Goal: Task Accomplishment & Management: Manage account settings

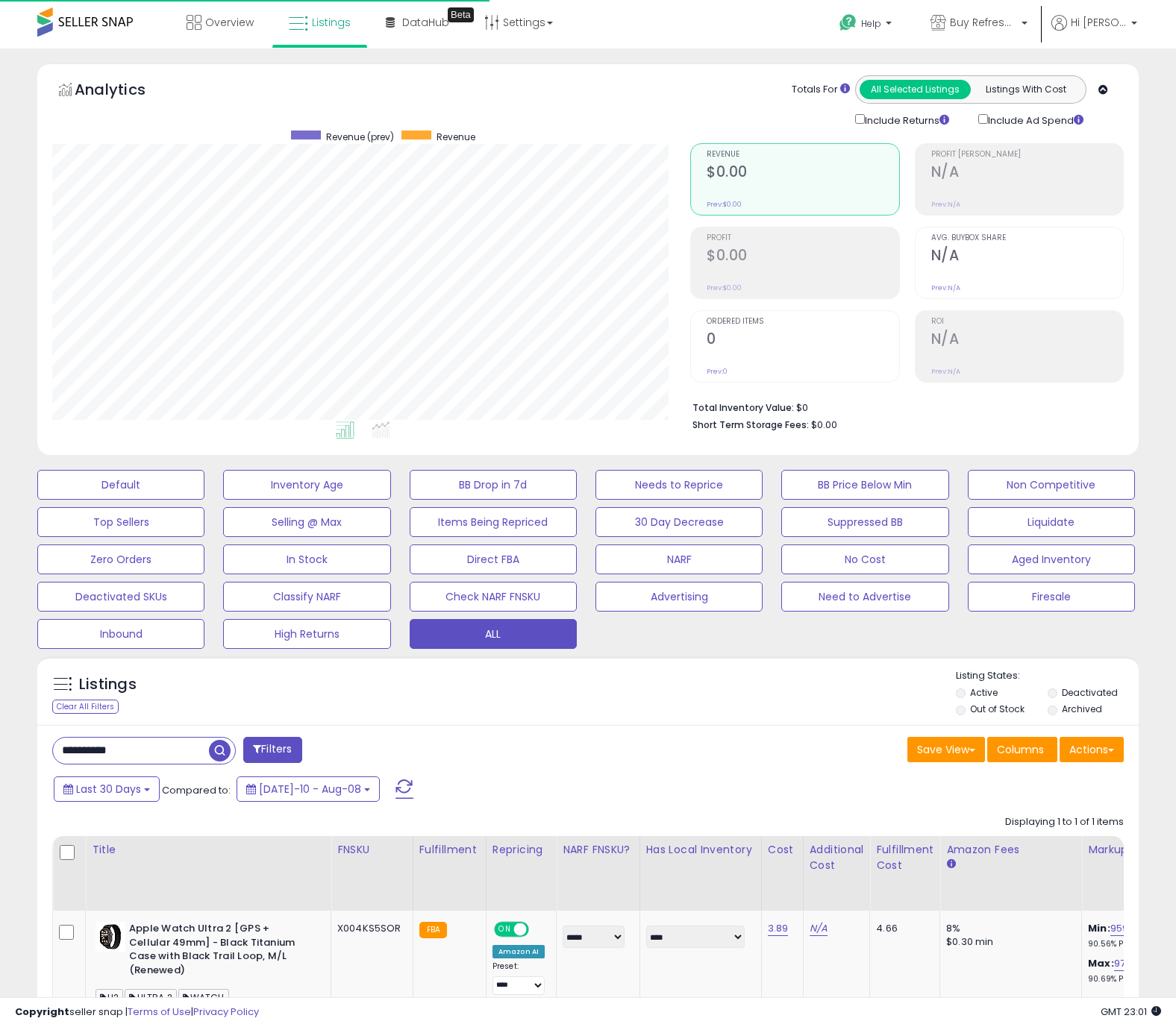
select select "**"
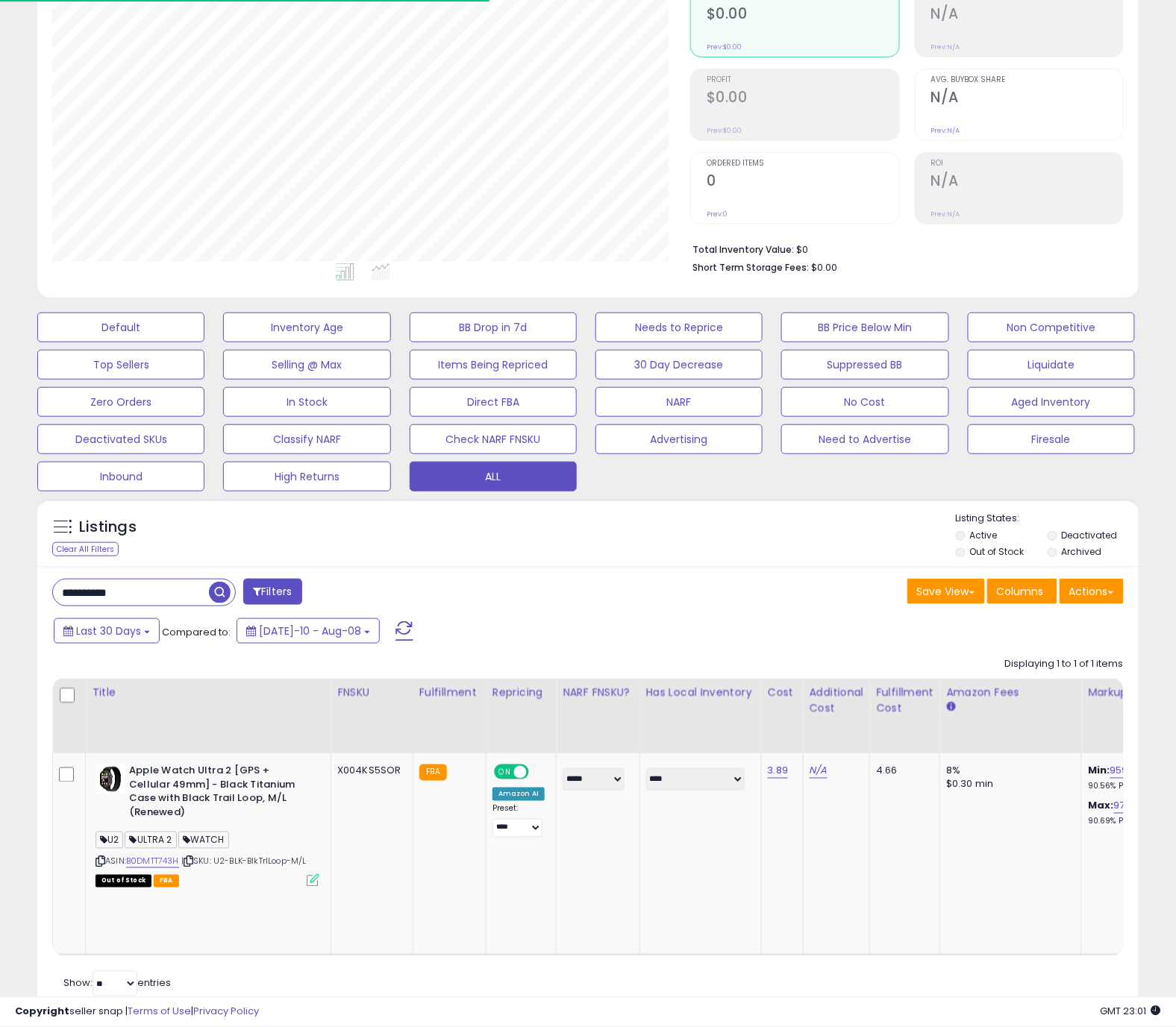
scroll to position [306, 638]
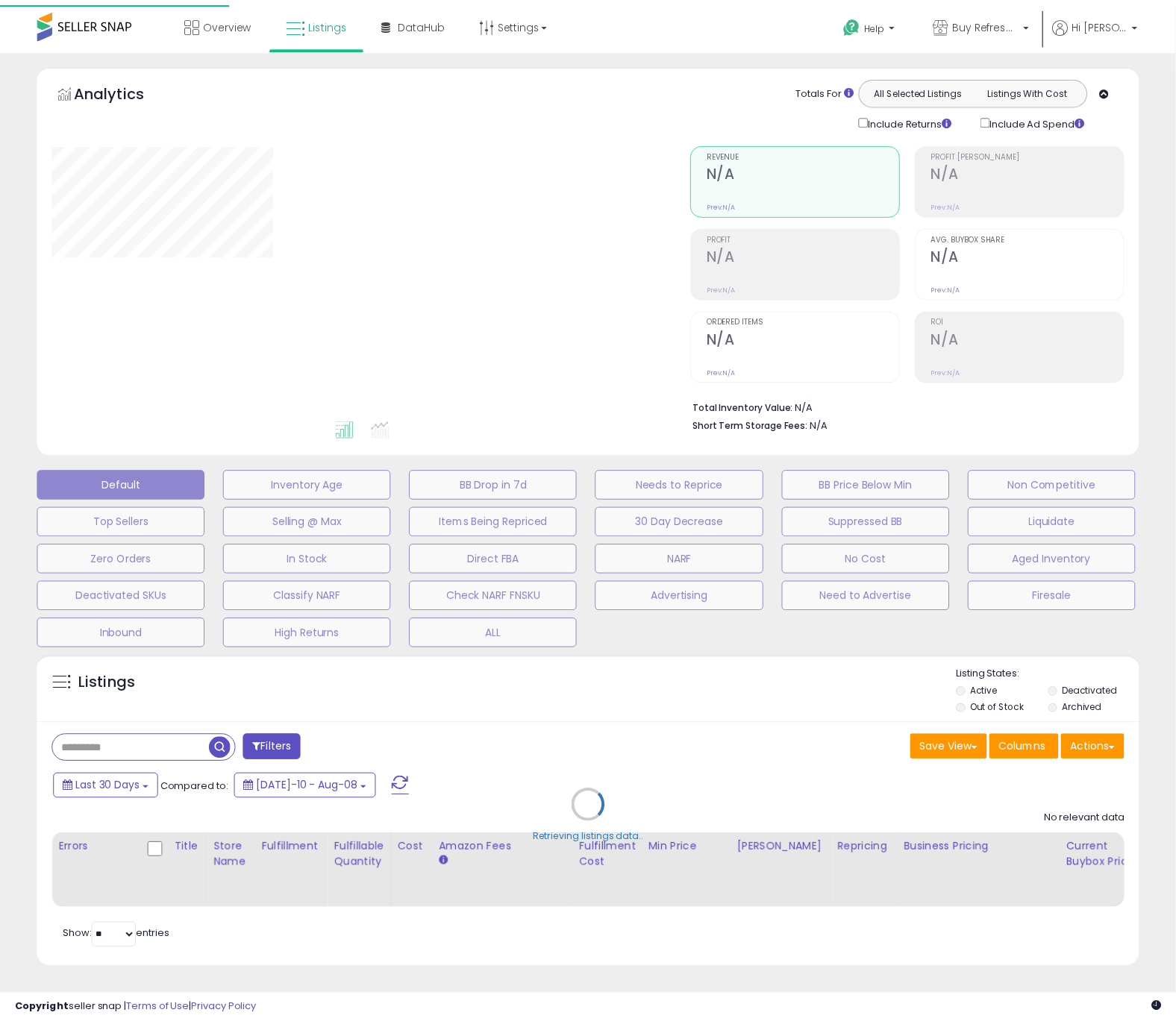
scroll to position [12, 0]
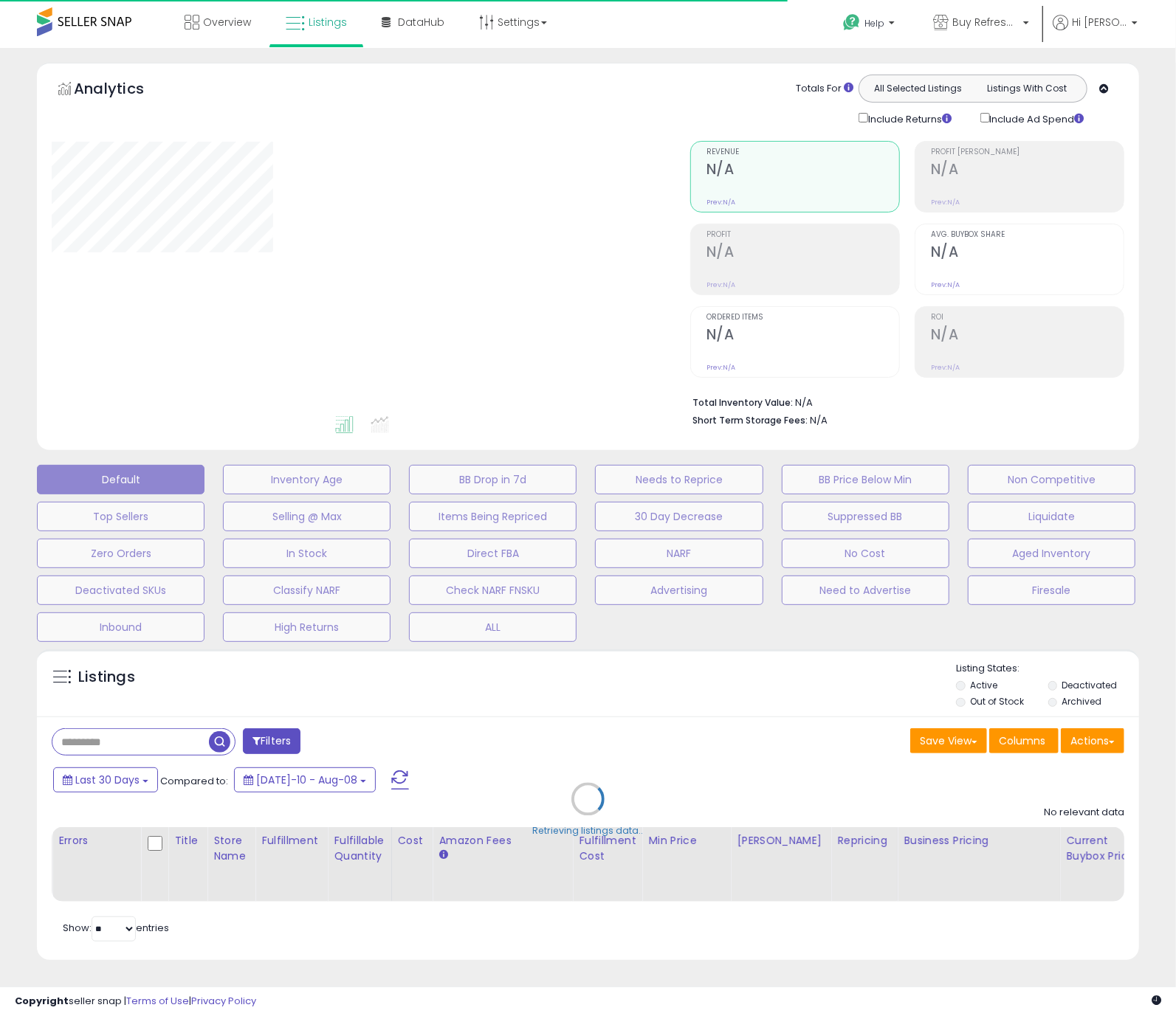
type input "**********"
select select "**"
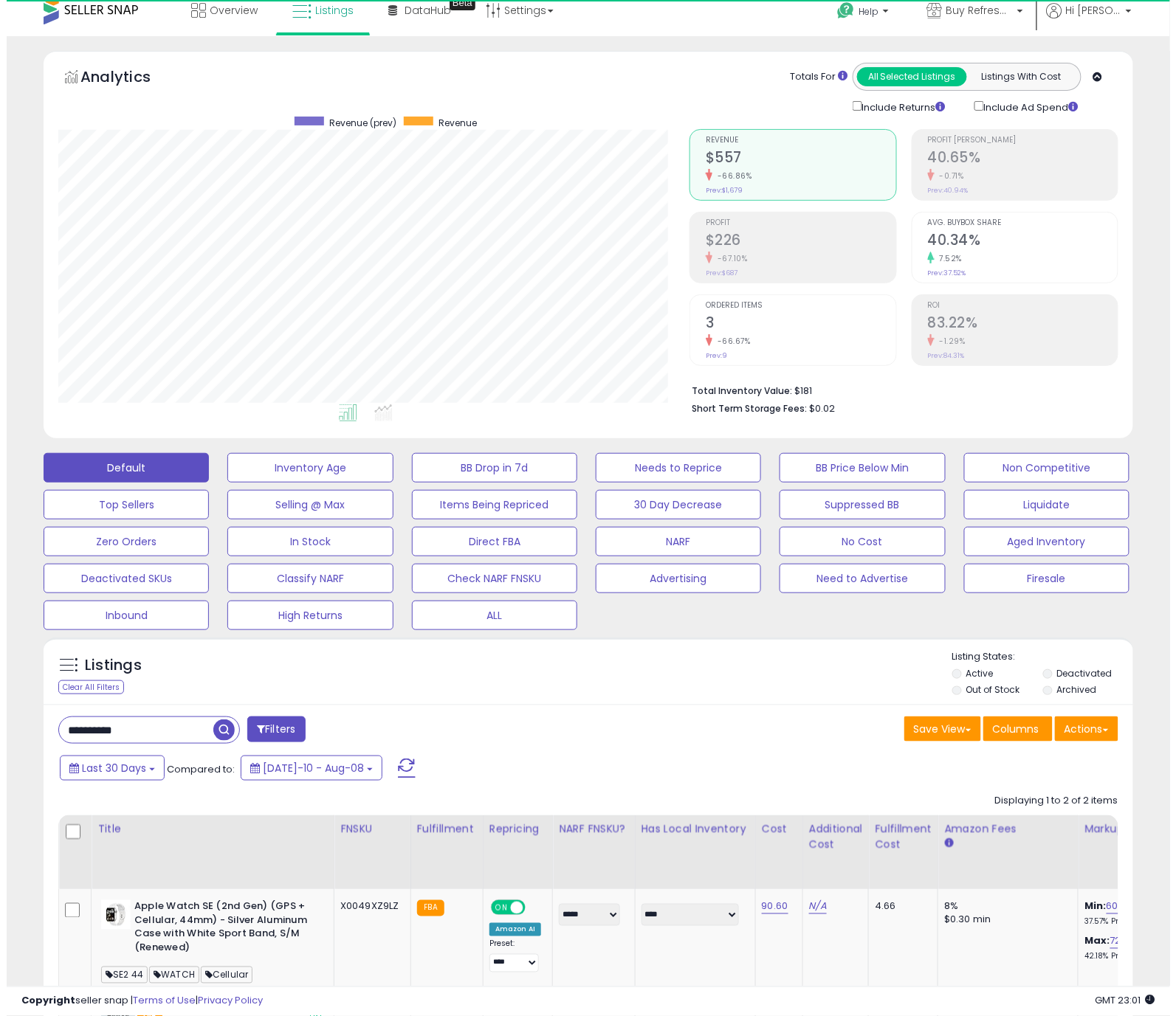
scroll to position [303, 631]
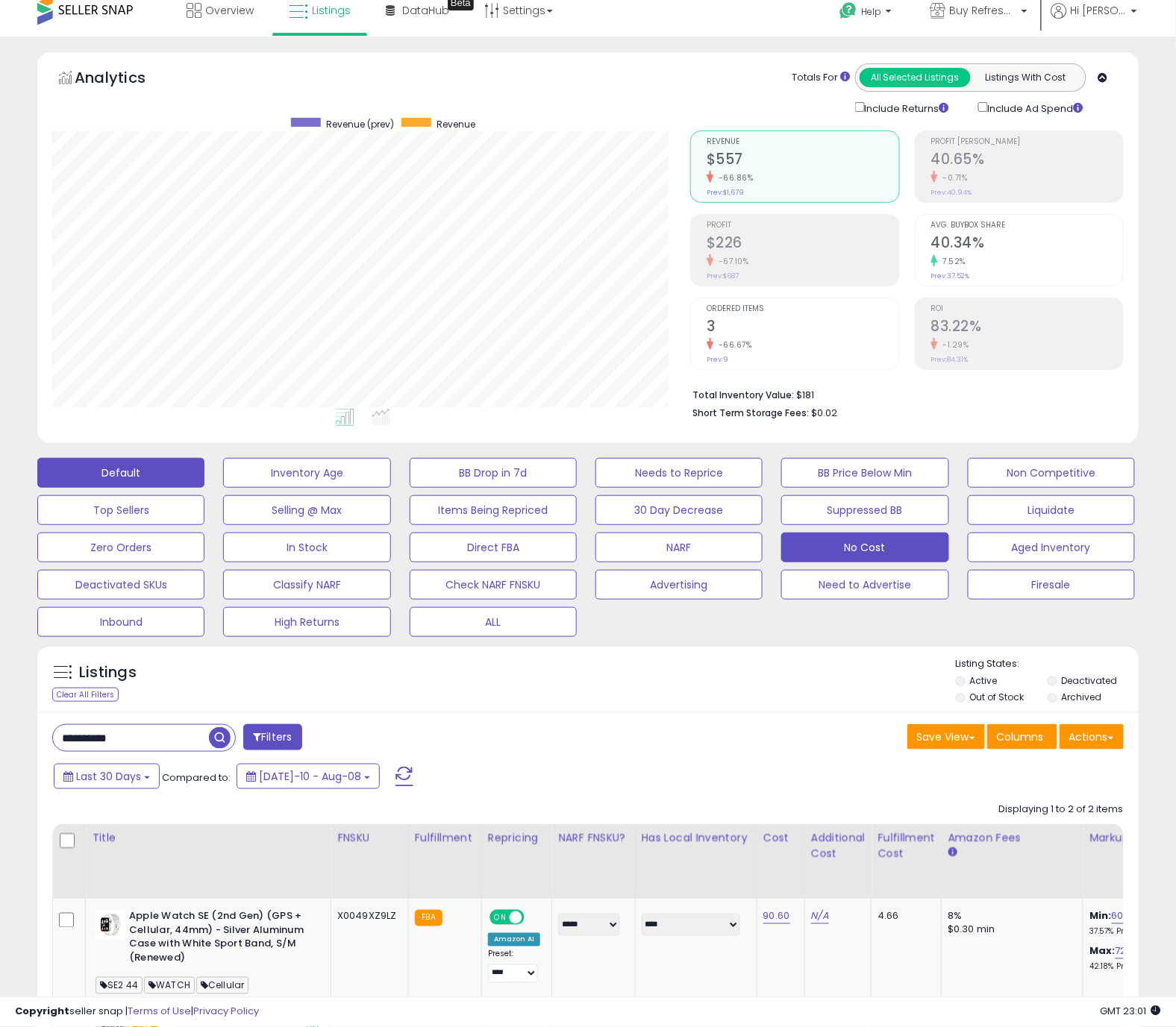
drag, startPoint x: 832, startPoint y: 542, endPoint x: 704, endPoint y: 557, distance: 128.9
click at [832, 542] on button "No Cost" at bounding box center [864, 547] width 167 height 30
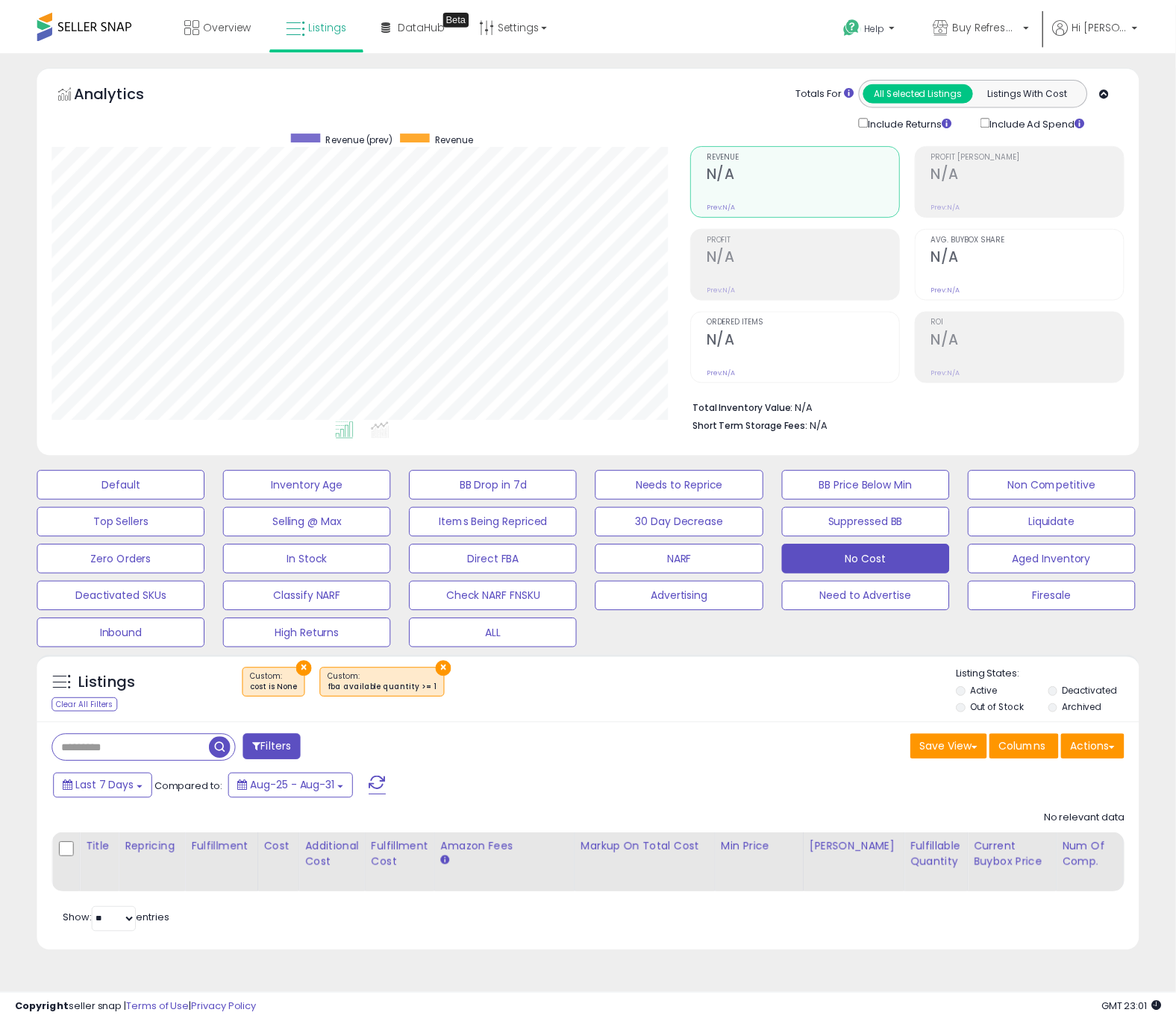
scroll to position [306, 645]
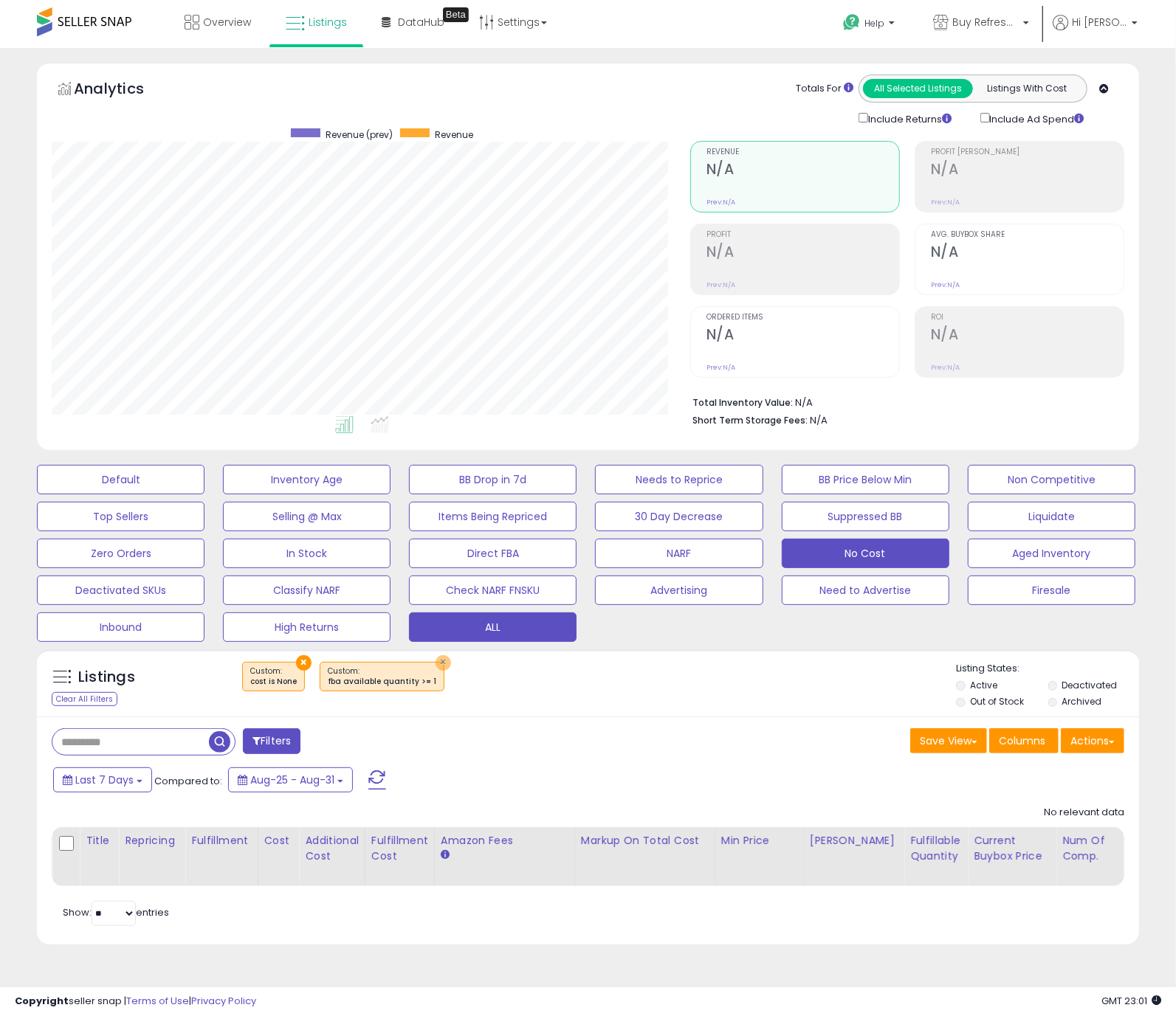
drag, startPoint x: 432, startPoint y: 665, endPoint x: 411, endPoint y: 629, distance: 41.7
click at [436, 665] on button "×" at bounding box center [443, 663] width 15 height 15
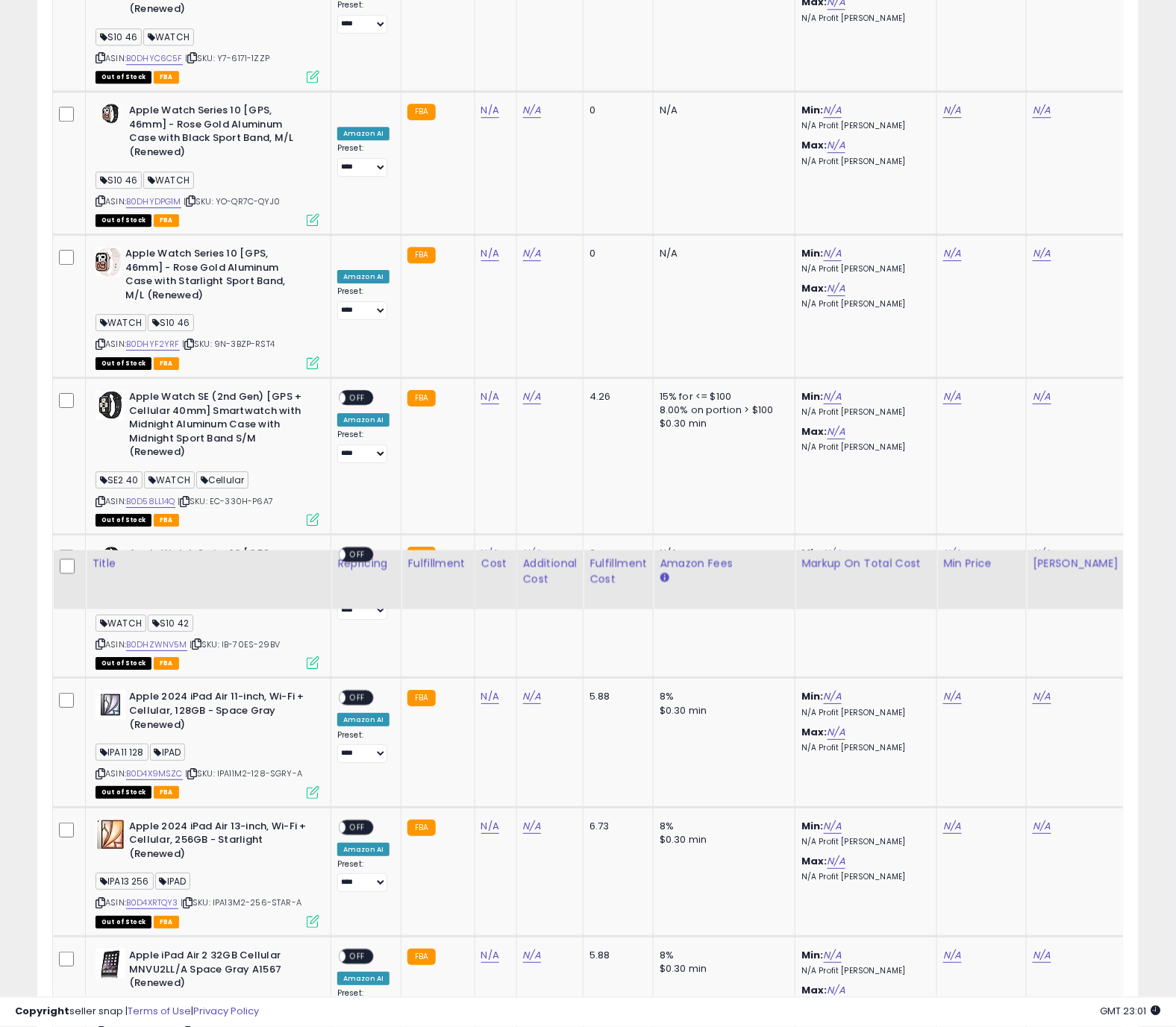
scroll to position [6358, 0]
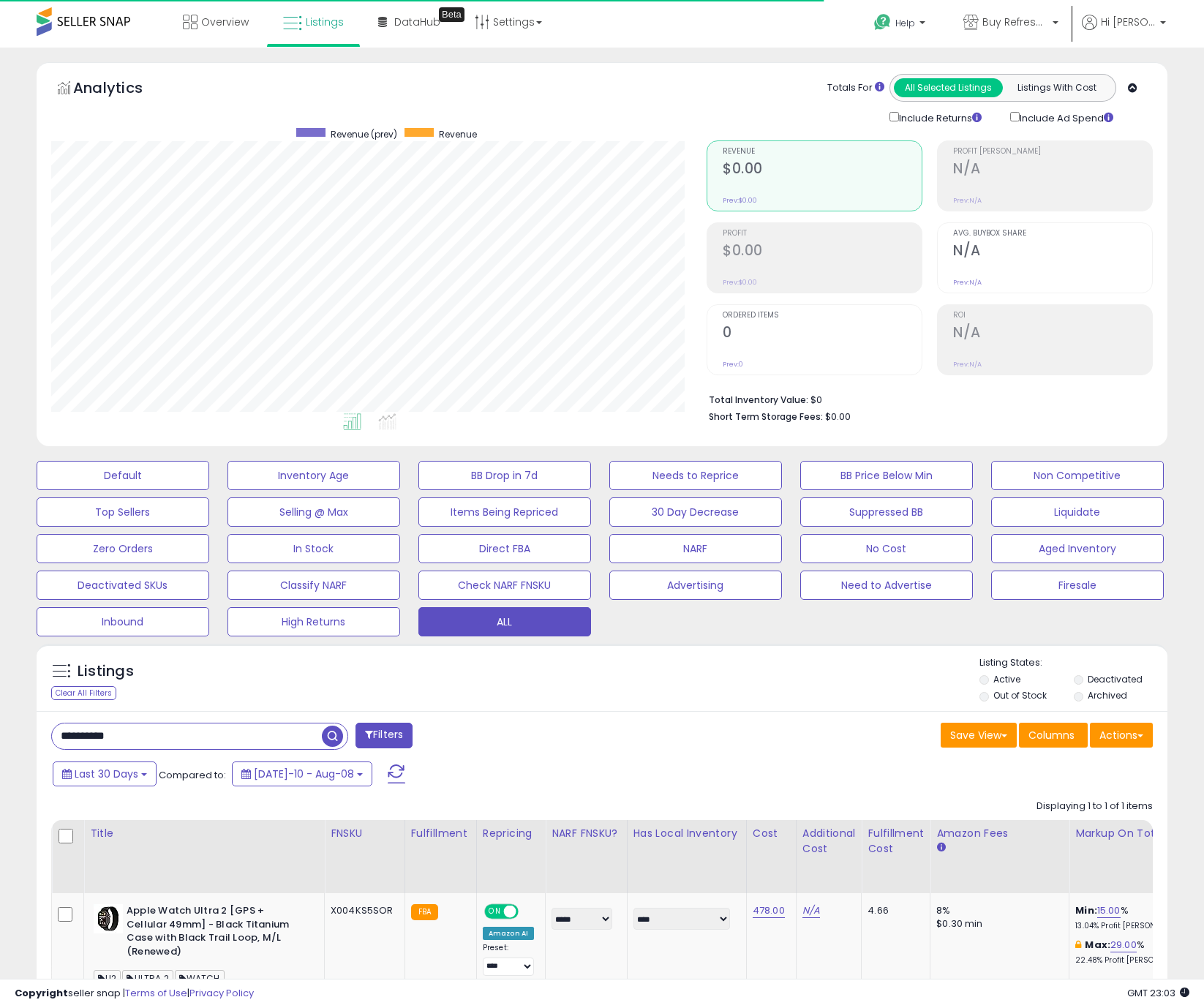
select select "**"
click at [761, 737] on div "Save View Save As New View Update Current View Columns Actions Import Export Vi…" at bounding box center [882, 737] width 562 height 29
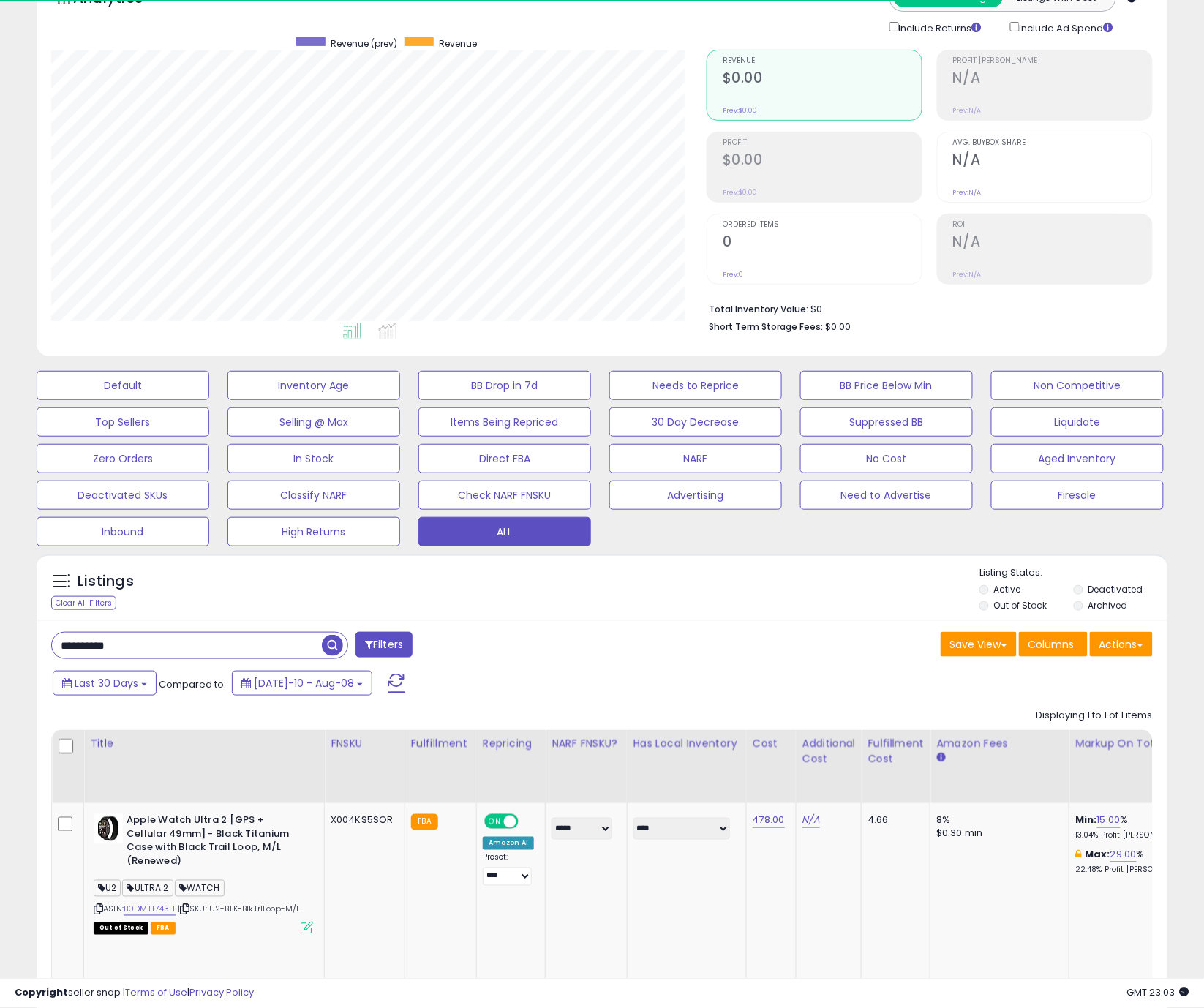
scroll to position [130, 0]
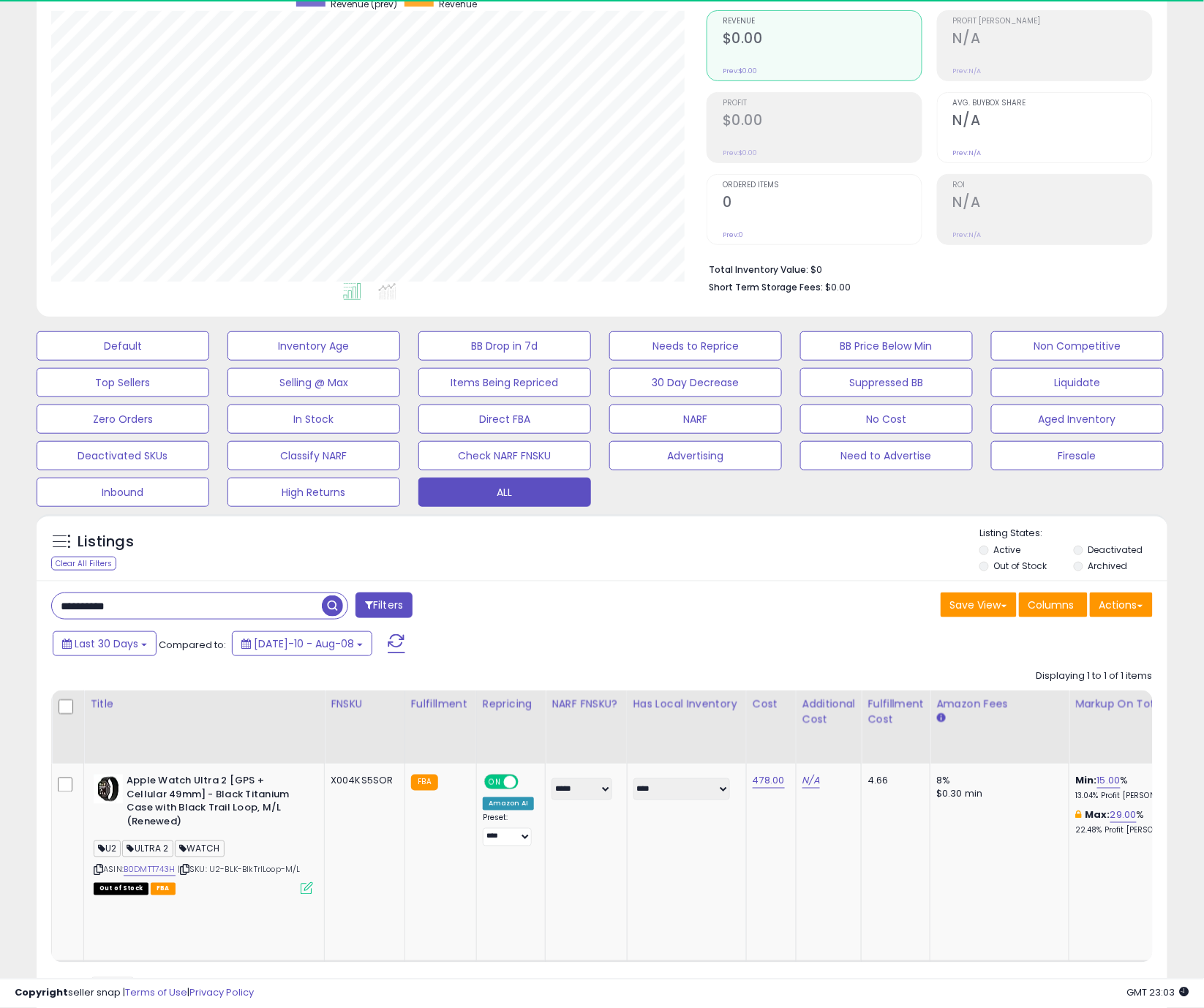
click at [779, 607] on div "Save View Save As New View Update Current View Columns Actions Import Export Vi…" at bounding box center [882, 607] width 562 height 29
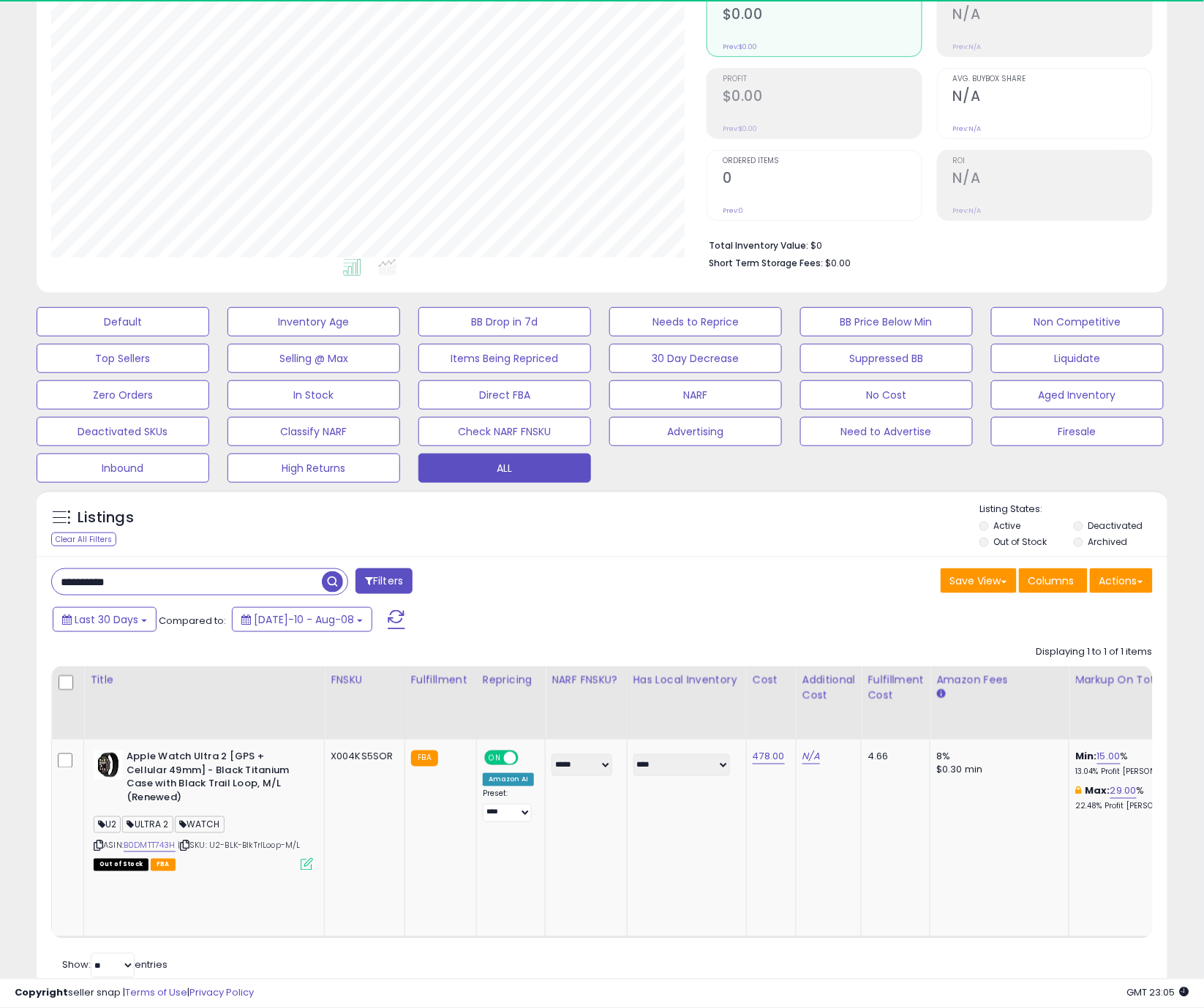
click at [720, 590] on div "Save View Save As New View Update Current View Columns Actions Import Export Vi…" at bounding box center [882, 582] width 562 height 29
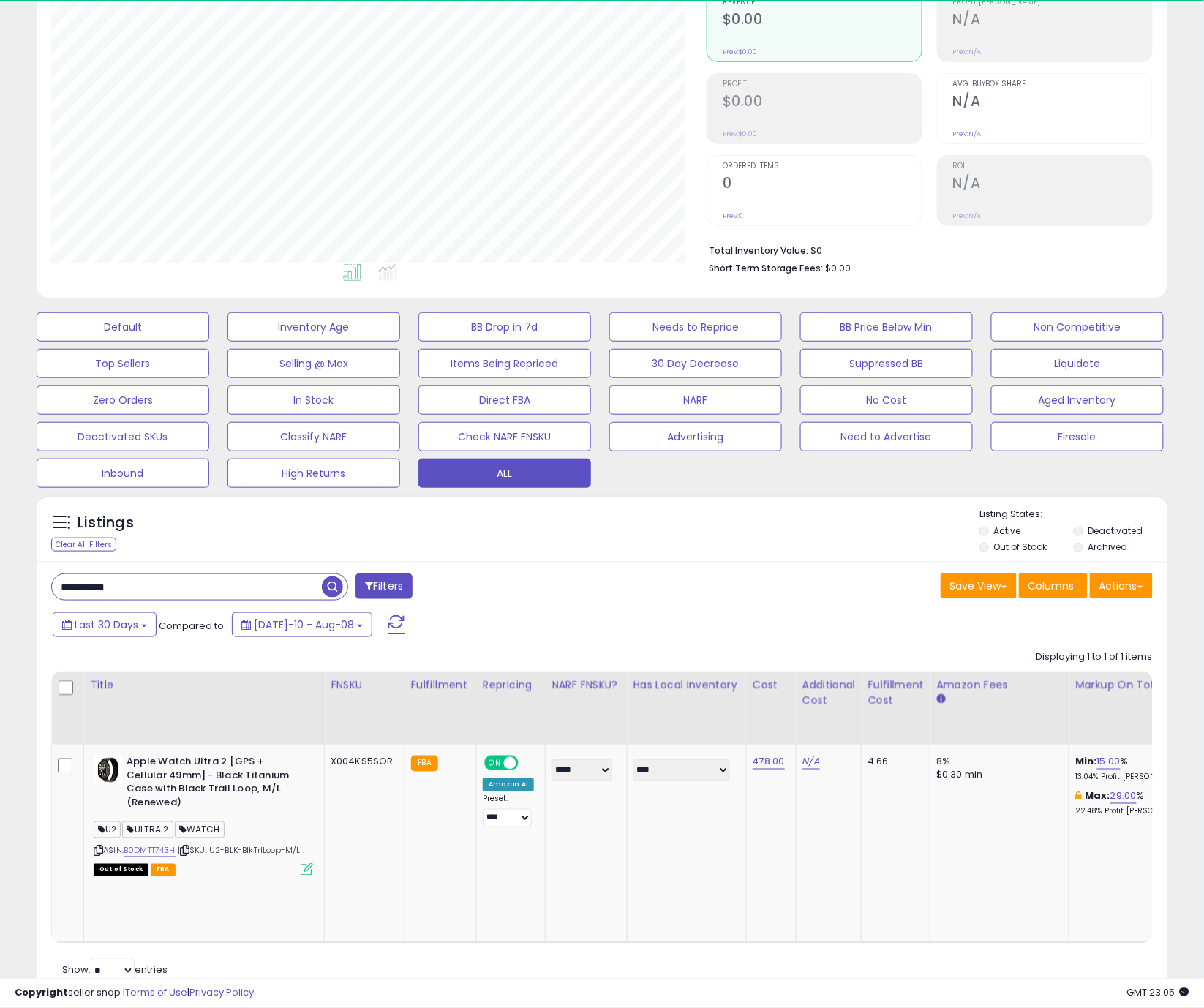
scroll to position [151, 0]
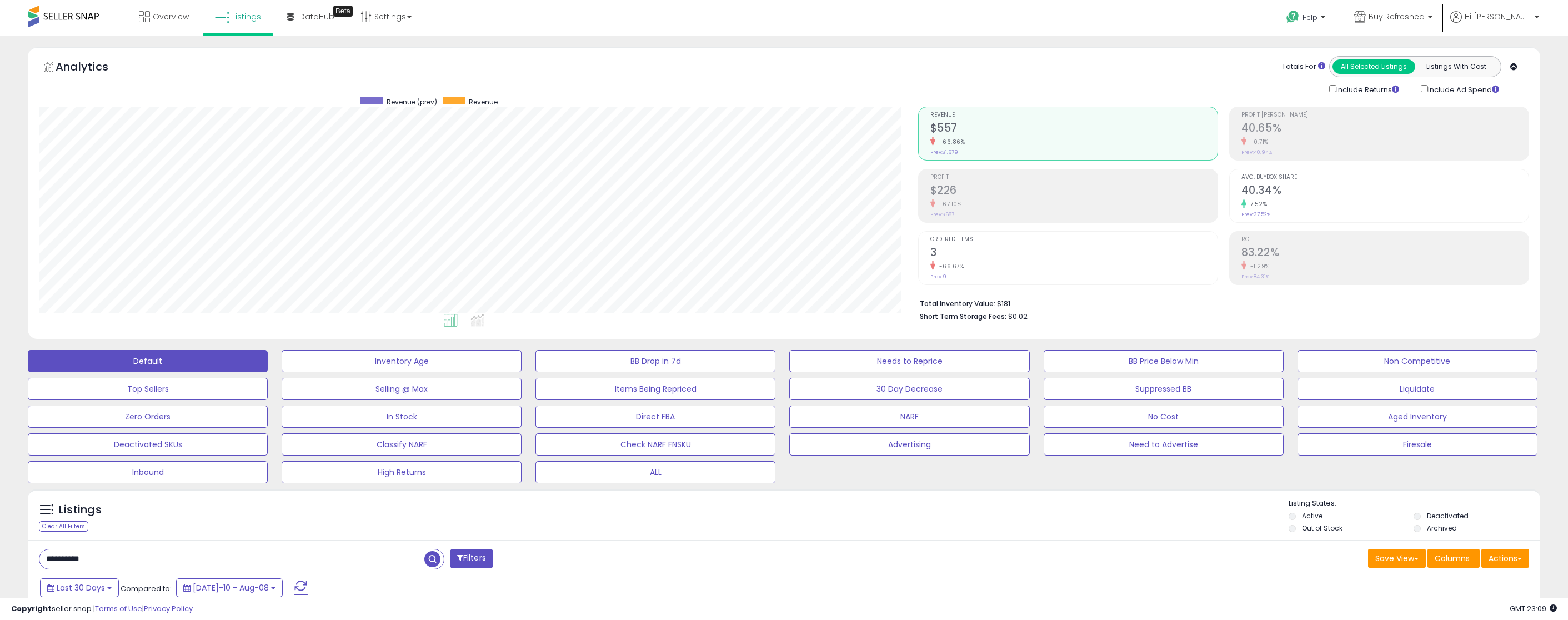
select select "**"
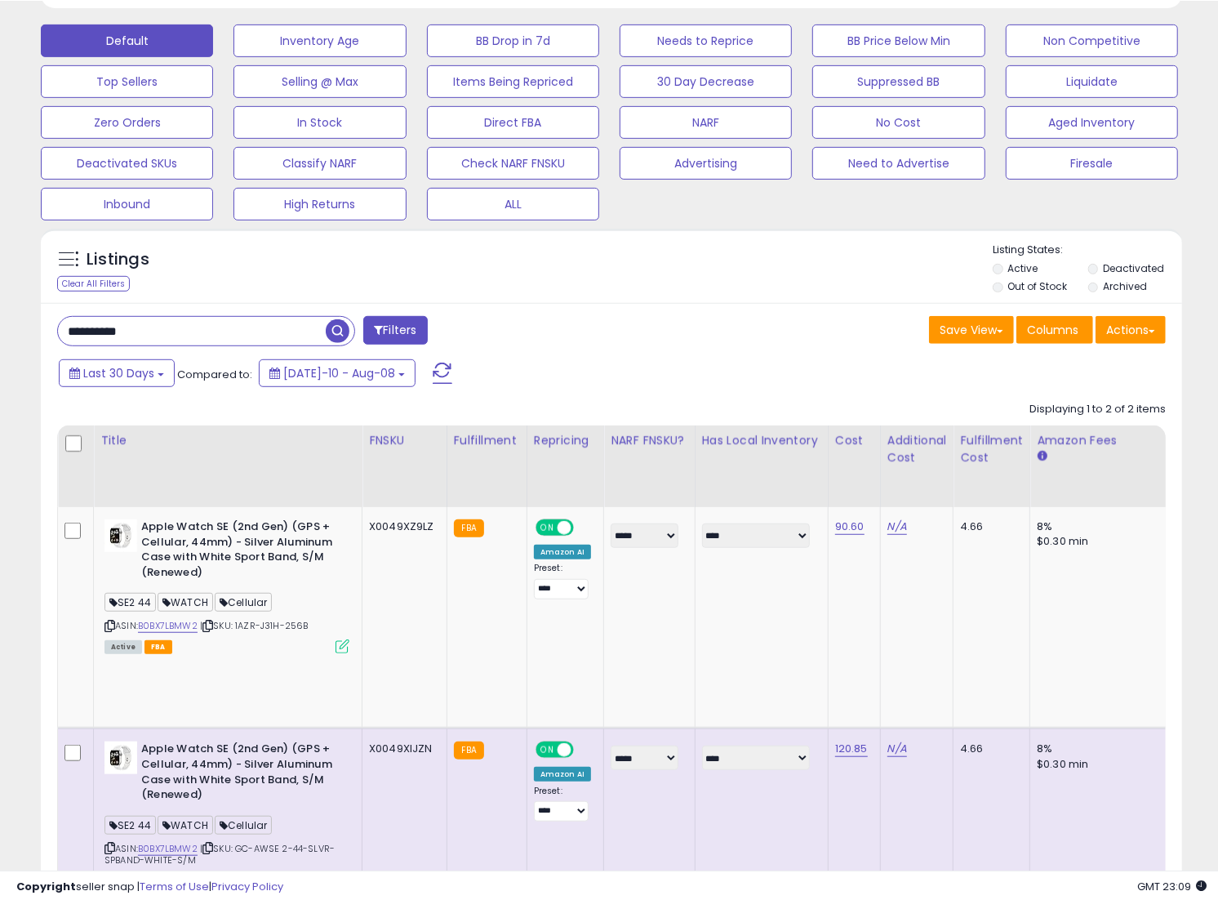
scroll to position [816119, 815795]
click at [202, 337] on input "**********" at bounding box center [191, 330] width 267 height 29
type input "**********"
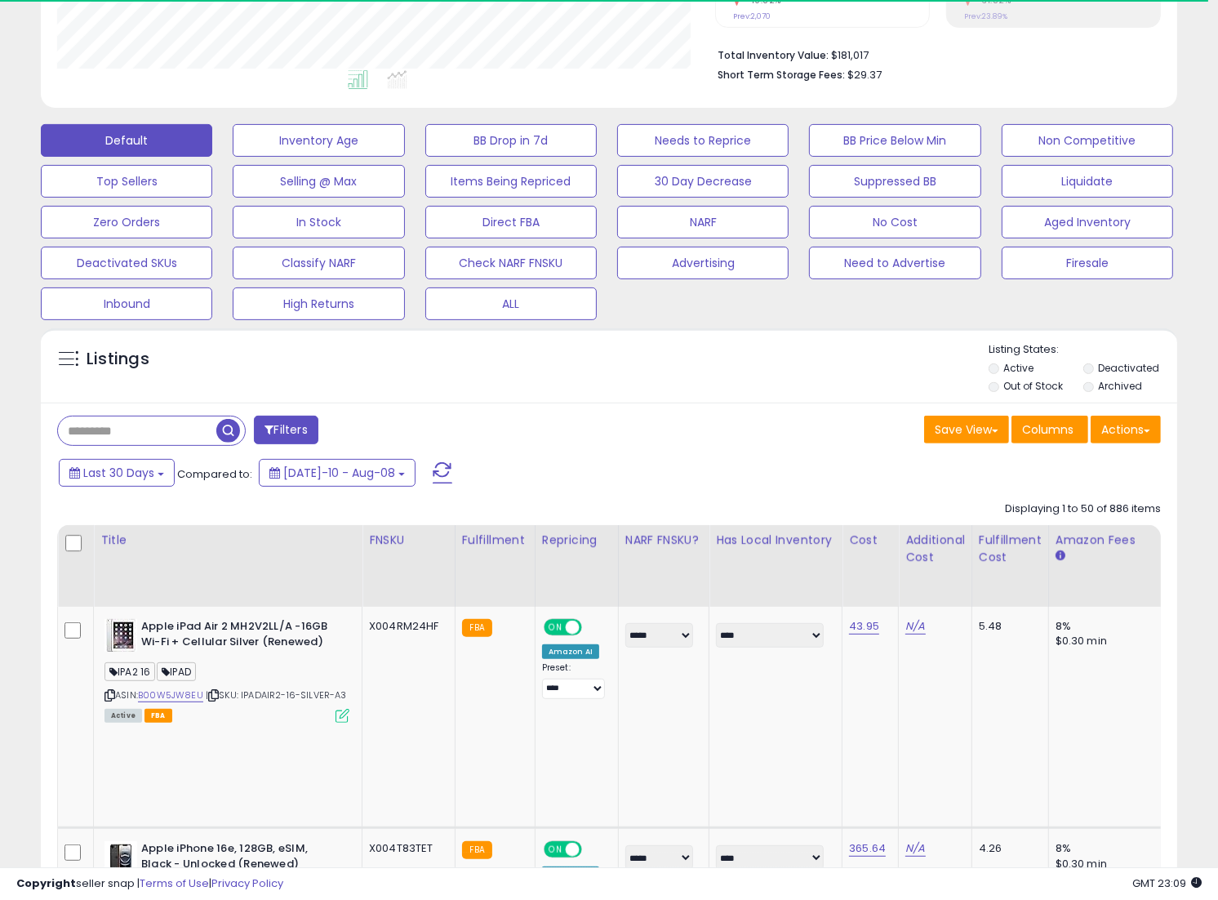
click at [172, 425] on input "text" at bounding box center [137, 430] width 158 height 29
type input "**********"
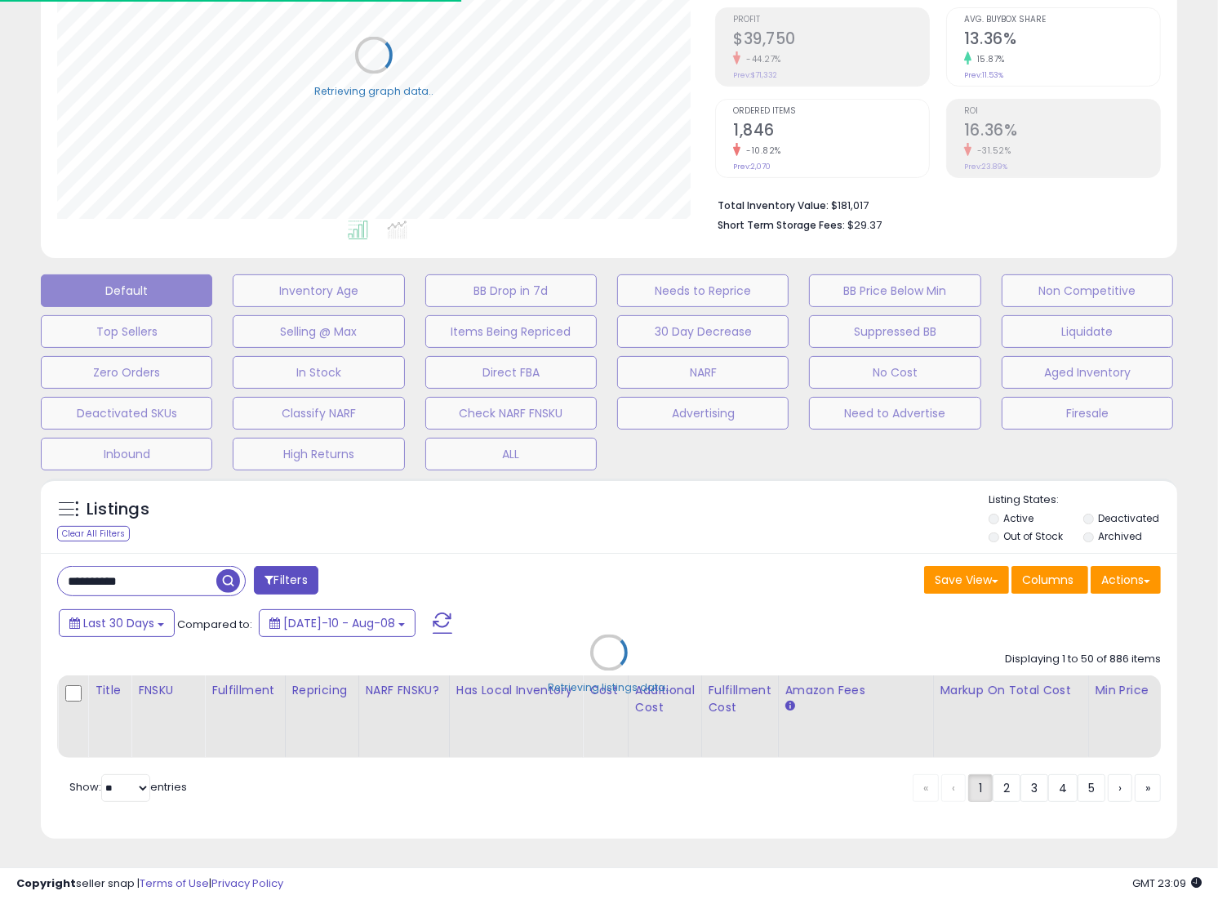
scroll to position [0, 0]
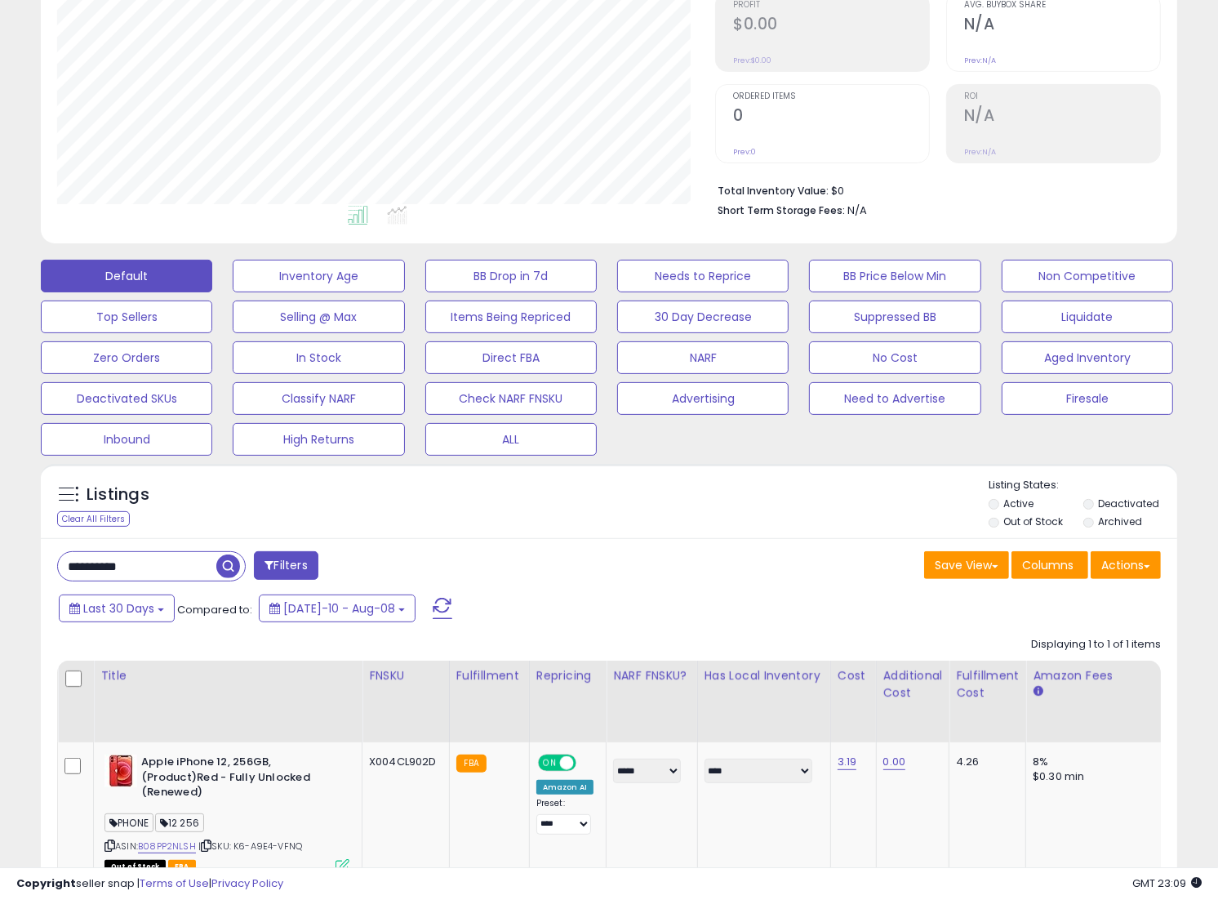
click at [529, 559] on div "**********" at bounding box center [327, 567] width 564 height 33
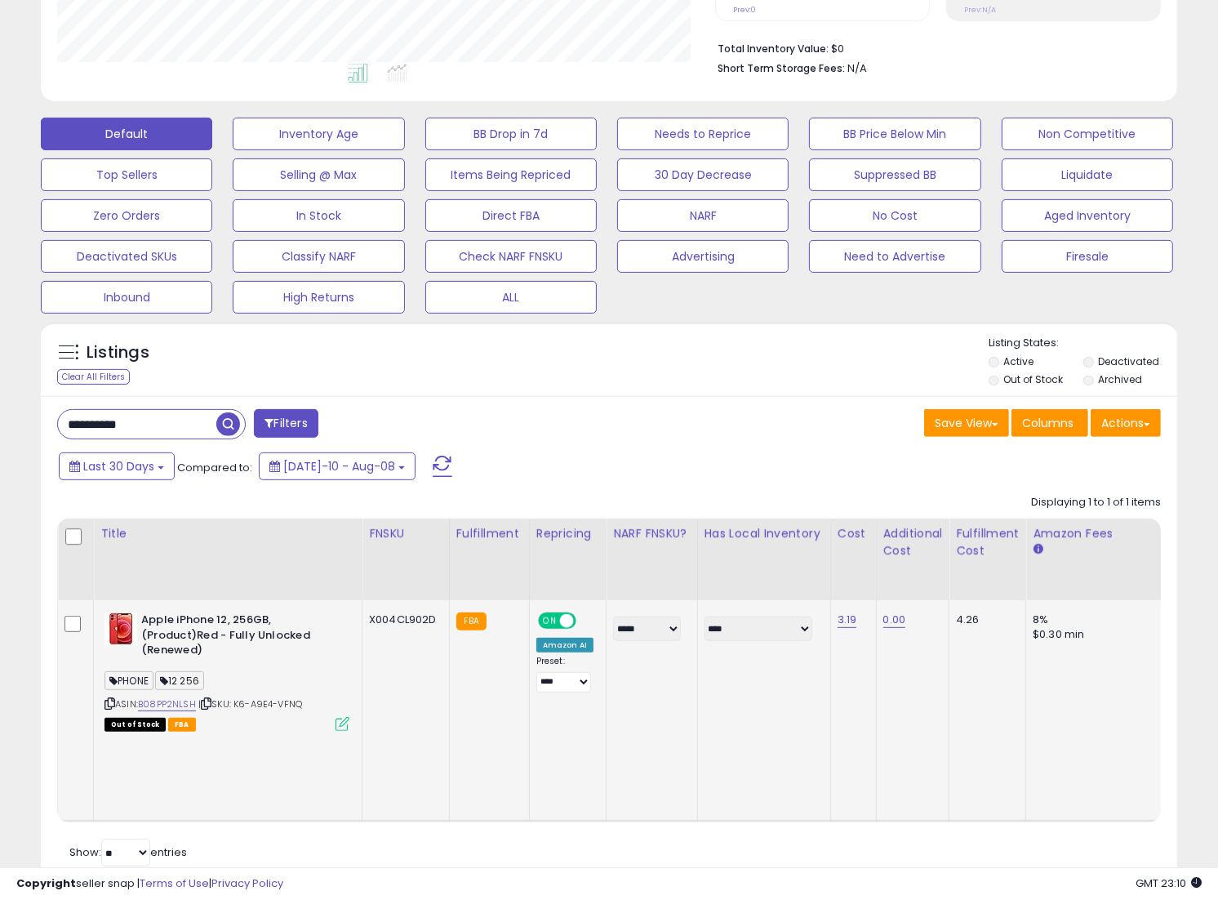
click at [701, 730] on td "**** *****" at bounding box center [763, 710] width 133 height 221
click at [846, 624] on link "3.19" at bounding box center [848, 620] width 20 height 16
click at [866, 482] on div "Last 30 Days Compared to: [DATE]-10 - Aug-08" at bounding box center [469, 468] width 828 height 37
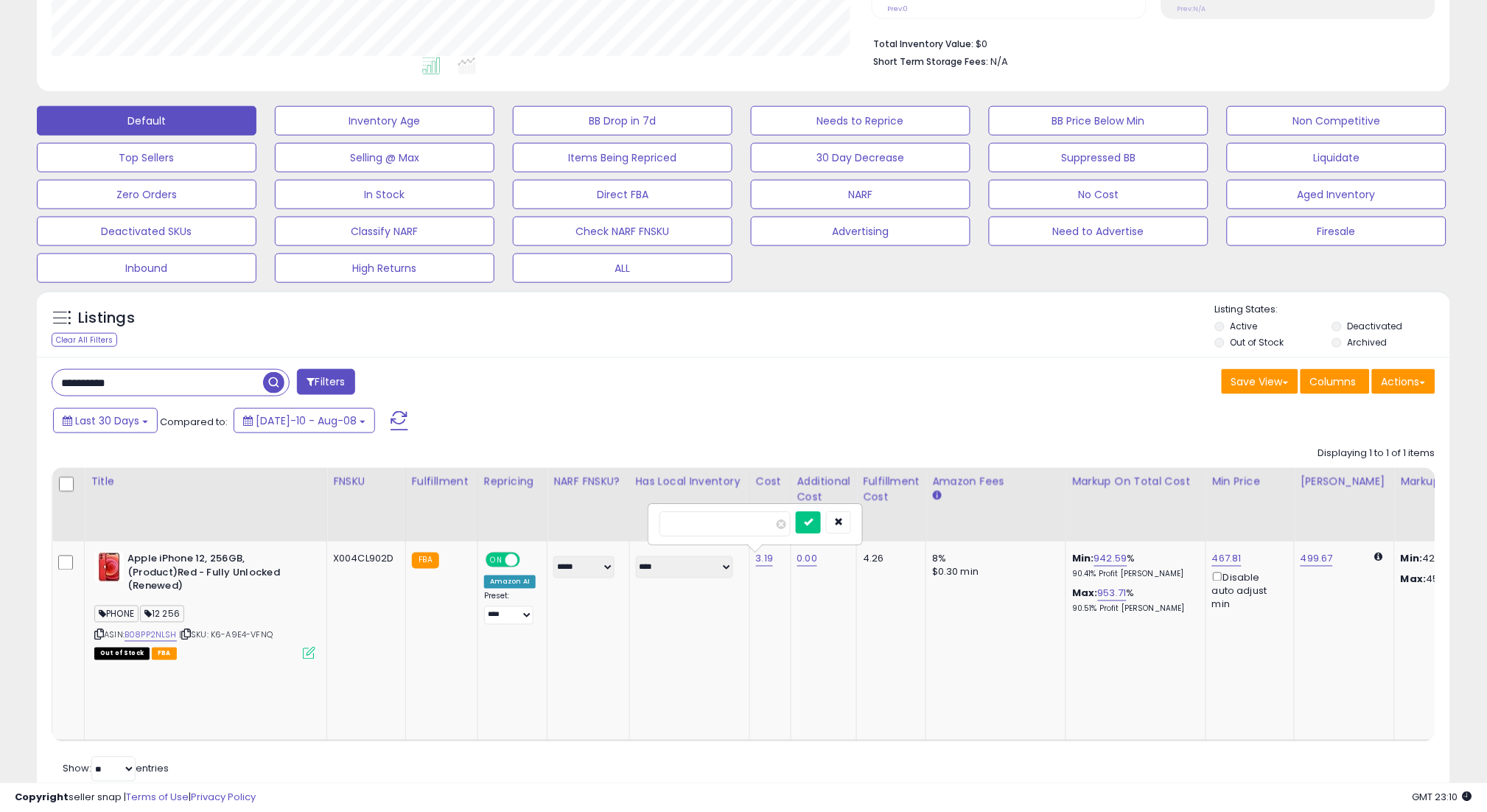
drag, startPoint x: 1042, startPoint y: 318, endPoint x: 982, endPoint y: 367, distance: 77.5
click at [1041, 318] on div "Listings Clear All Filters Listing States:" at bounding box center [744, 328] width 1413 height 51
click at [843, 521] on icon "button" at bounding box center [838, 521] width 9 height 9
click at [154, 114] on button "Default" at bounding box center [146, 121] width 219 height 30
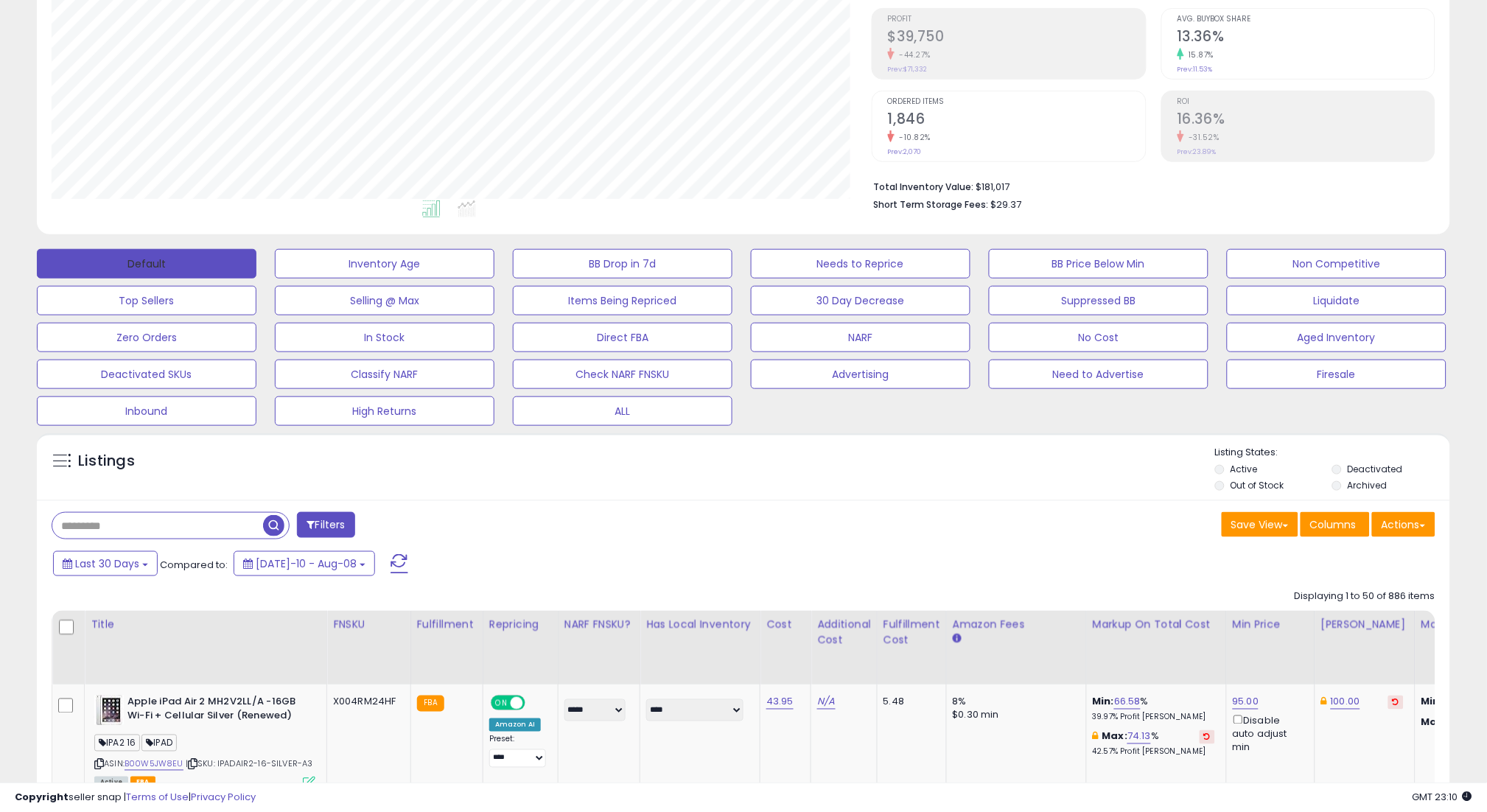
scroll to position [302, 820]
click at [749, 520] on div "Save View Save As New View Columns Actions Import" at bounding box center [1094, 526] width 703 height 29
click at [774, 624] on div "Cost" at bounding box center [785, 623] width 38 height 15
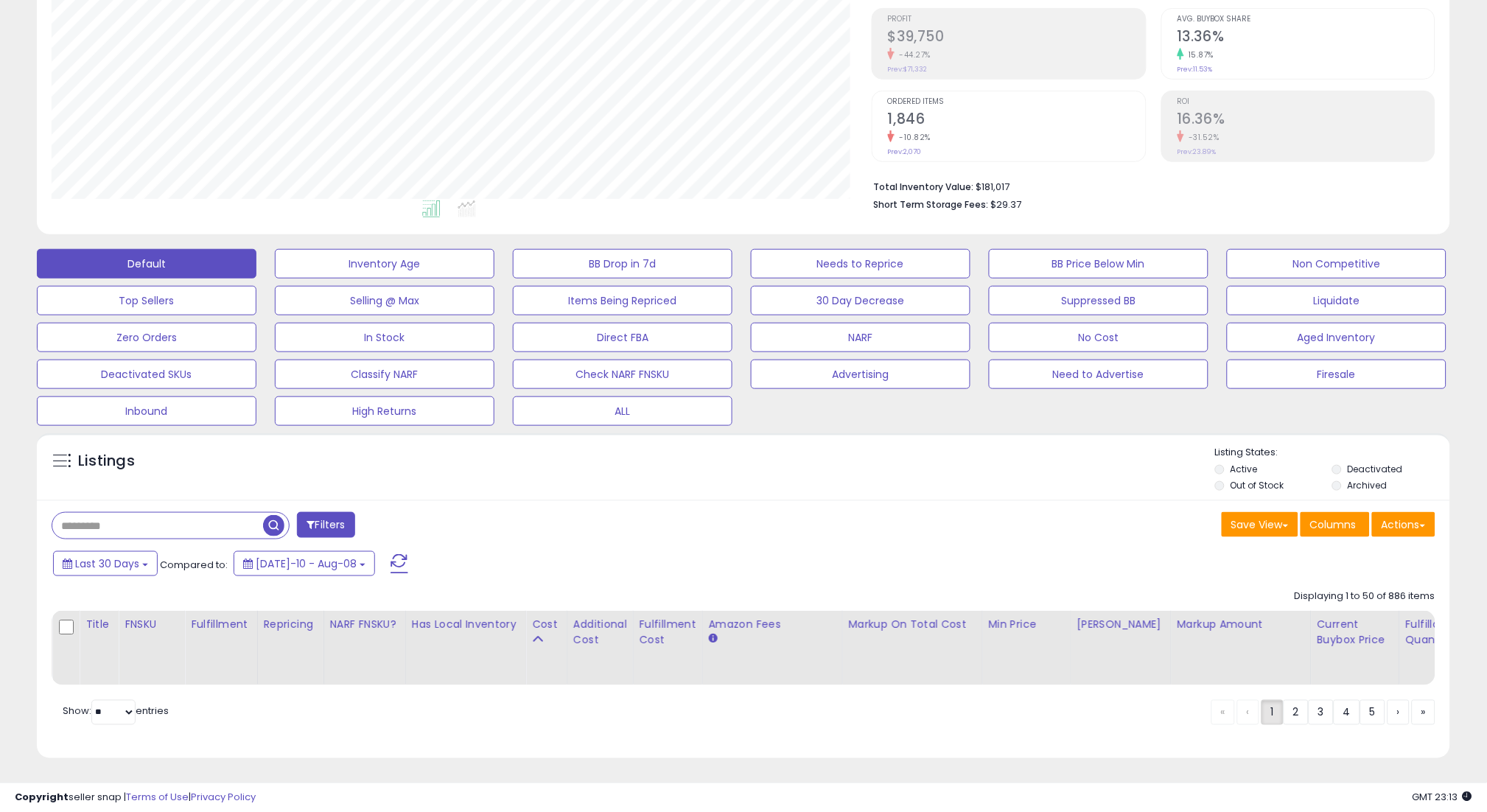
scroll to position [230, 0]
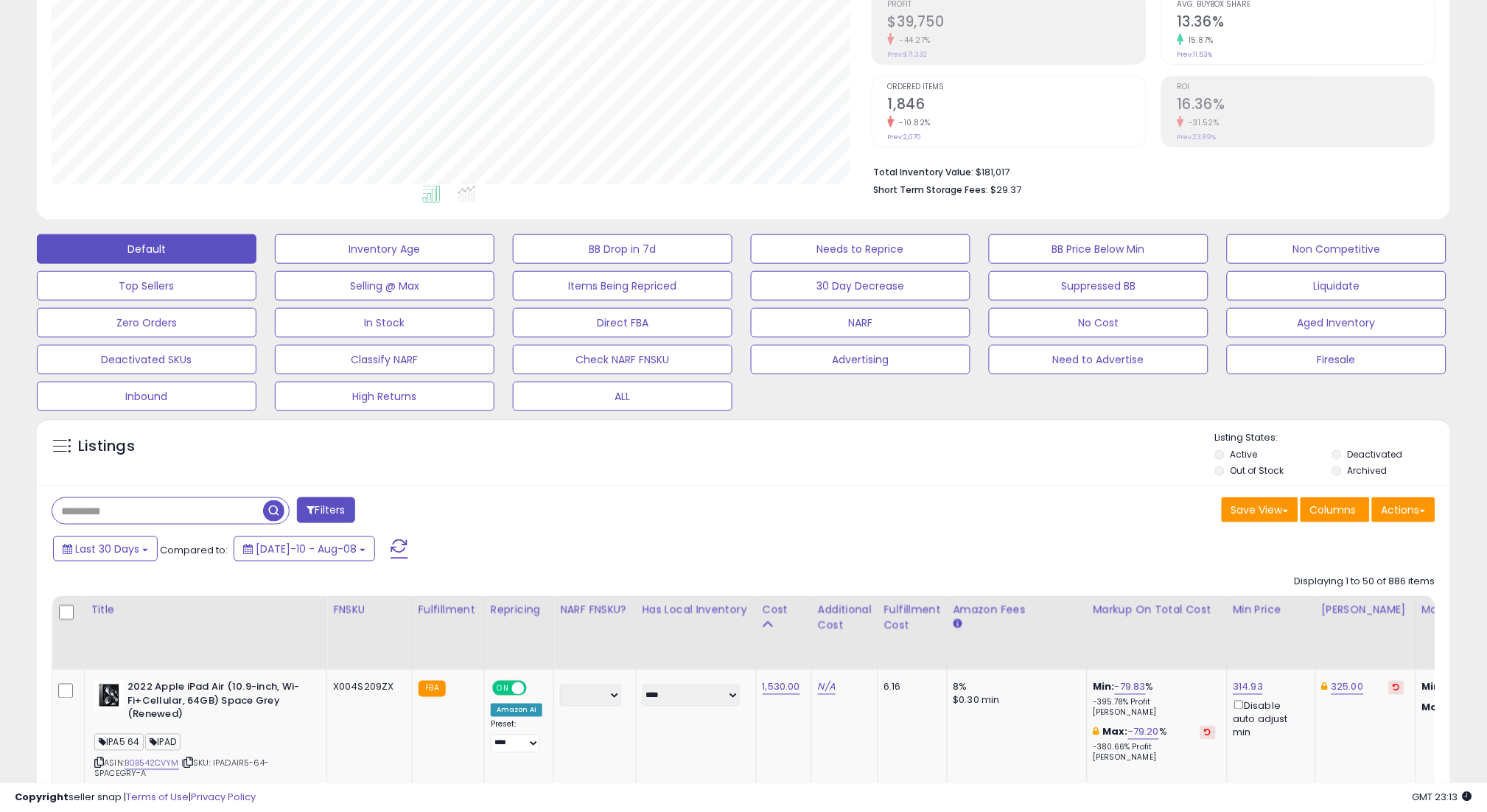
click at [767, 612] on div "Cost" at bounding box center [783, 609] width 42 height 15
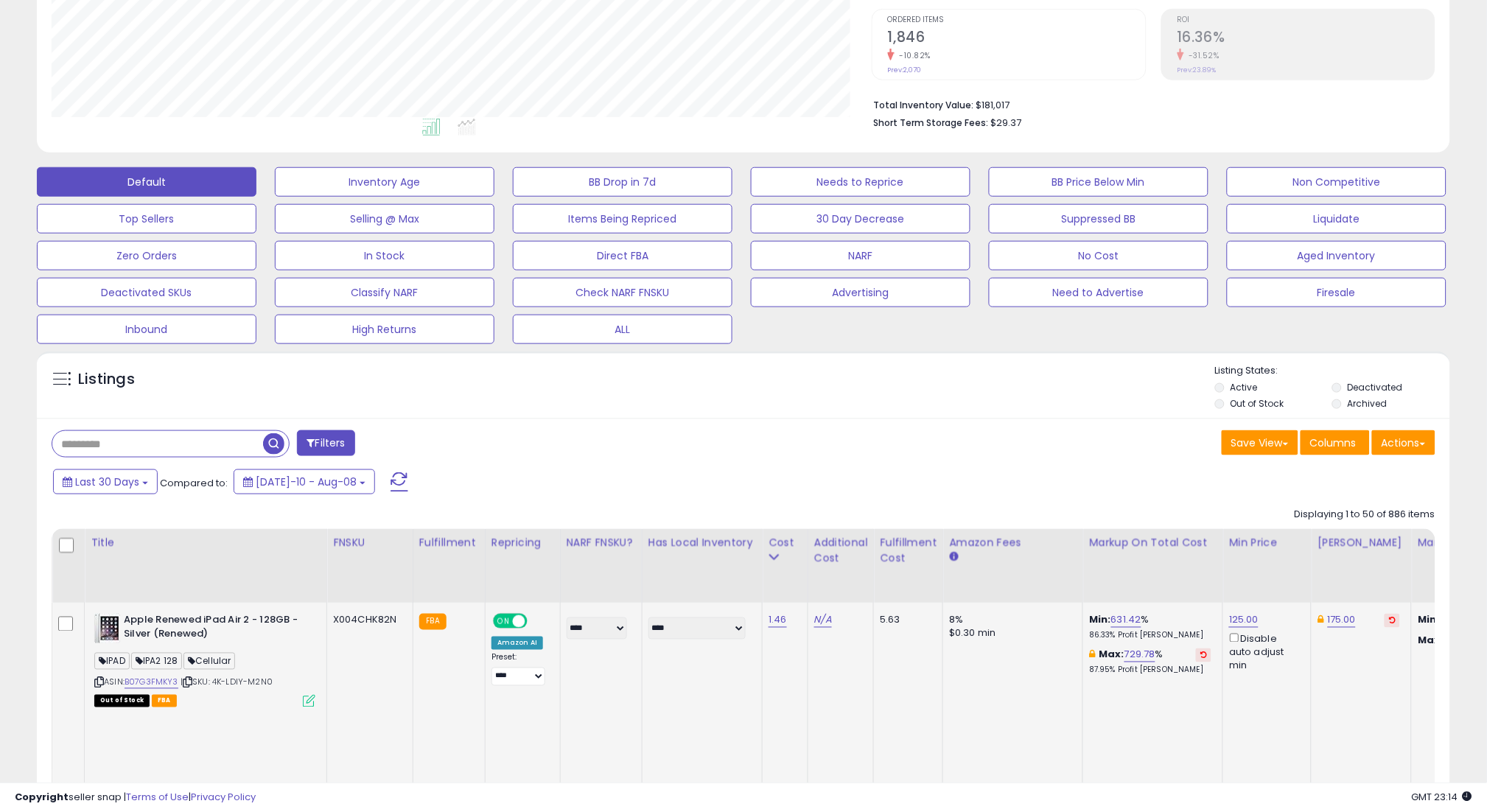
scroll to position [635, 0]
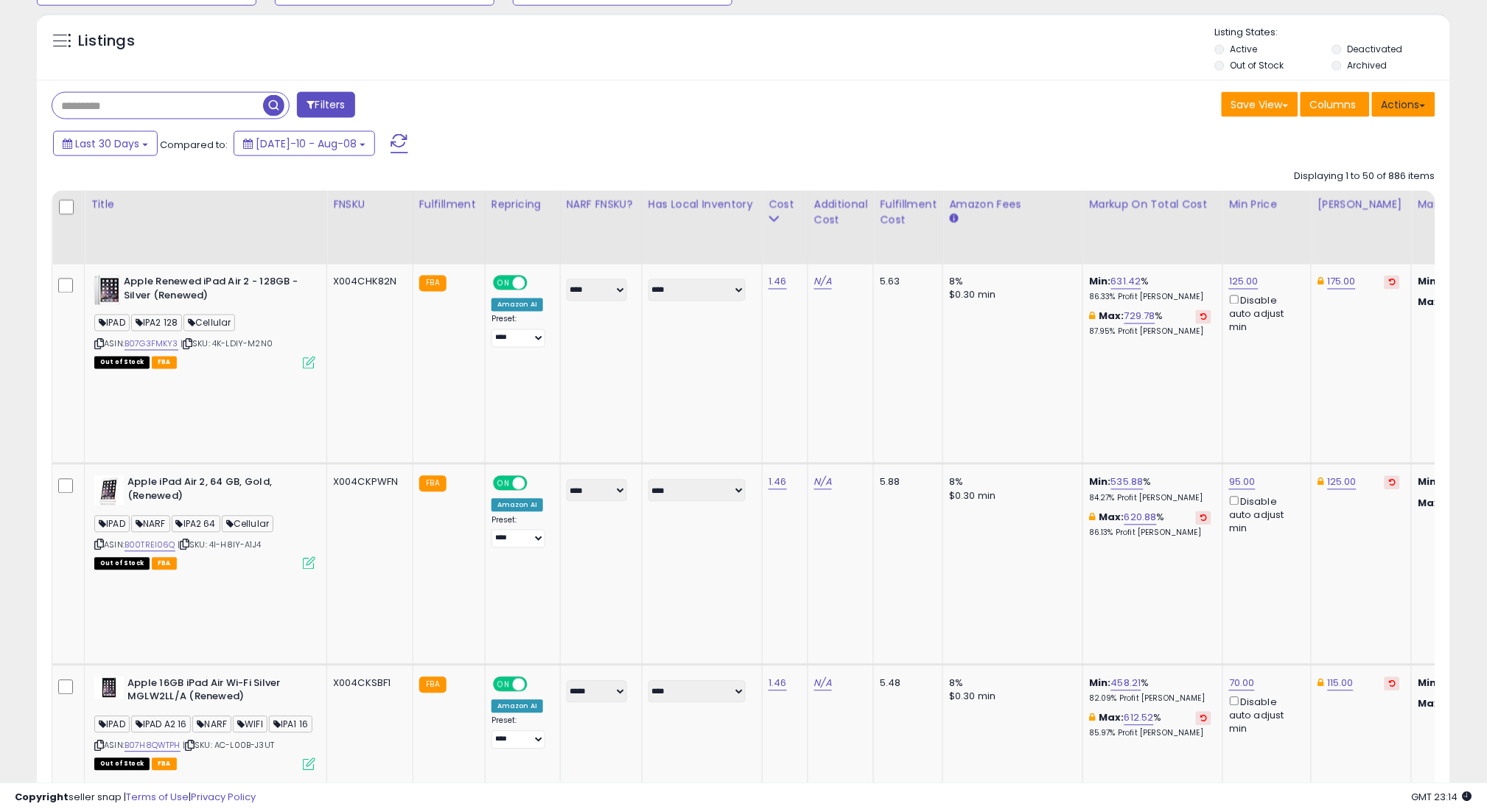
click at [1401, 109] on button "Actions" at bounding box center [1403, 105] width 63 height 25
click at [1318, 174] on link "Export Visible Columns" at bounding box center [1343, 172] width 162 height 23
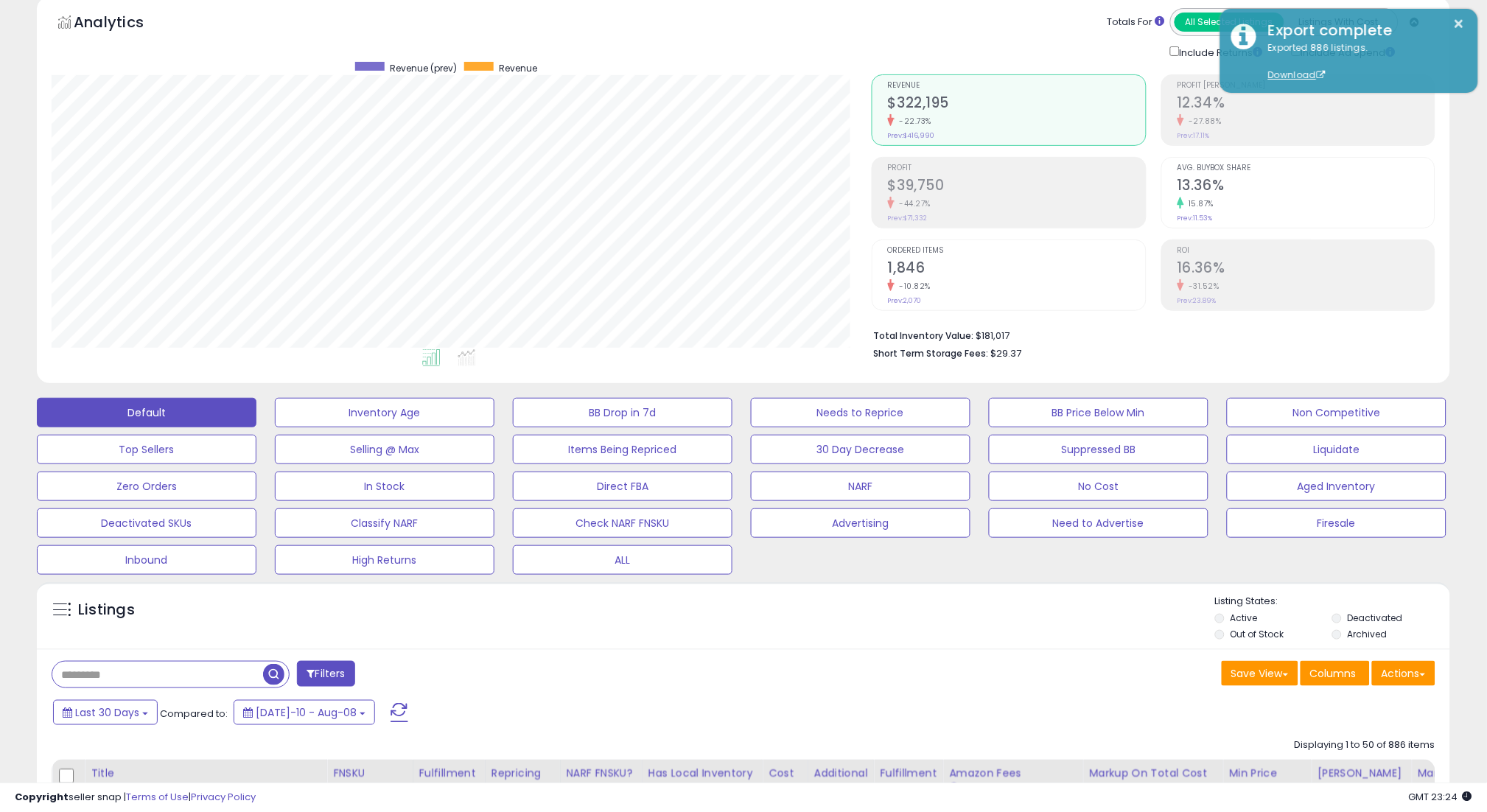
scroll to position [0, 0]
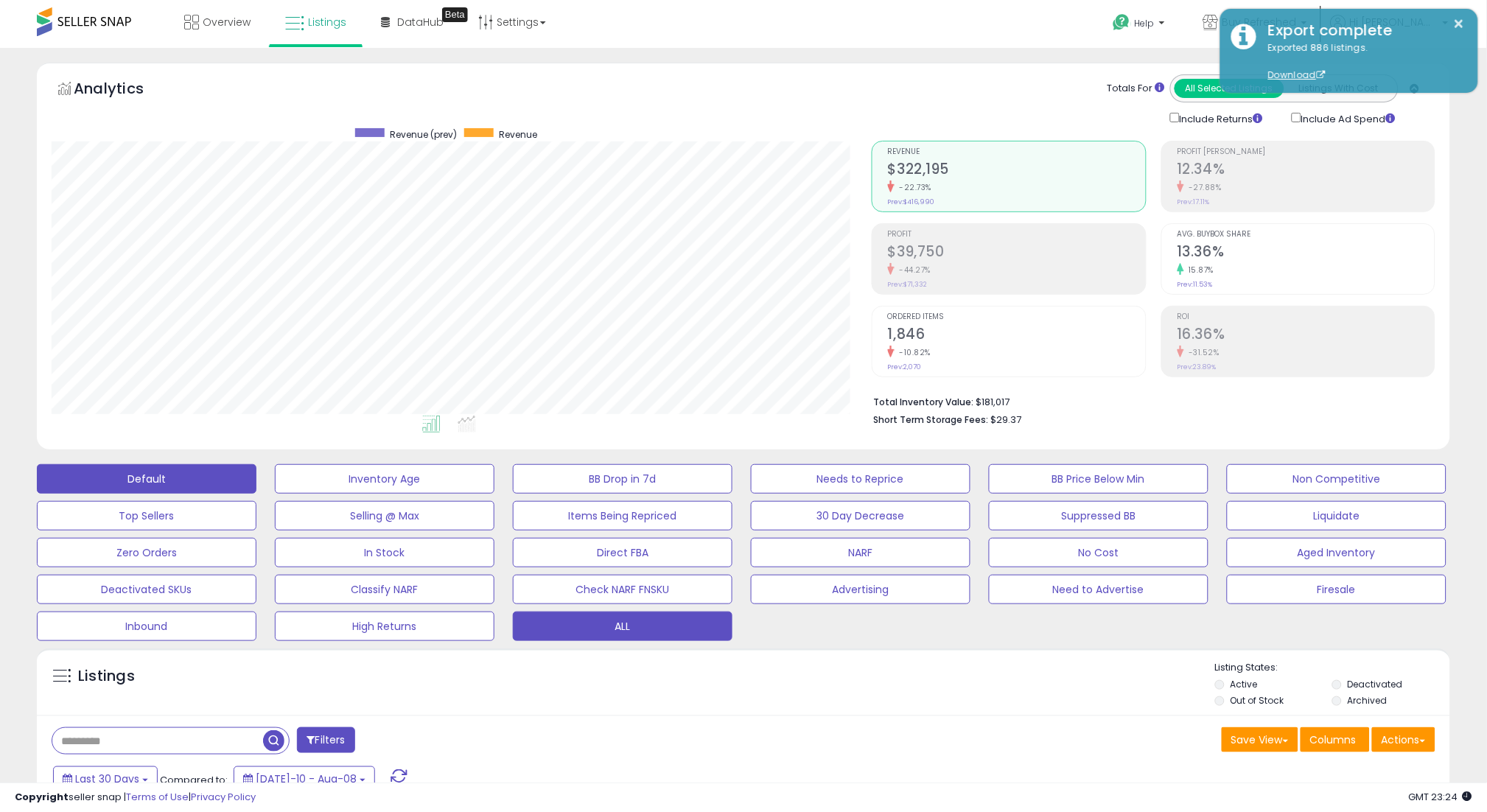
click at [568, 627] on button "ALL" at bounding box center [622, 626] width 219 height 30
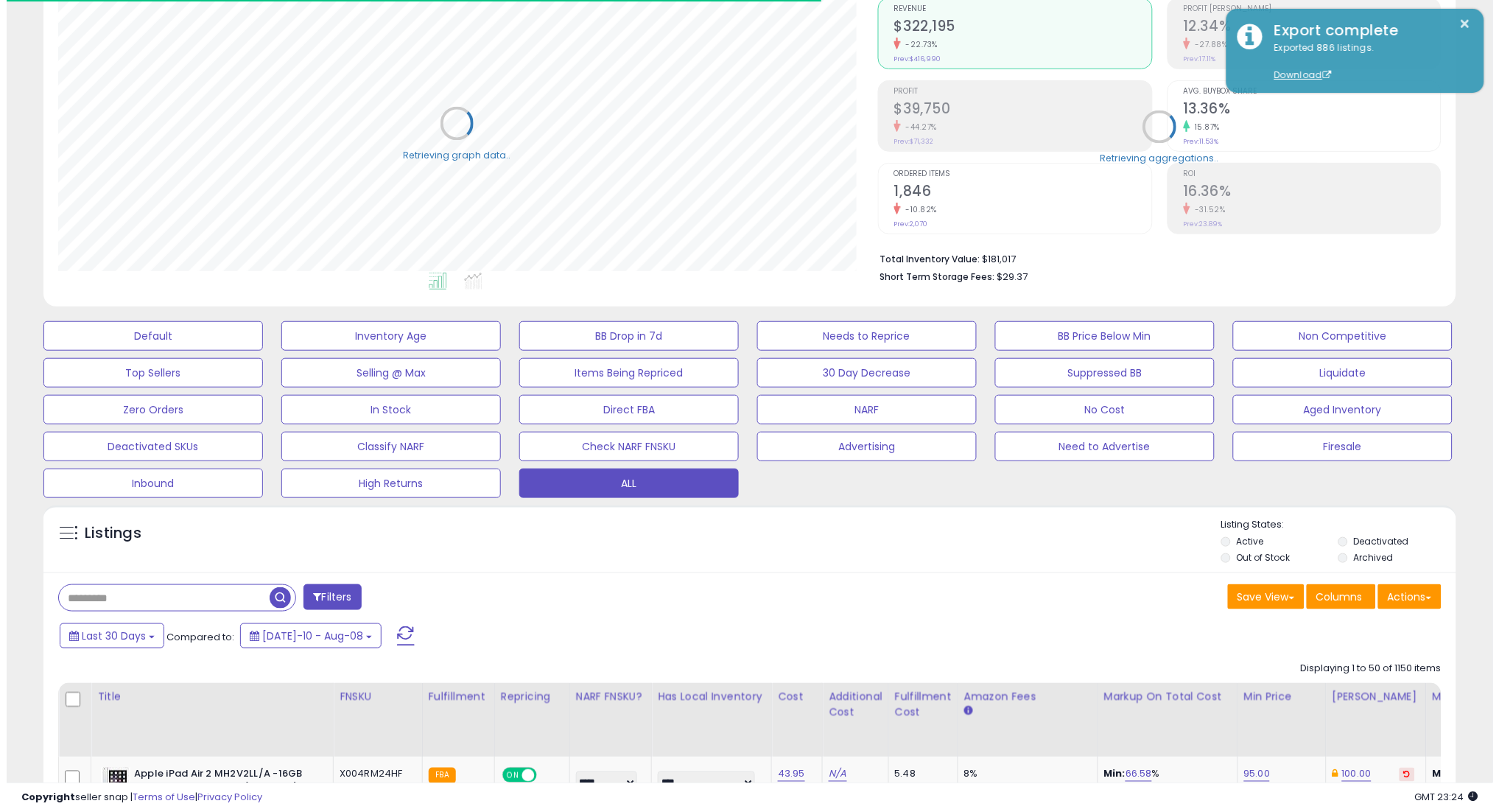
scroll to position [736321, 736003]
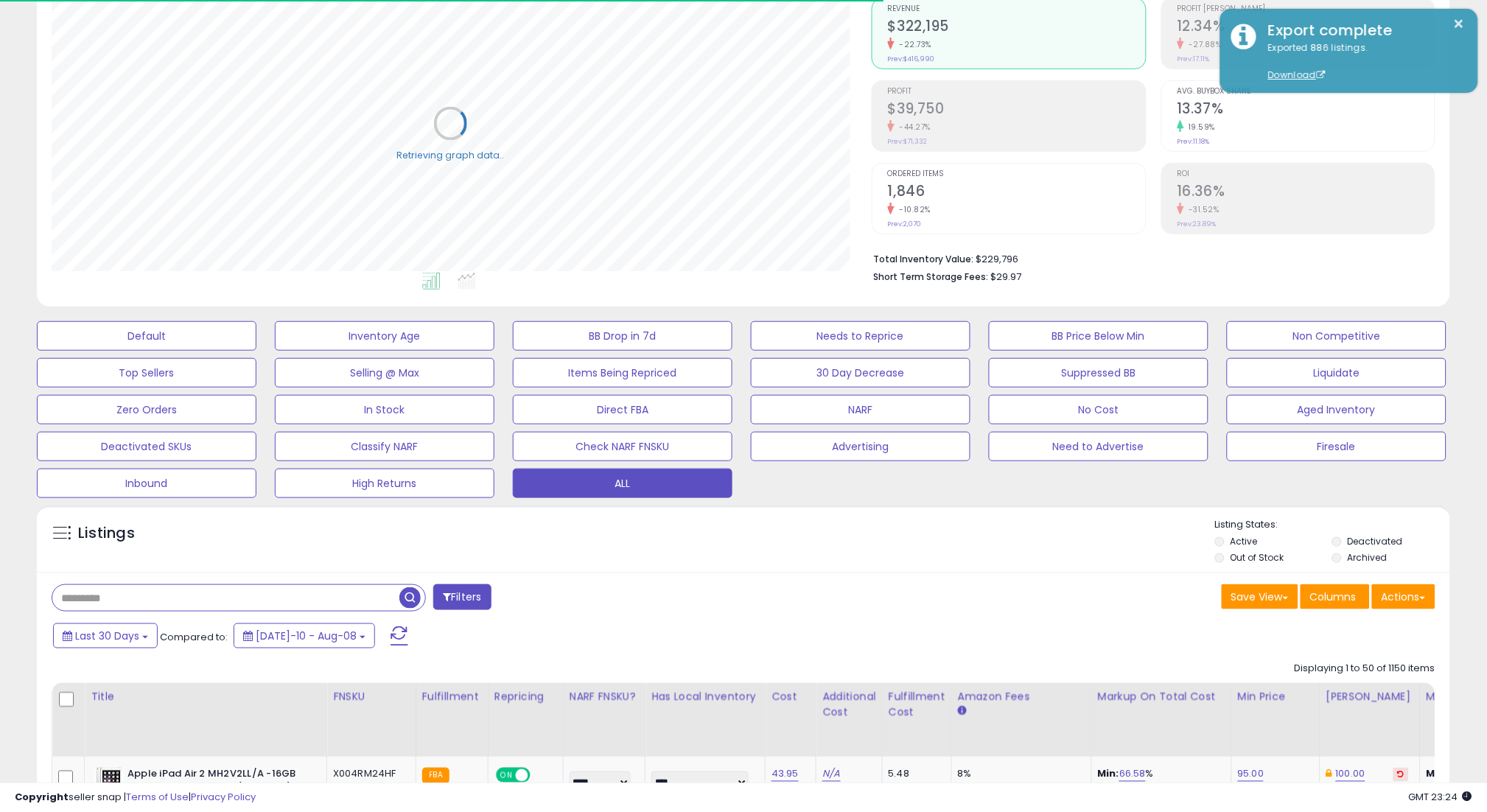
click at [220, 603] on input "text" at bounding box center [226, 597] width 347 height 26
paste input "**********"
type input "**********"
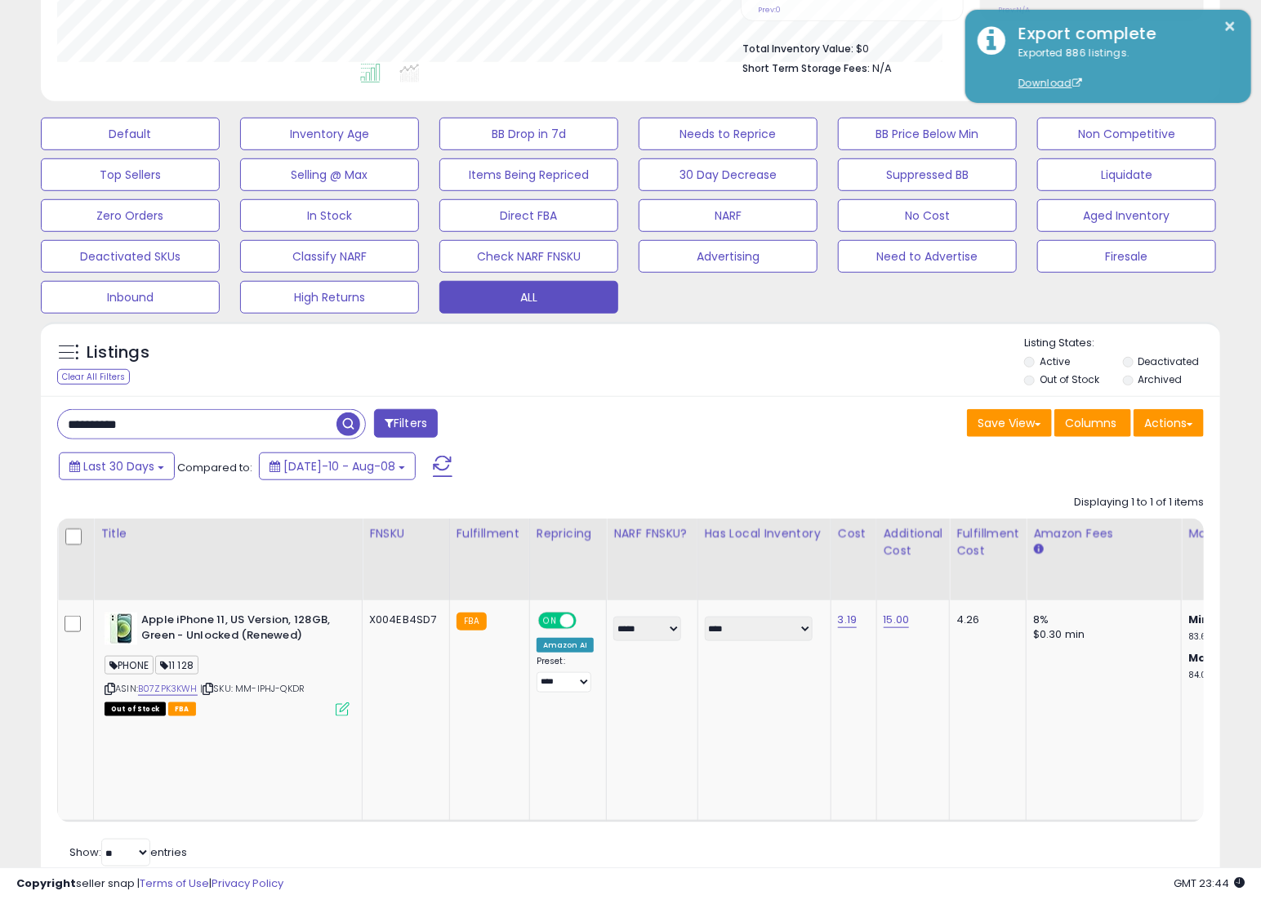
scroll to position [816119, 815770]
drag, startPoint x: 578, startPoint y: 449, endPoint x: 570, endPoint y: 421, distance: 28.9
click at [576, 447] on div "**********" at bounding box center [630, 641] width 1179 height 491
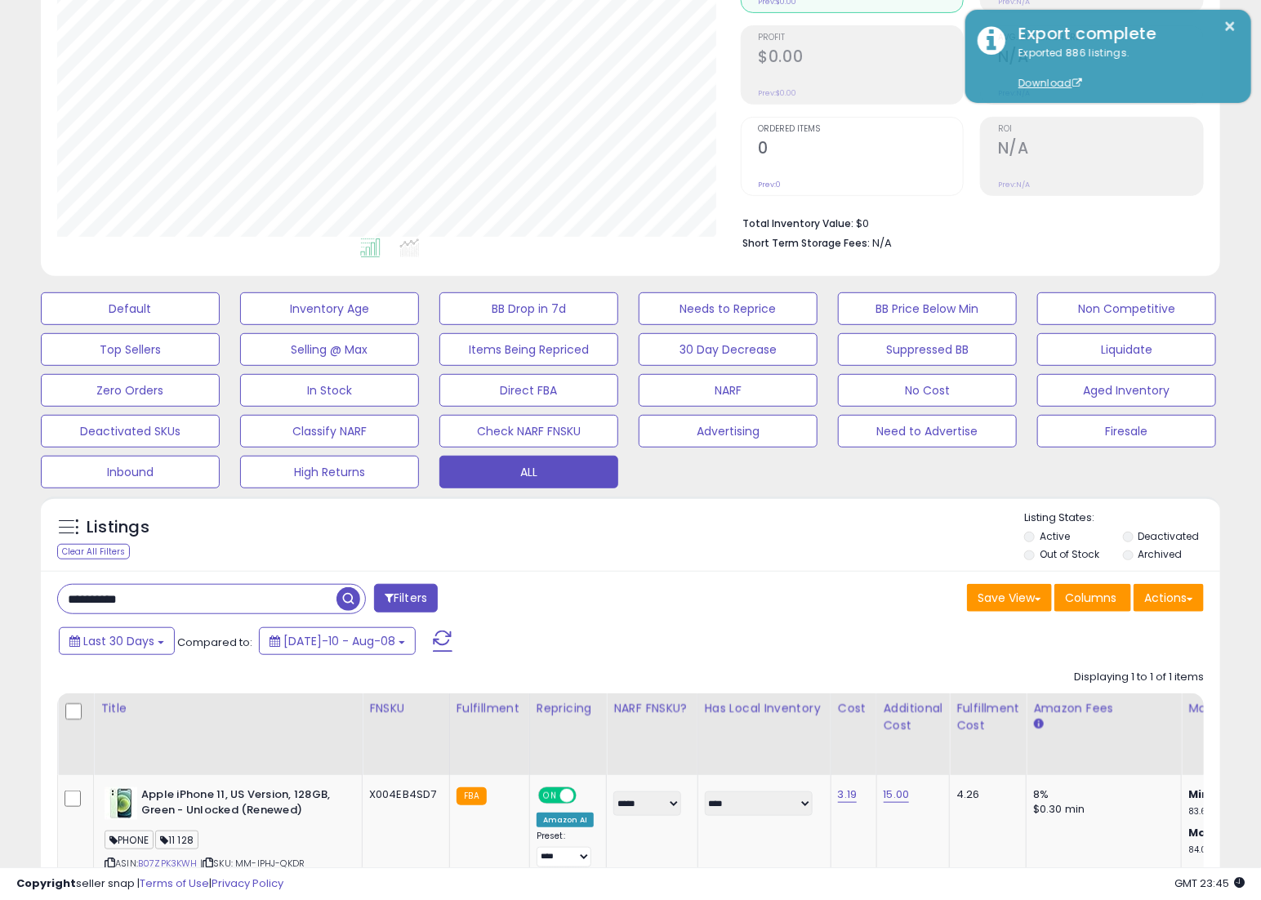
scroll to position [0, 0]
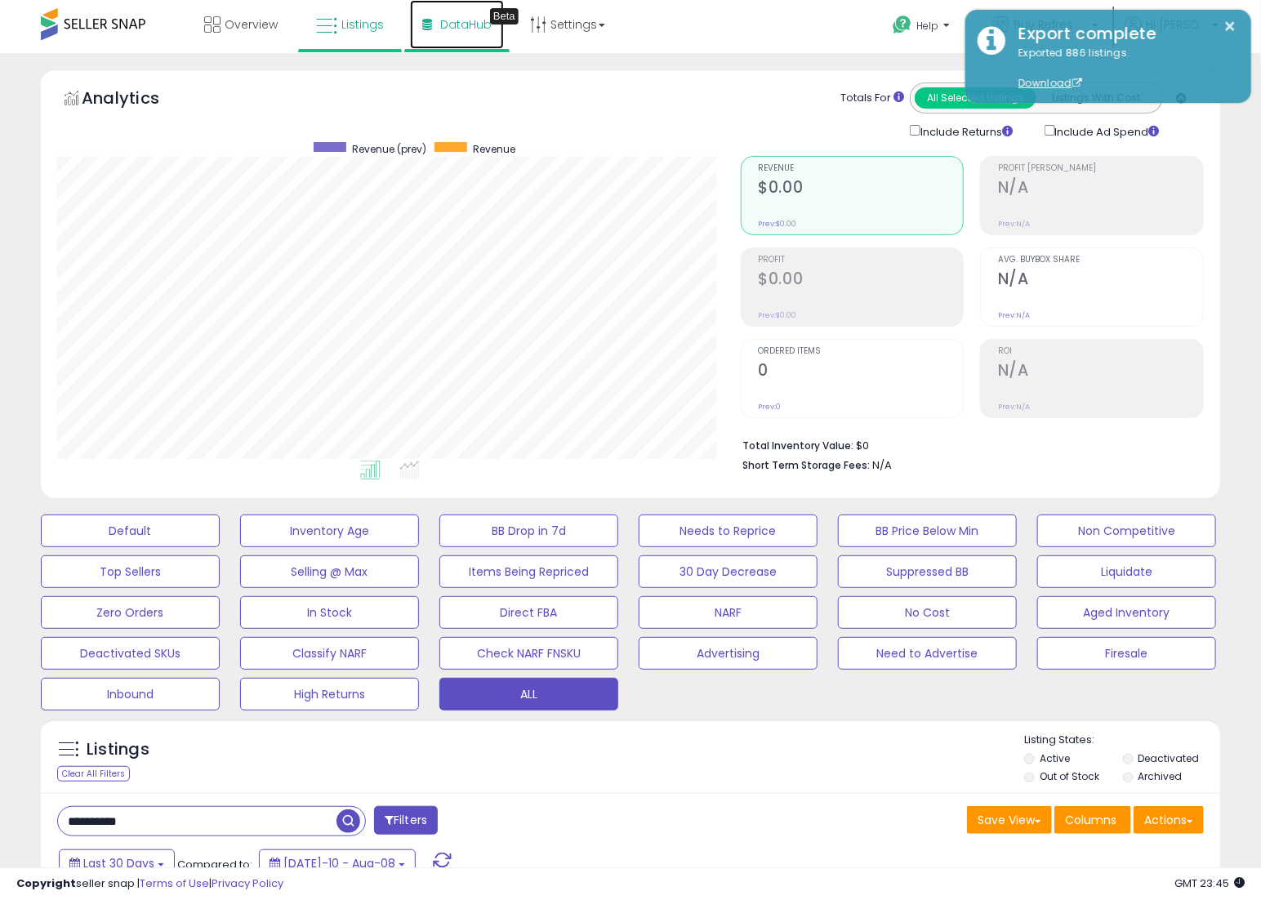
click at [461, 18] on span "DataHub" at bounding box center [465, 24] width 51 height 16
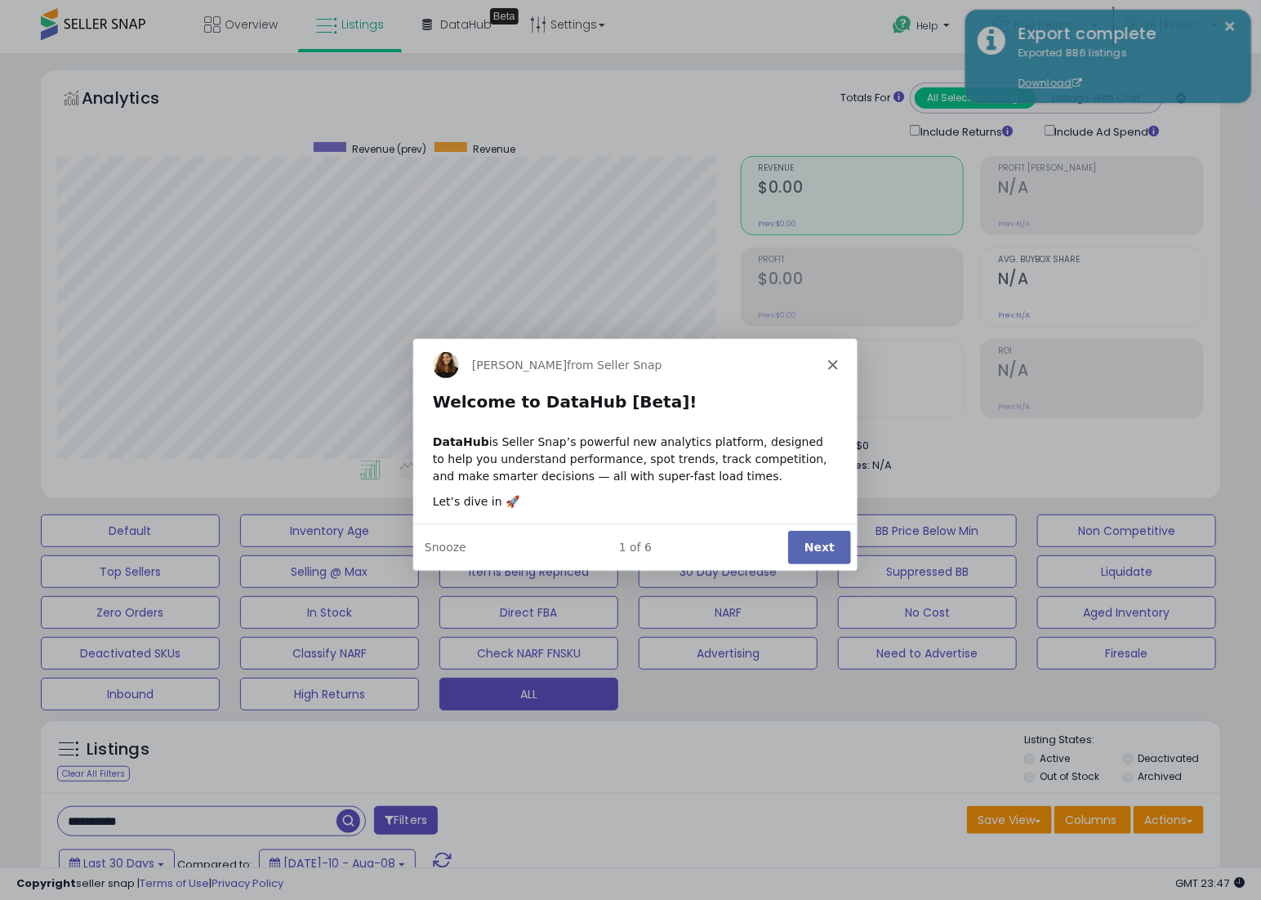
click at [825, 549] on button "Next" at bounding box center [817, 545] width 63 height 33
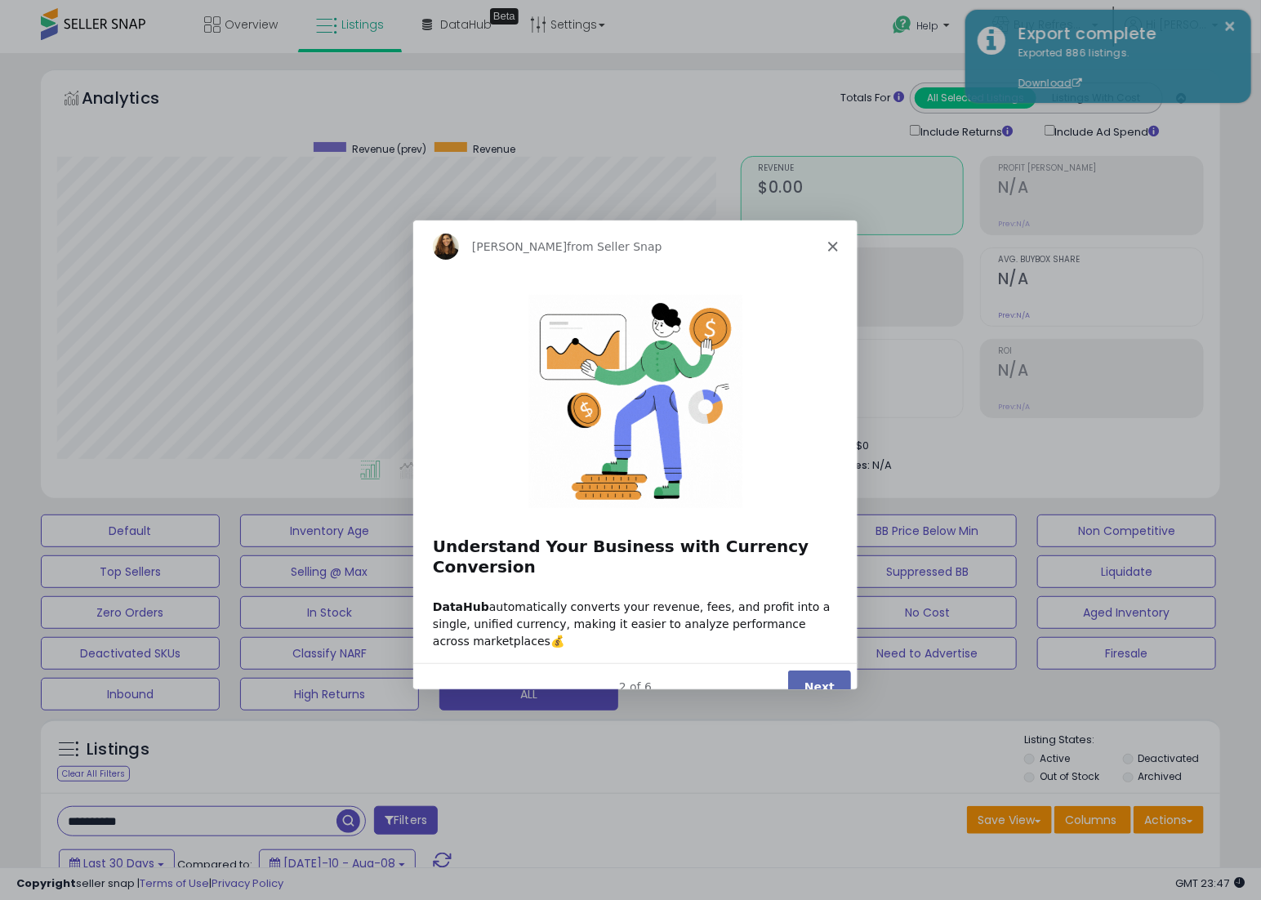
click at [808, 670] on button "Next" at bounding box center [817, 685] width 63 height 33
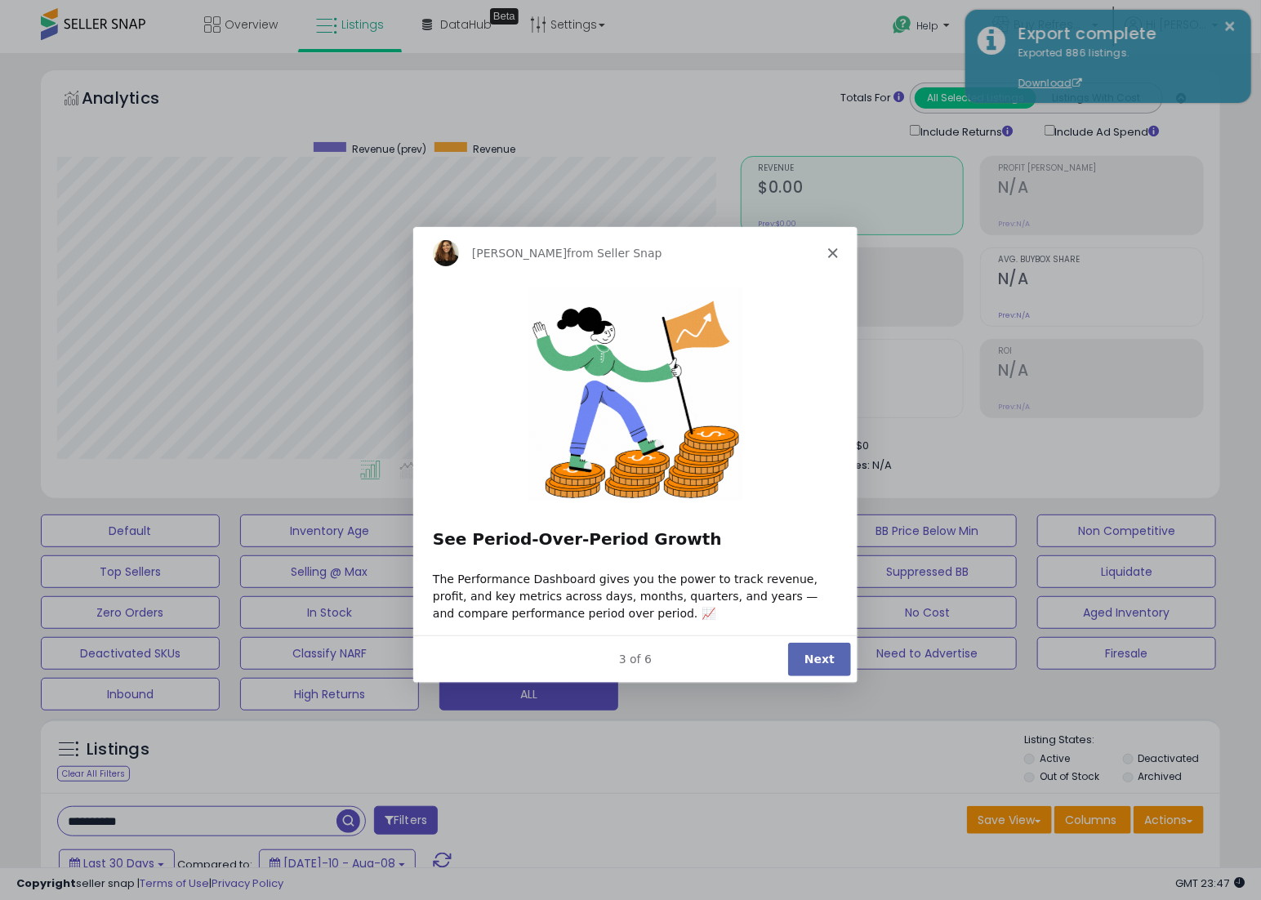
click at [812, 651] on button "Next" at bounding box center [817, 658] width 63 height 33
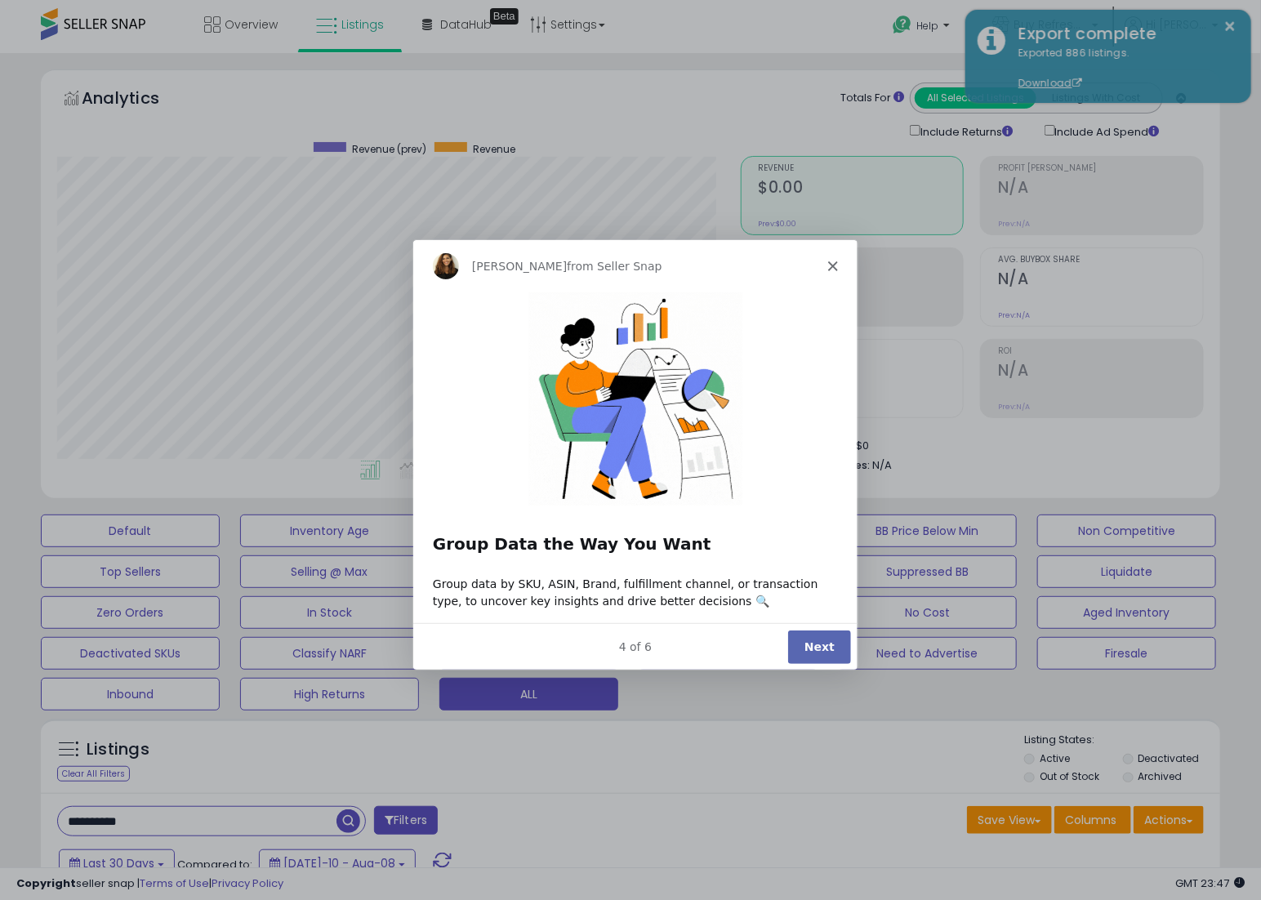
click at [833, 655] on button "Next" at bounding box center [817, 645] width 63 height 33
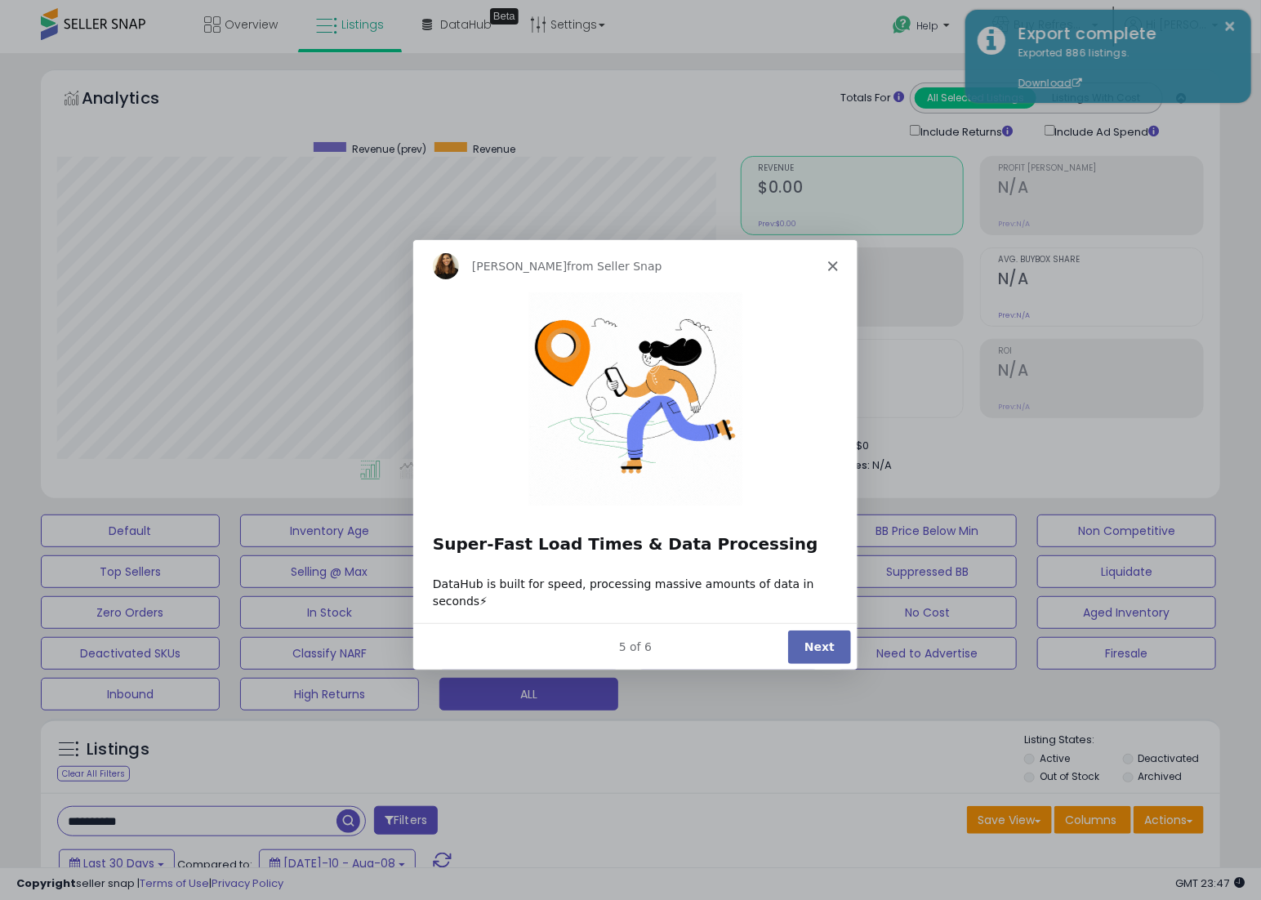
click at [831, 651] on button "Next" at bounding box center [817, 645] width 63 height 33
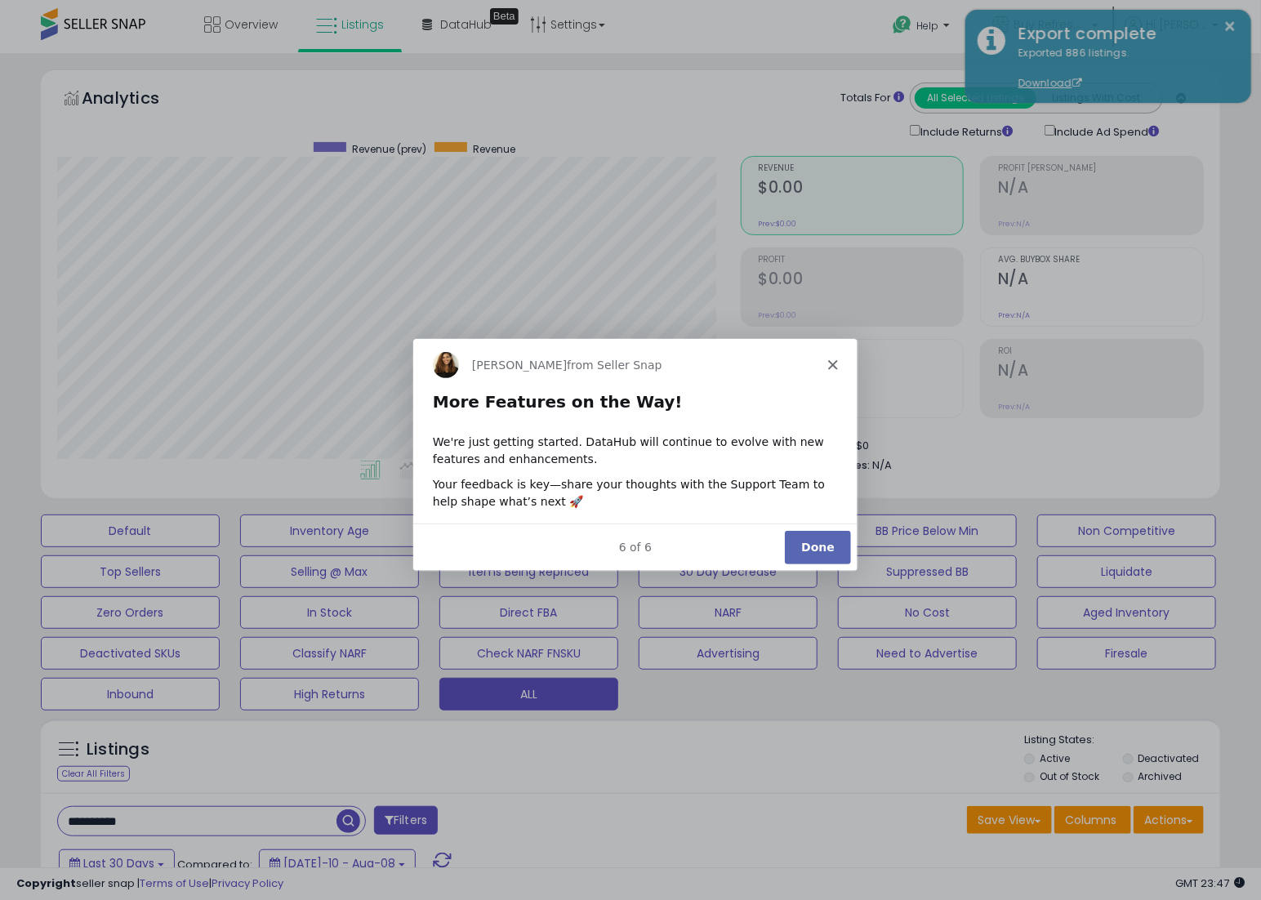
click at [798, 545] on button "Done" at bounding box center [816, 545] width 66 height 33
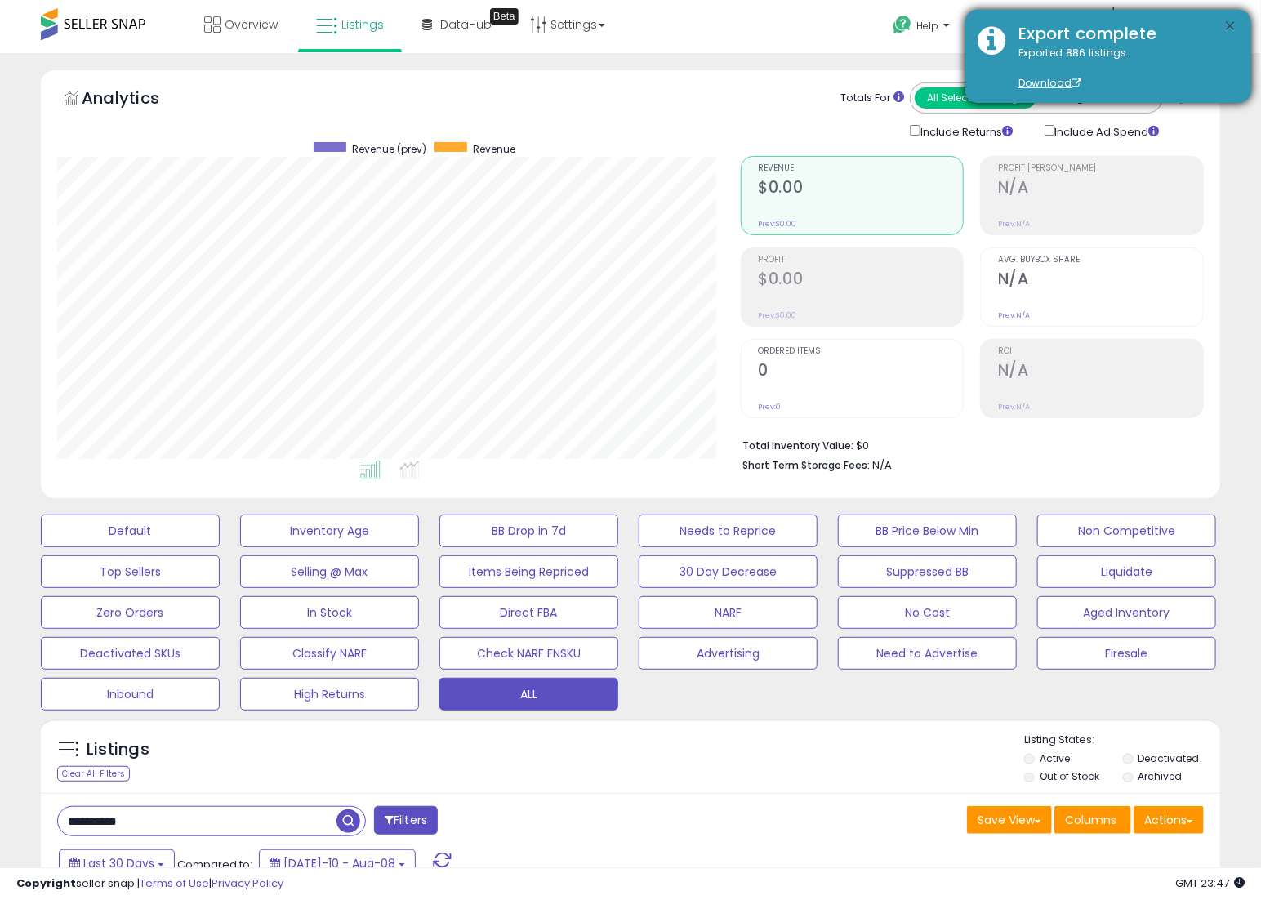
click at [1230, 28] on button "×" at bounding box center [1230, 26] width 13 height 20
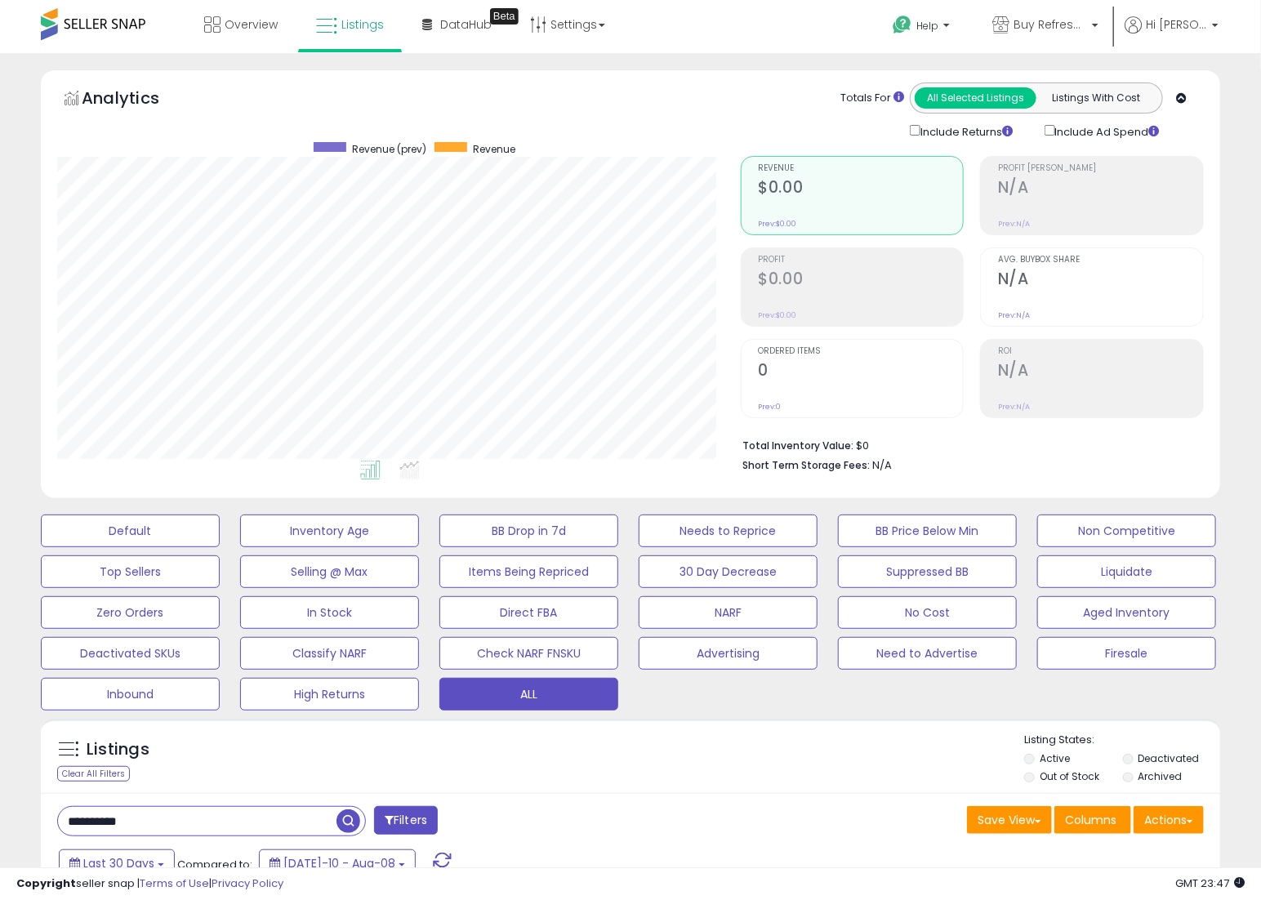
click at [1188, 832] on button "Actions" at bounding box center [1168, 820] width 70 height 28
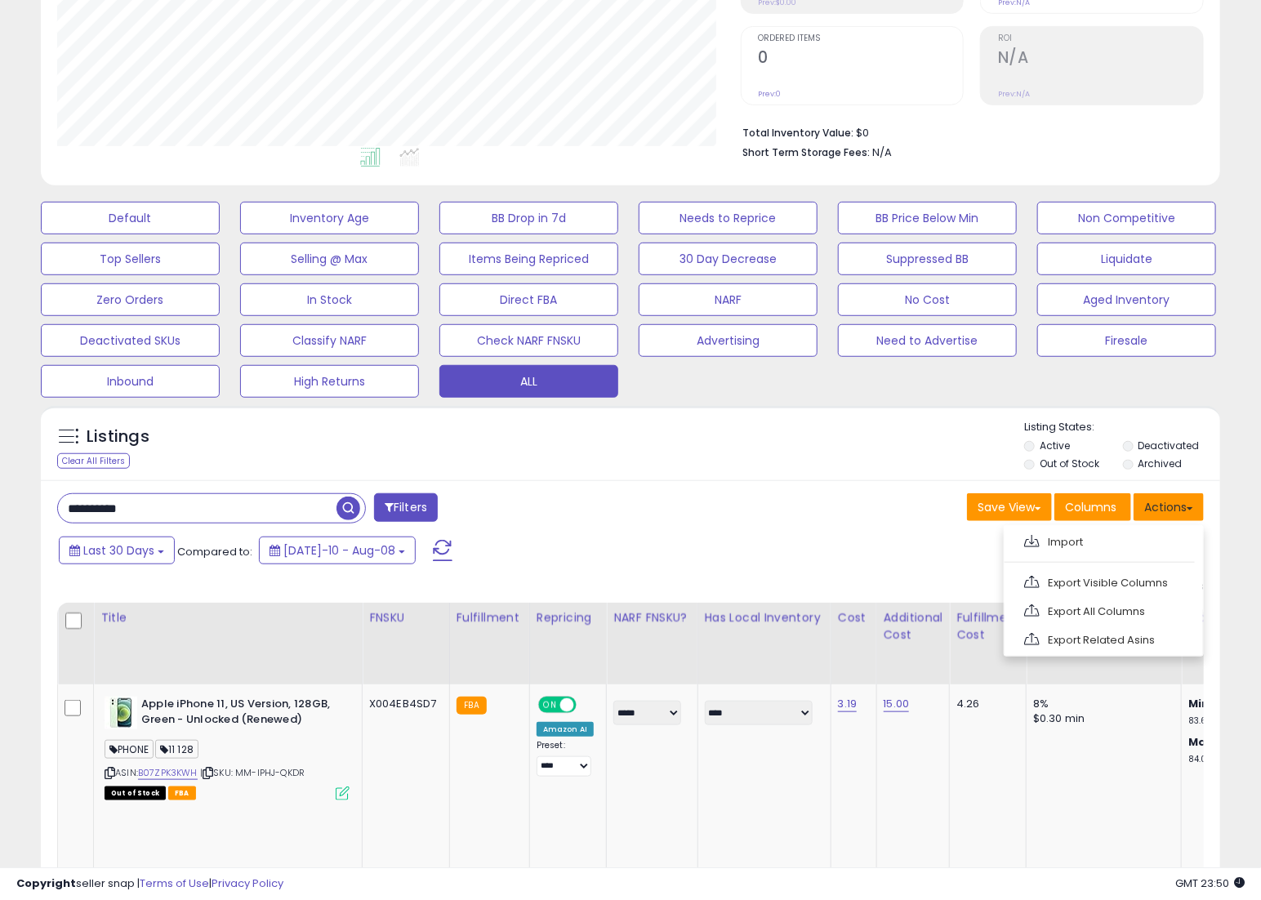
scroll to position [397, 0]
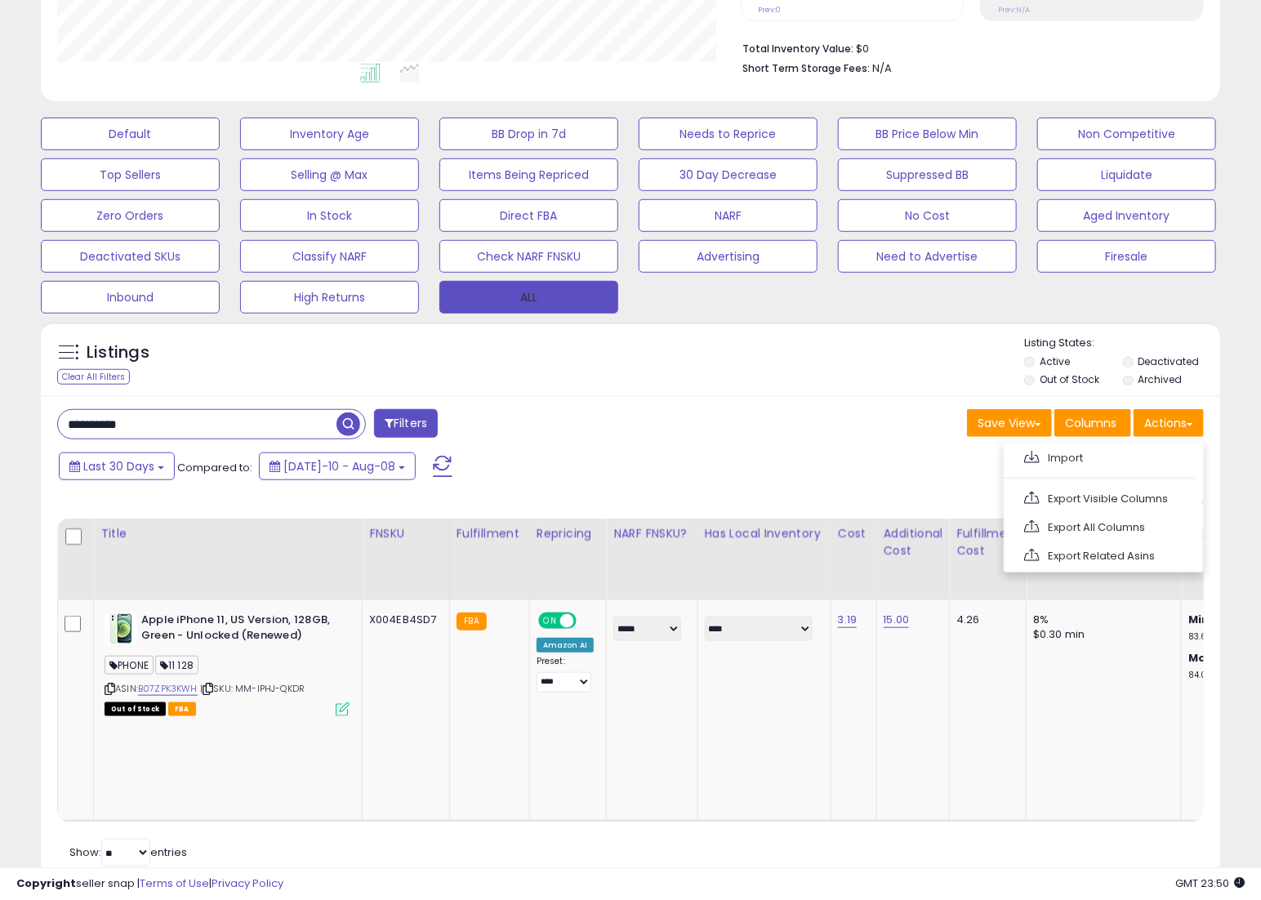
click at [545, 297] on button "ALL" at bounding box center [528, 297] width 179 height 33
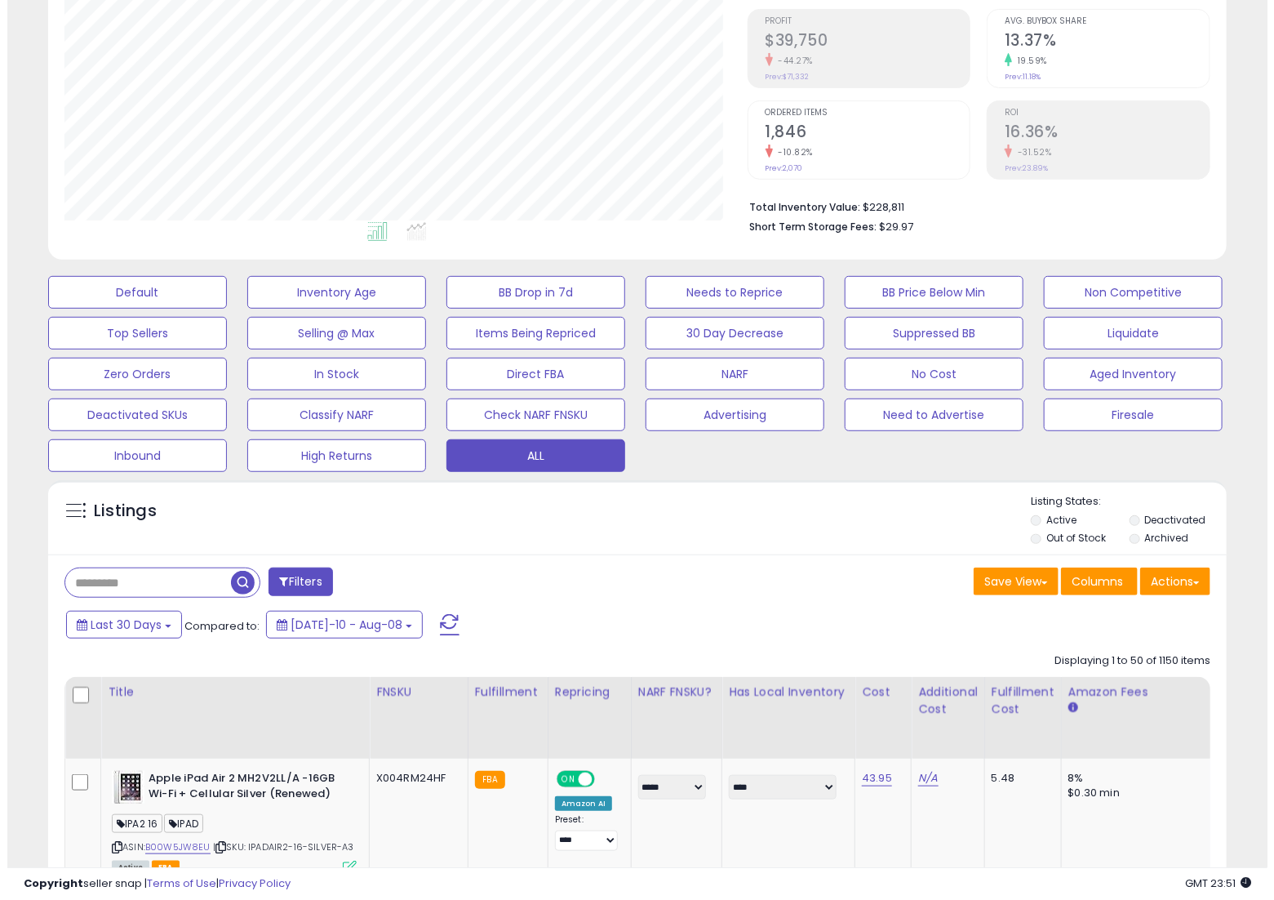
scroll to position [335, 683]
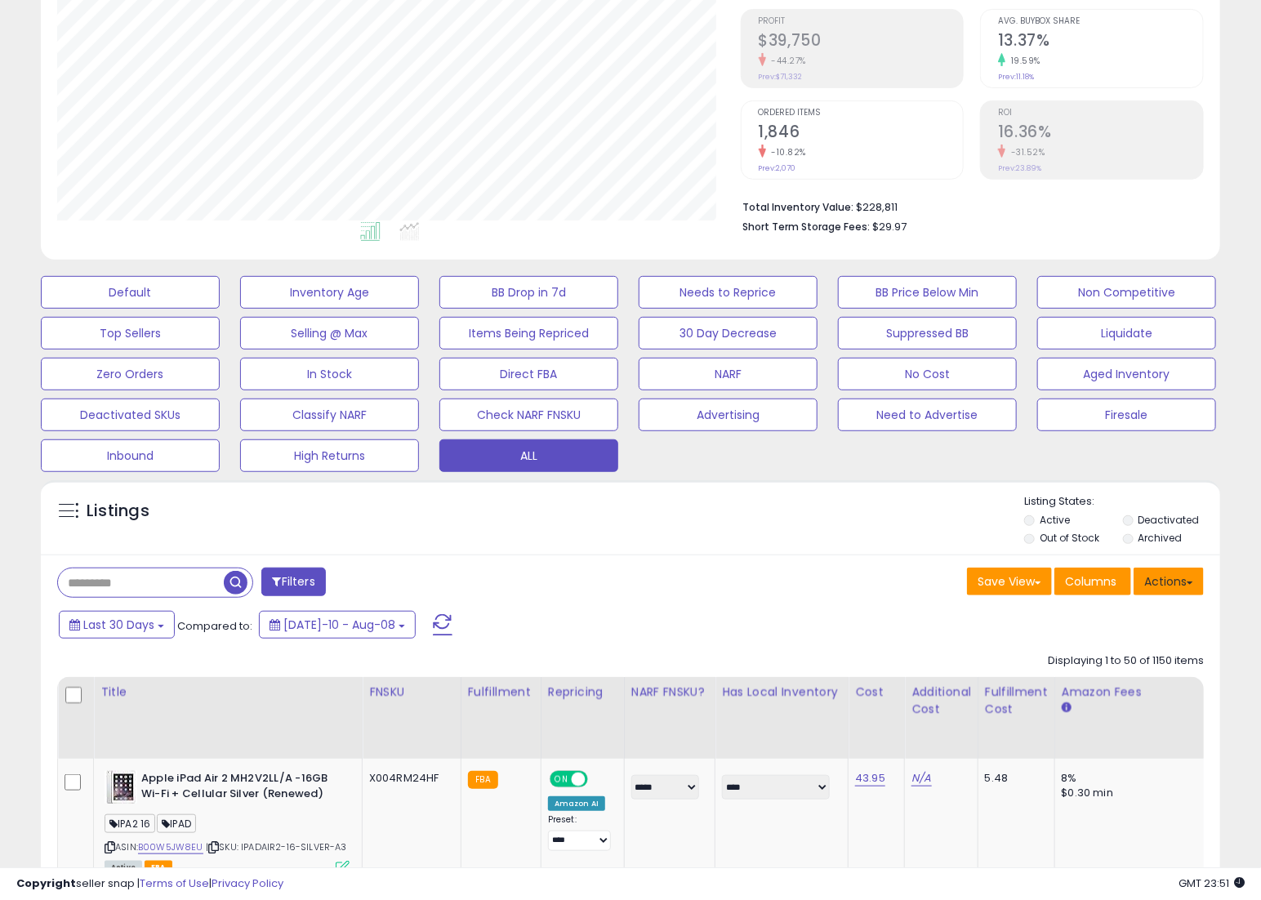
click at [1166, 591] on button "Actions" at bounding box center [1168, 581] width 70 height 28
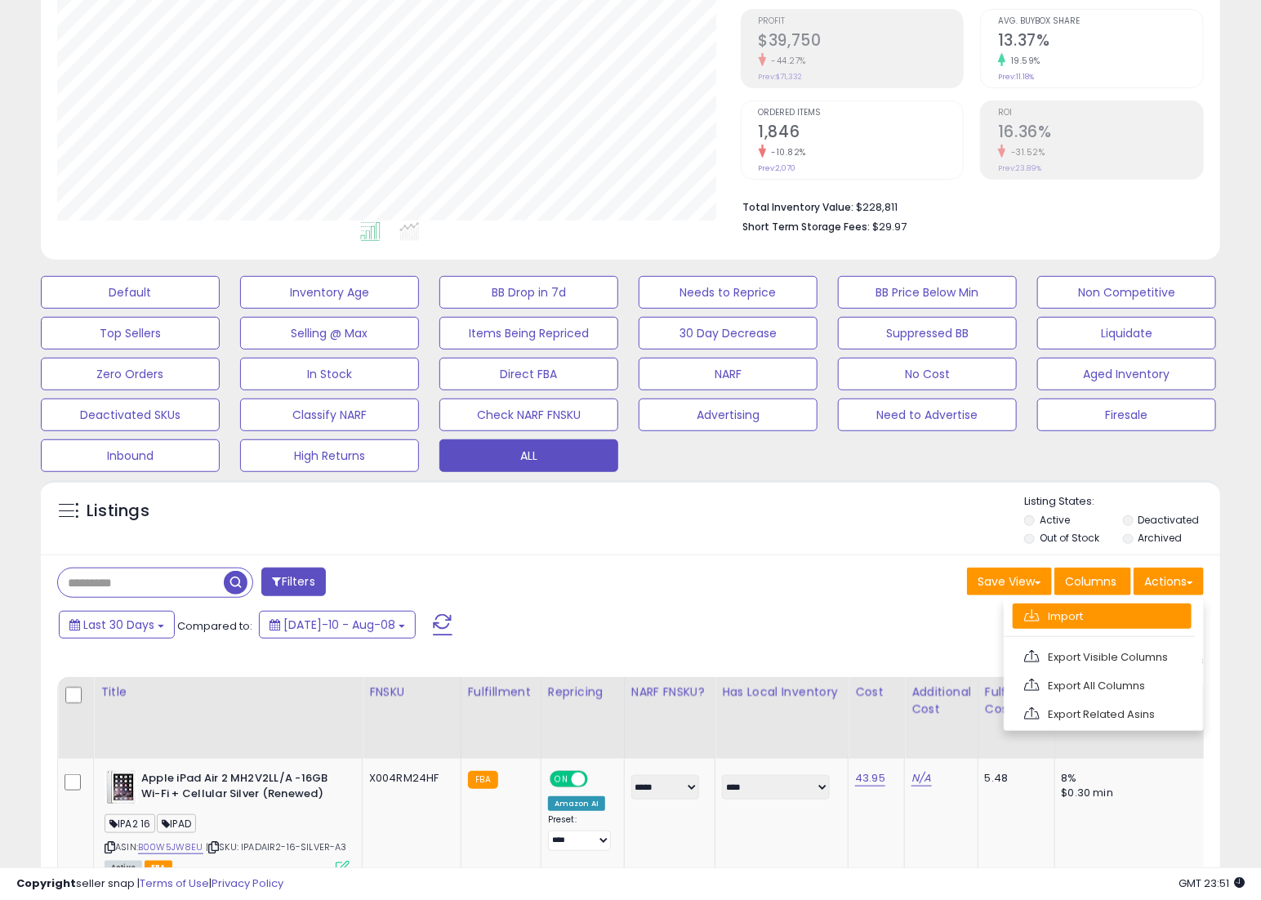
click at [1088, 621] on link "Import" at bounding box center [1101, 615] width 179 height 25
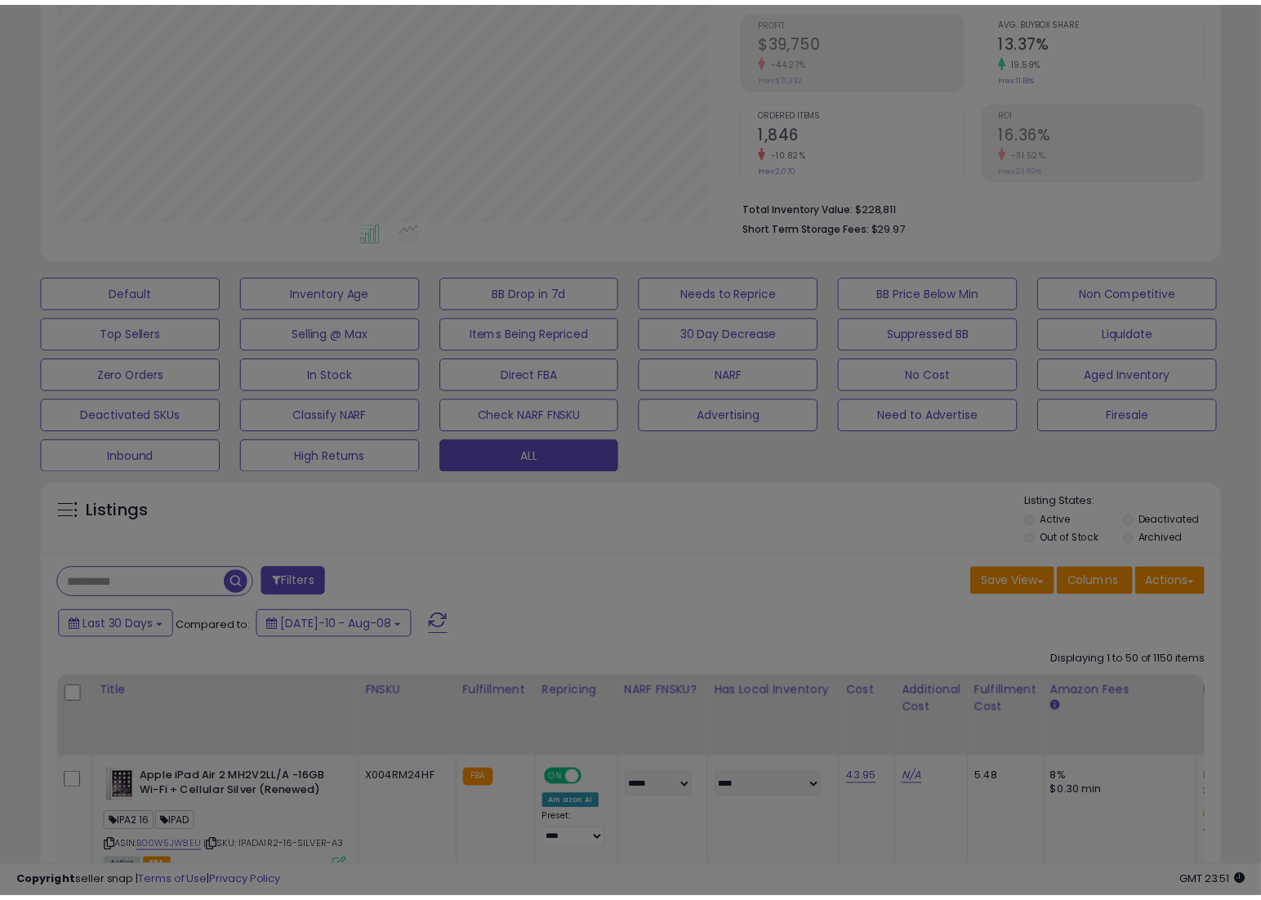
scroll to position [335, 691]
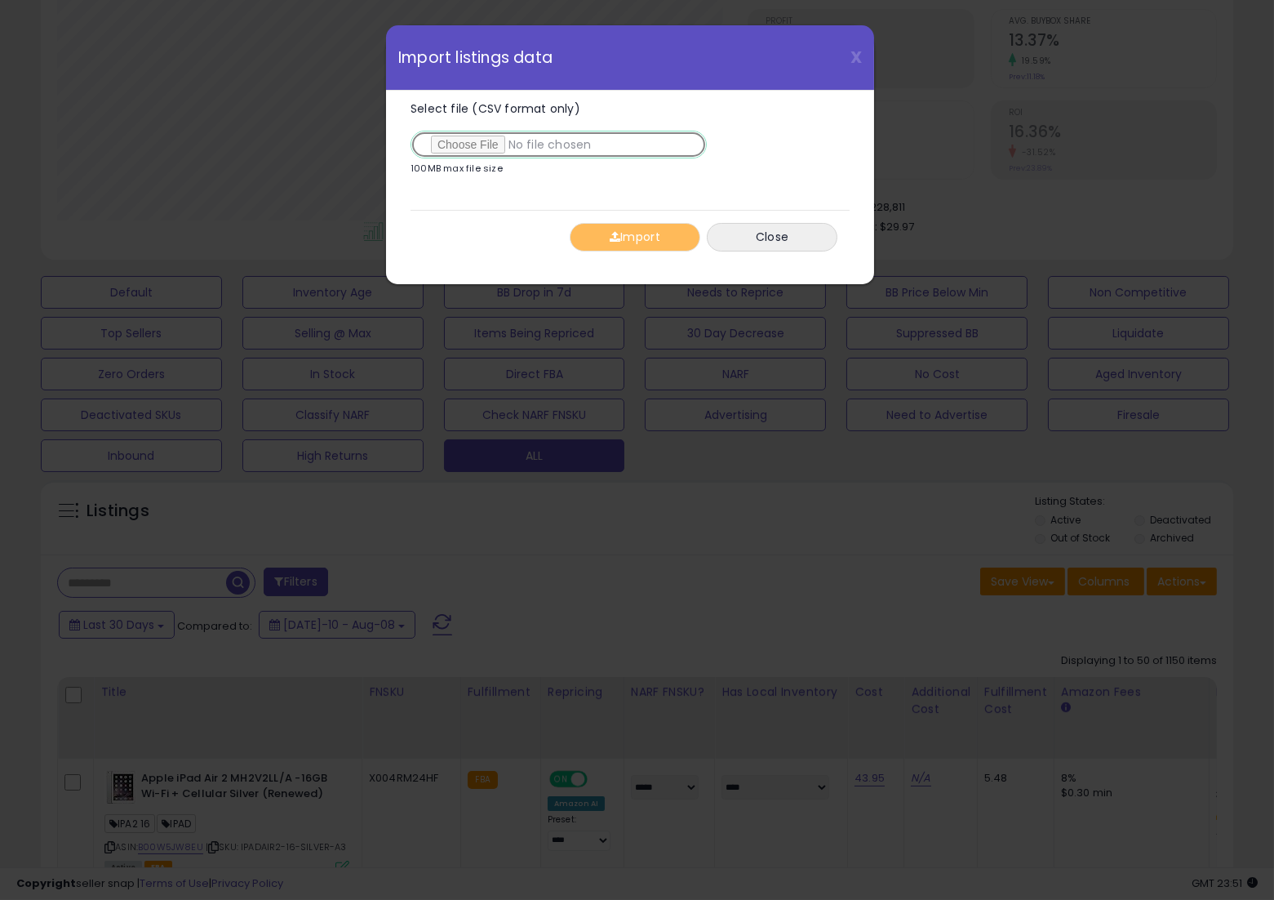
click at [455, 146] on input "Select file (CSV format only)" at bounding box center [559, 145] width 296 height 28
click at [451, 146] on input "Select file (CSV format only)" at bounding box center [559, 145] width 296 height 28
click at [474, 141] on input "Select file (CSV format only)" at bounding box center [559, 145] width 296 height 28
click at [470, 141] on input "Select file (CSV format only)" at bounding box center [559, 145] width 296 height 28
type input "**********"
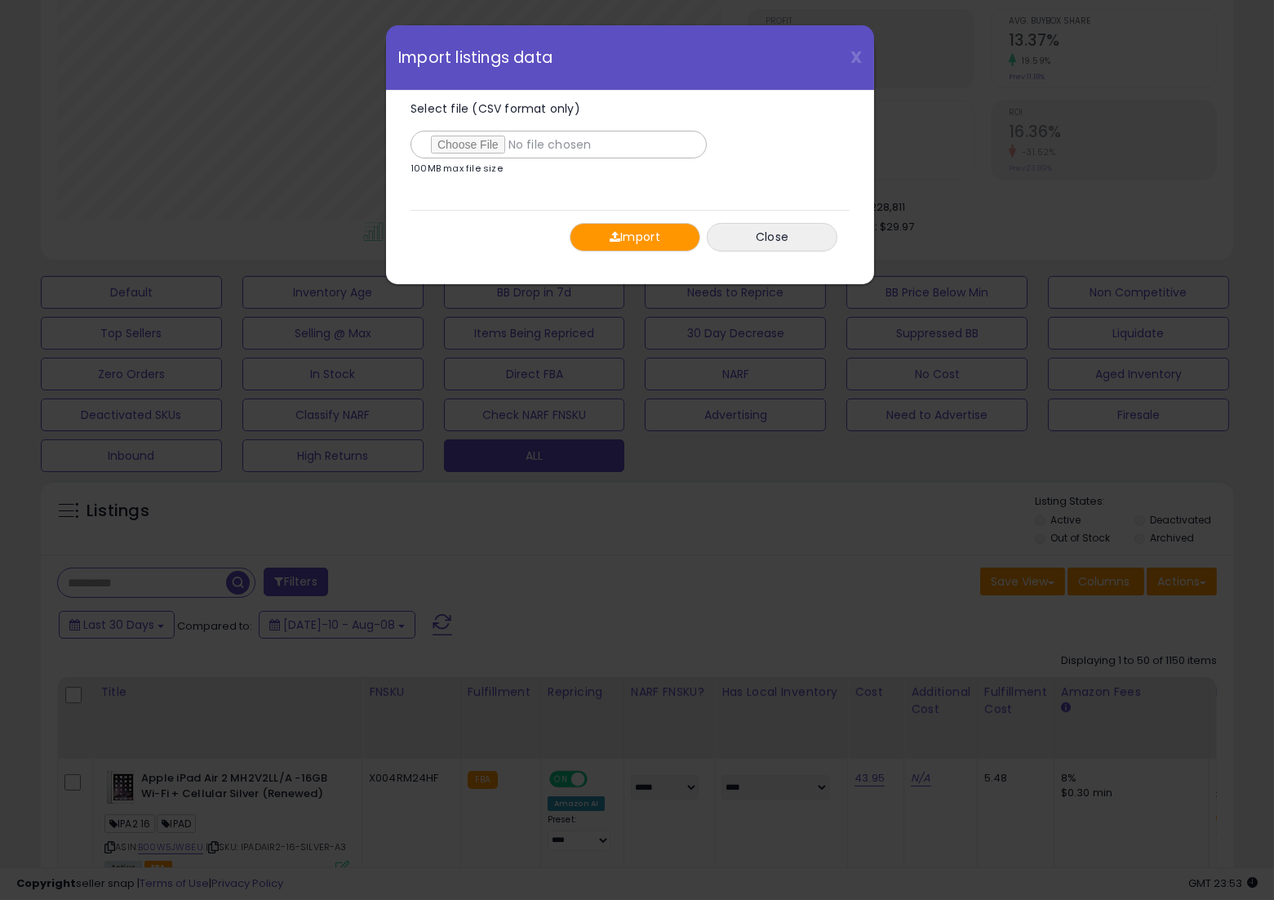
click at [645, 242] on button "Import" at bounding box center [635, 237] width 131 height 29
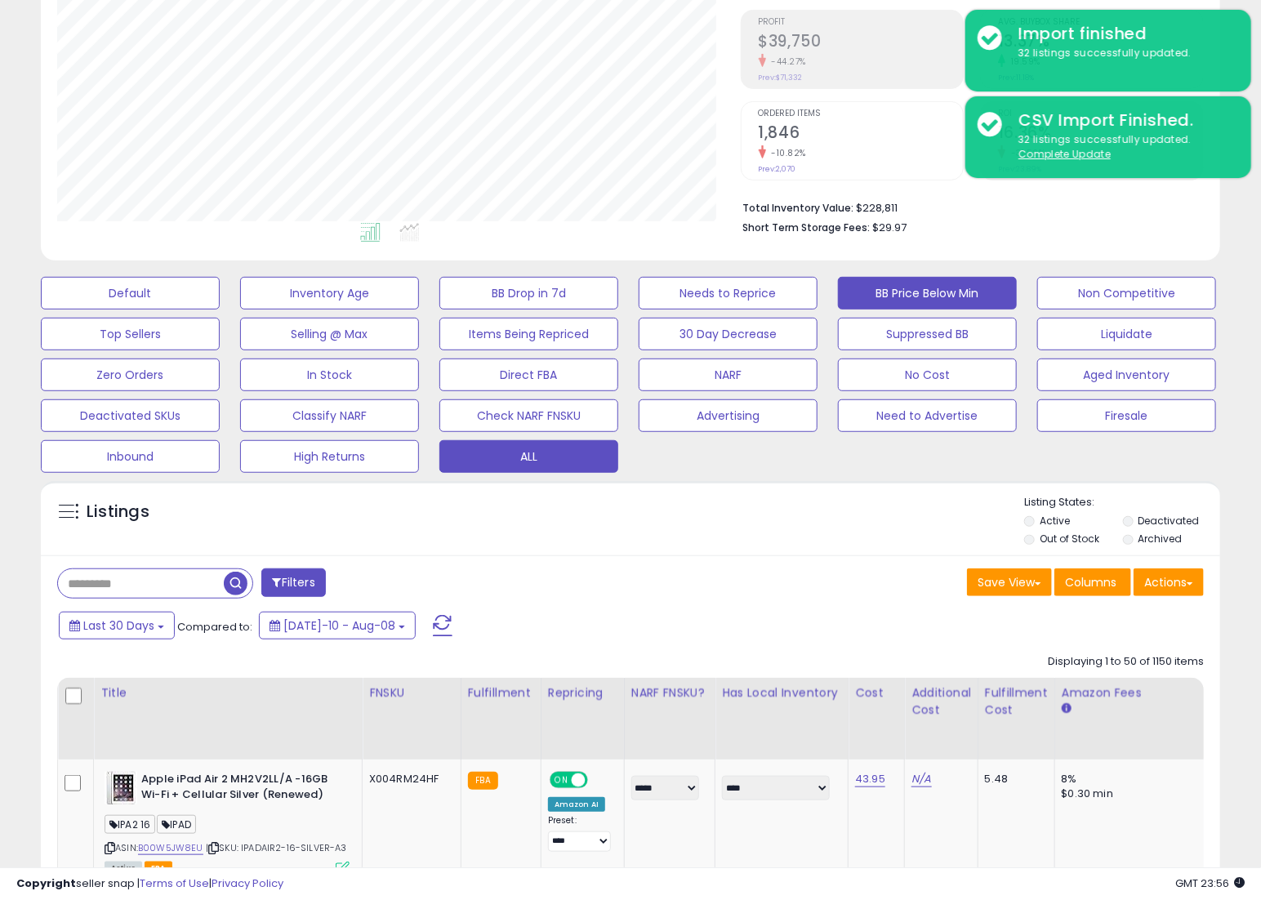
scroll to position [242, 0]
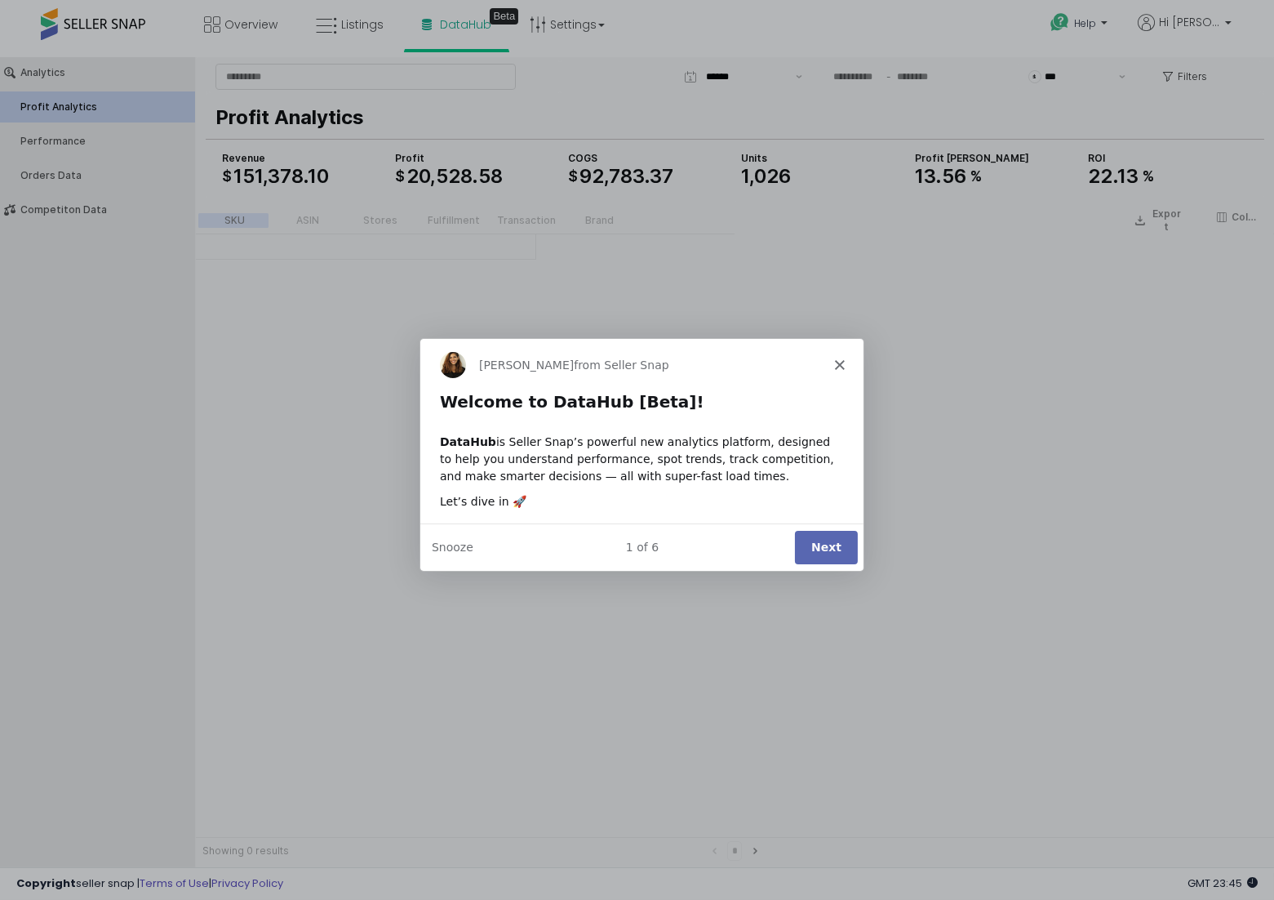
click at [837, 363] on icon "Close" at bounding box center [839, 364] width 10 height 10
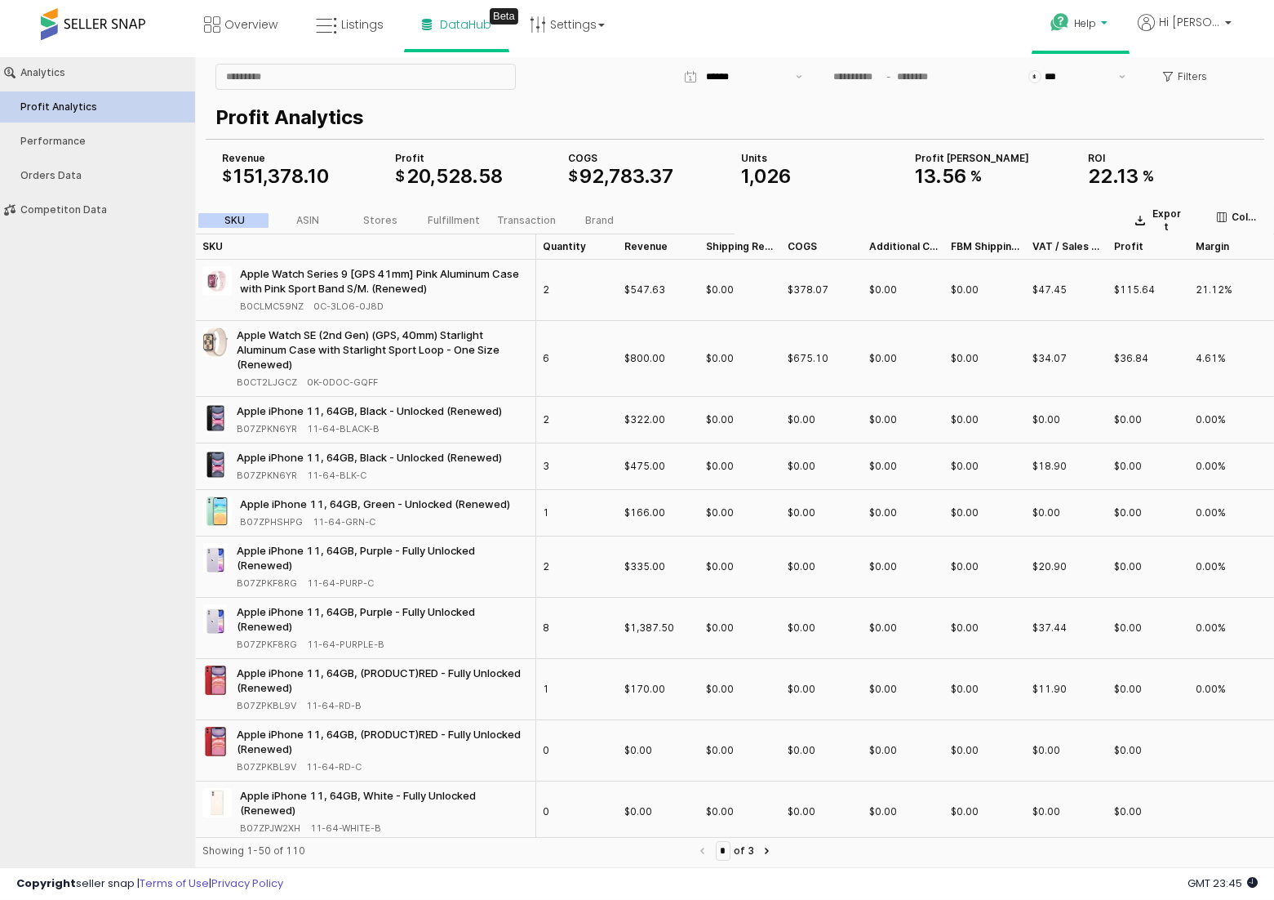
click at [1096, 24] on span "Help" at bounding box center [1085, 23] width 22 height 14
click at [1105, 145] on link "Search Knowledge Hub" at bounding box center [1095, 135] width 85 height 31
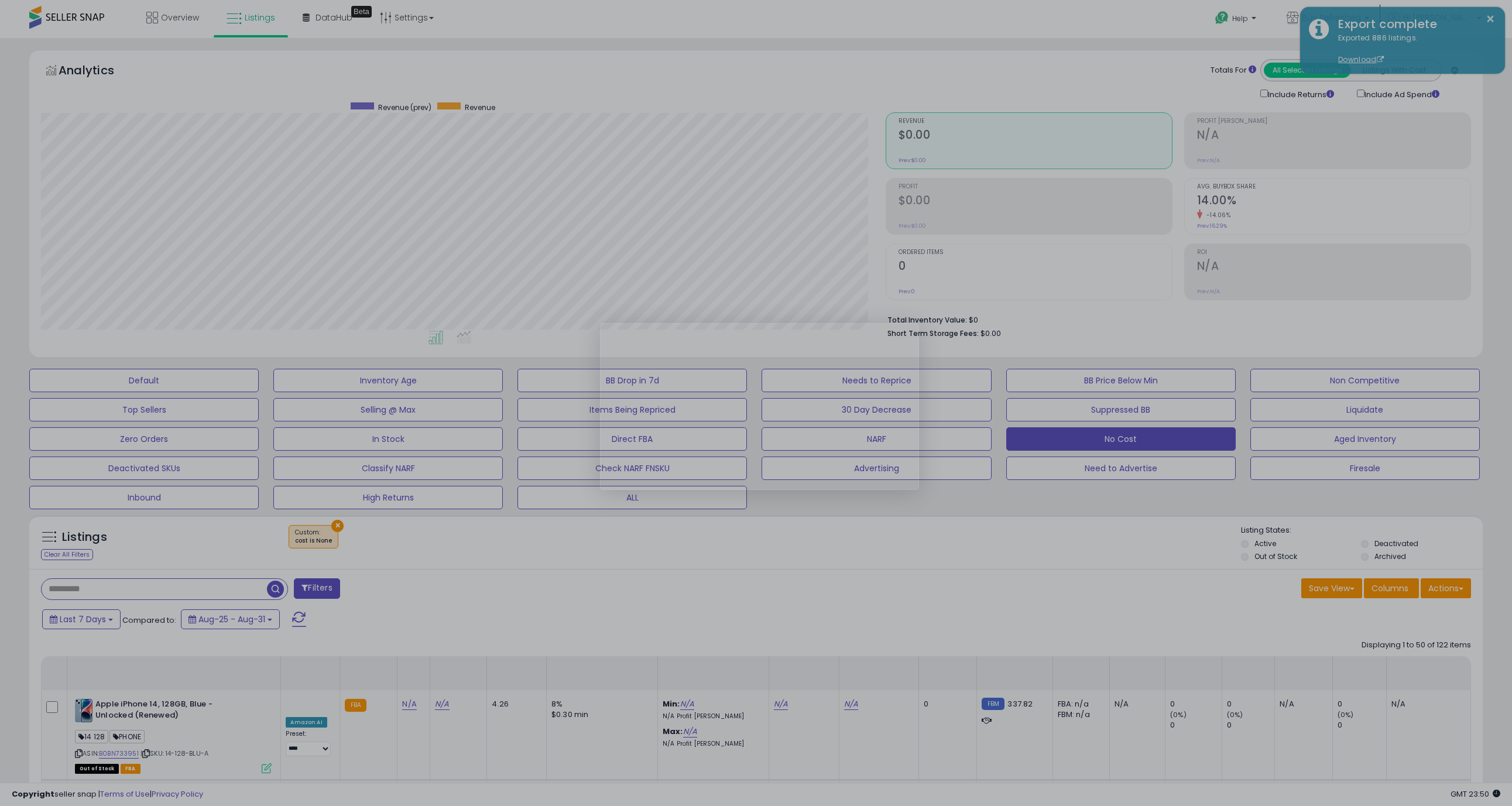
select select "**"
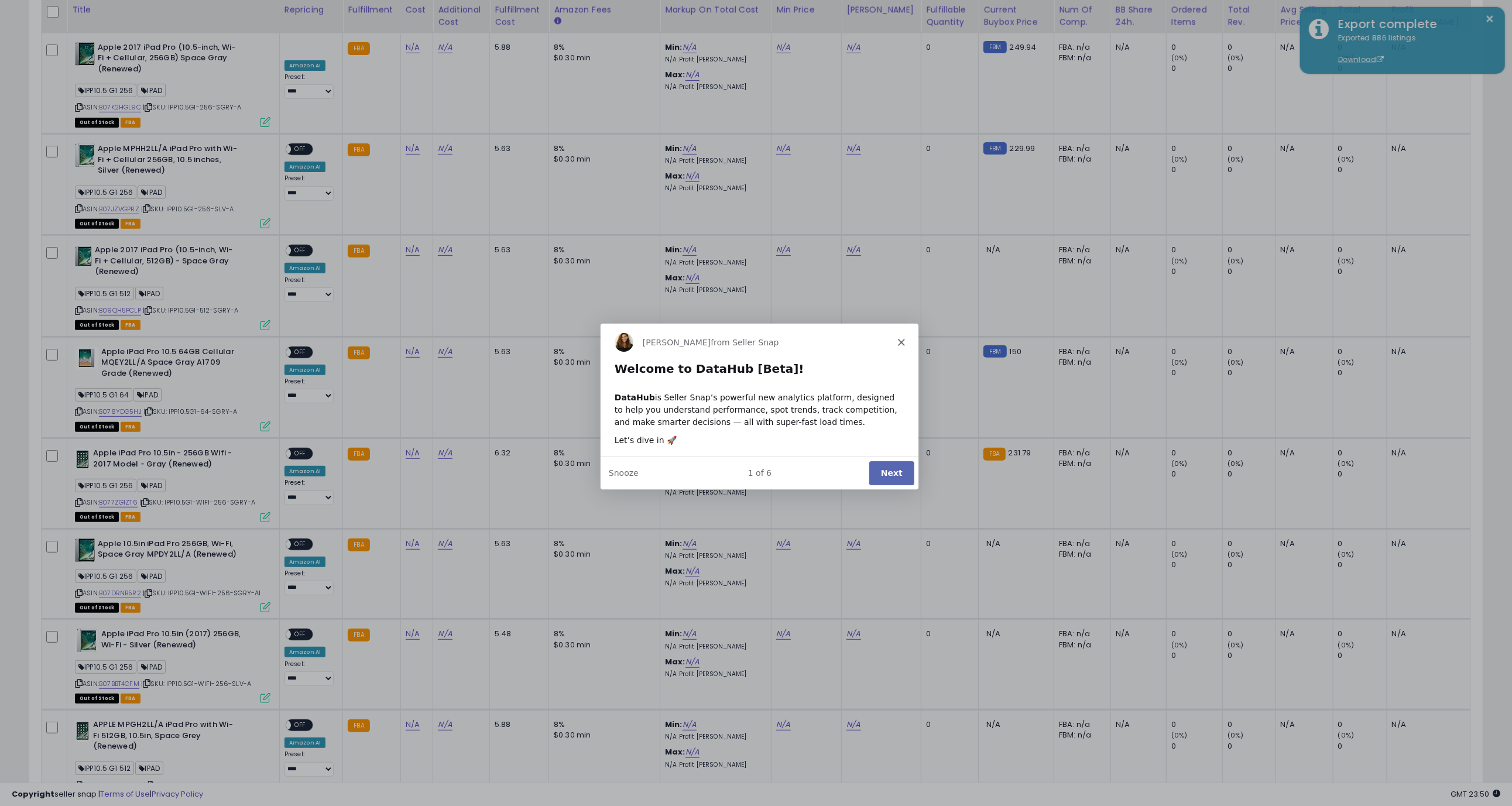
scroll to position [240, 844]
click at [900, 342] on polygon "Close" at bounding box center [900, 341] width 7 height 7
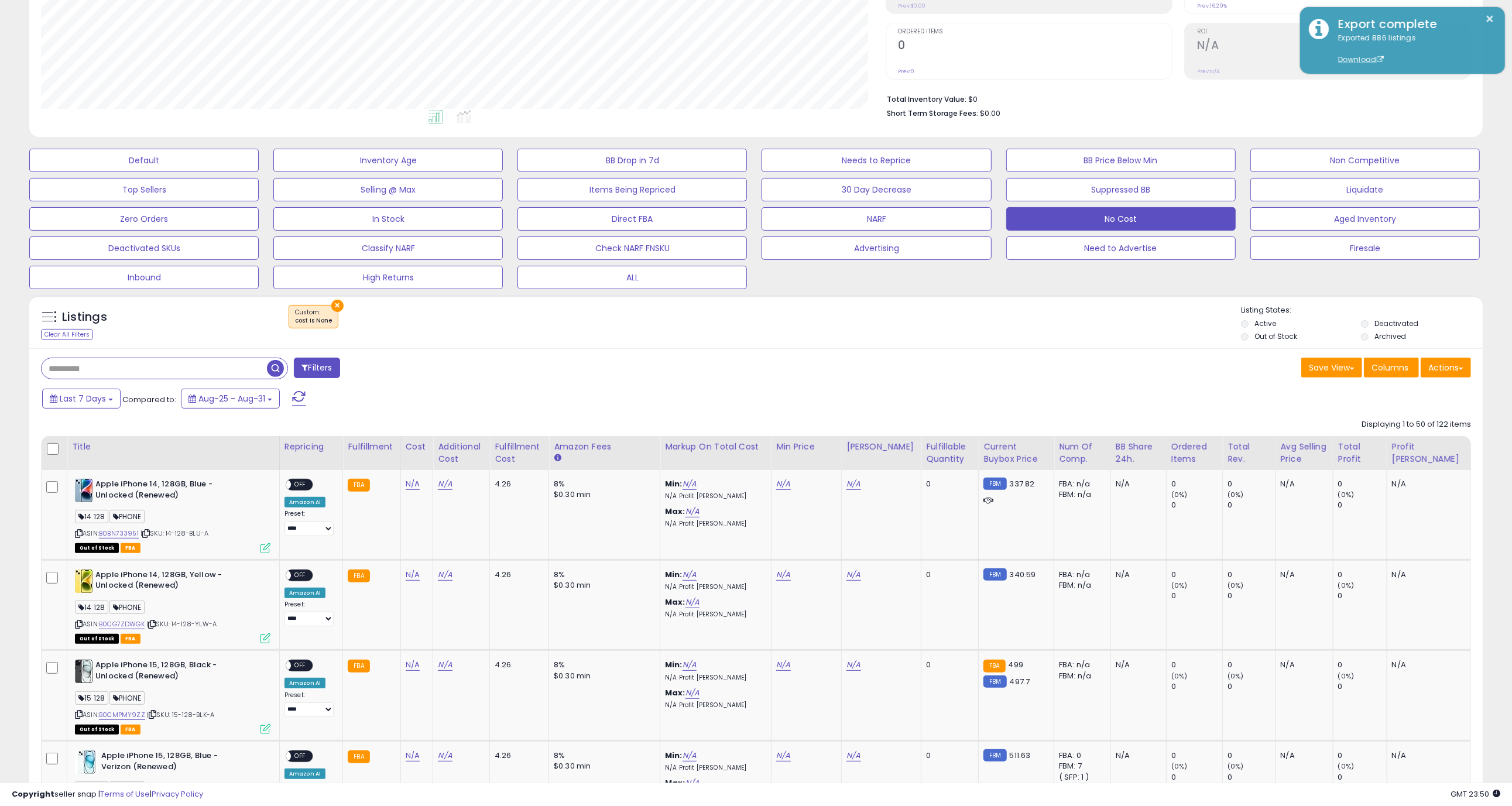
scroll to position [0, 0]
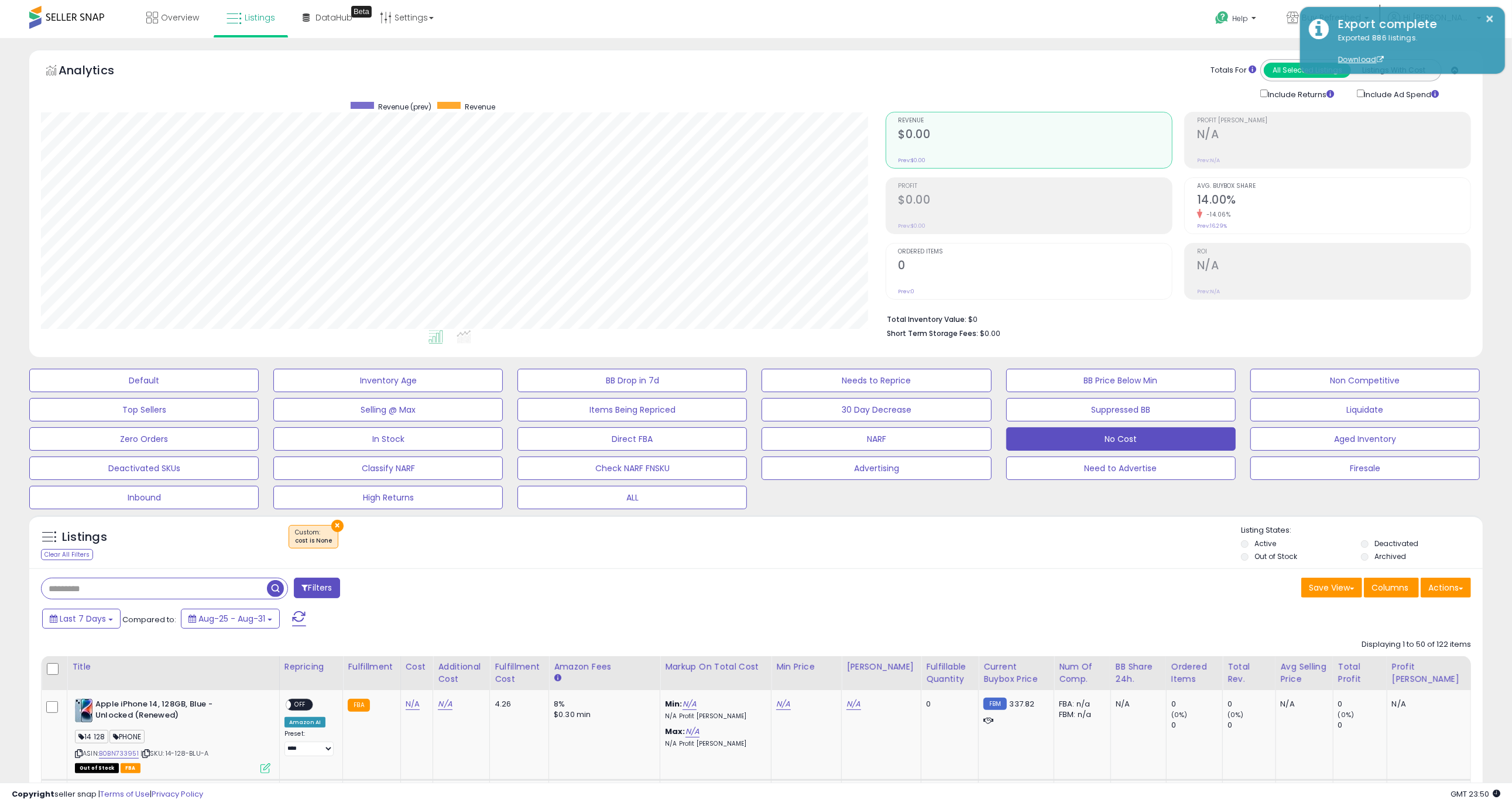
drag, startPoint x: 611, startPoint y: 18, endPoint x: 525, endPoint y: 5, distance: 87.0
click at [610, 18] on div "Overview Listings Beta" at bounding box center [493, 24] width 1002 height 49
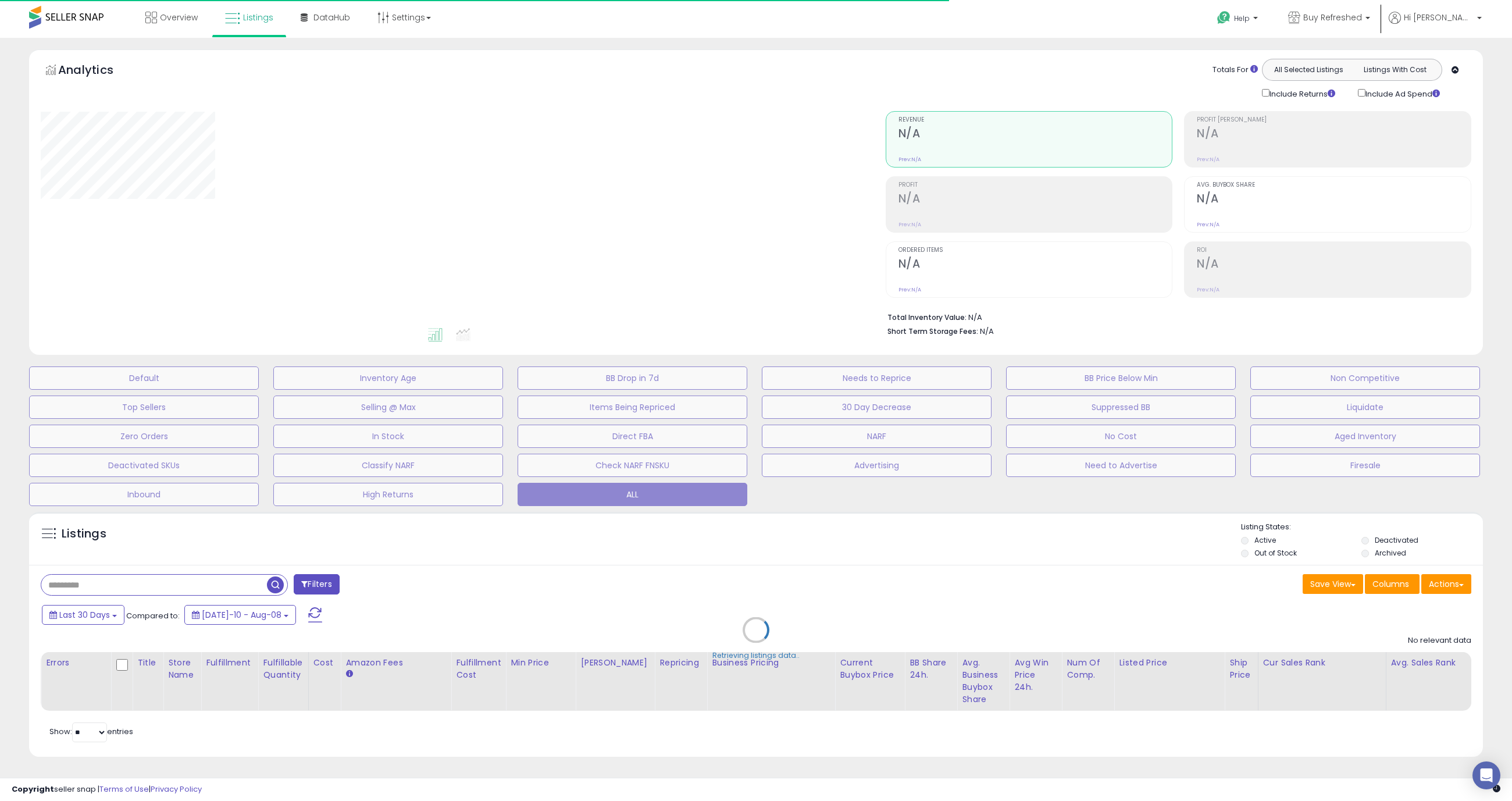
type input "**********"
select select "**"
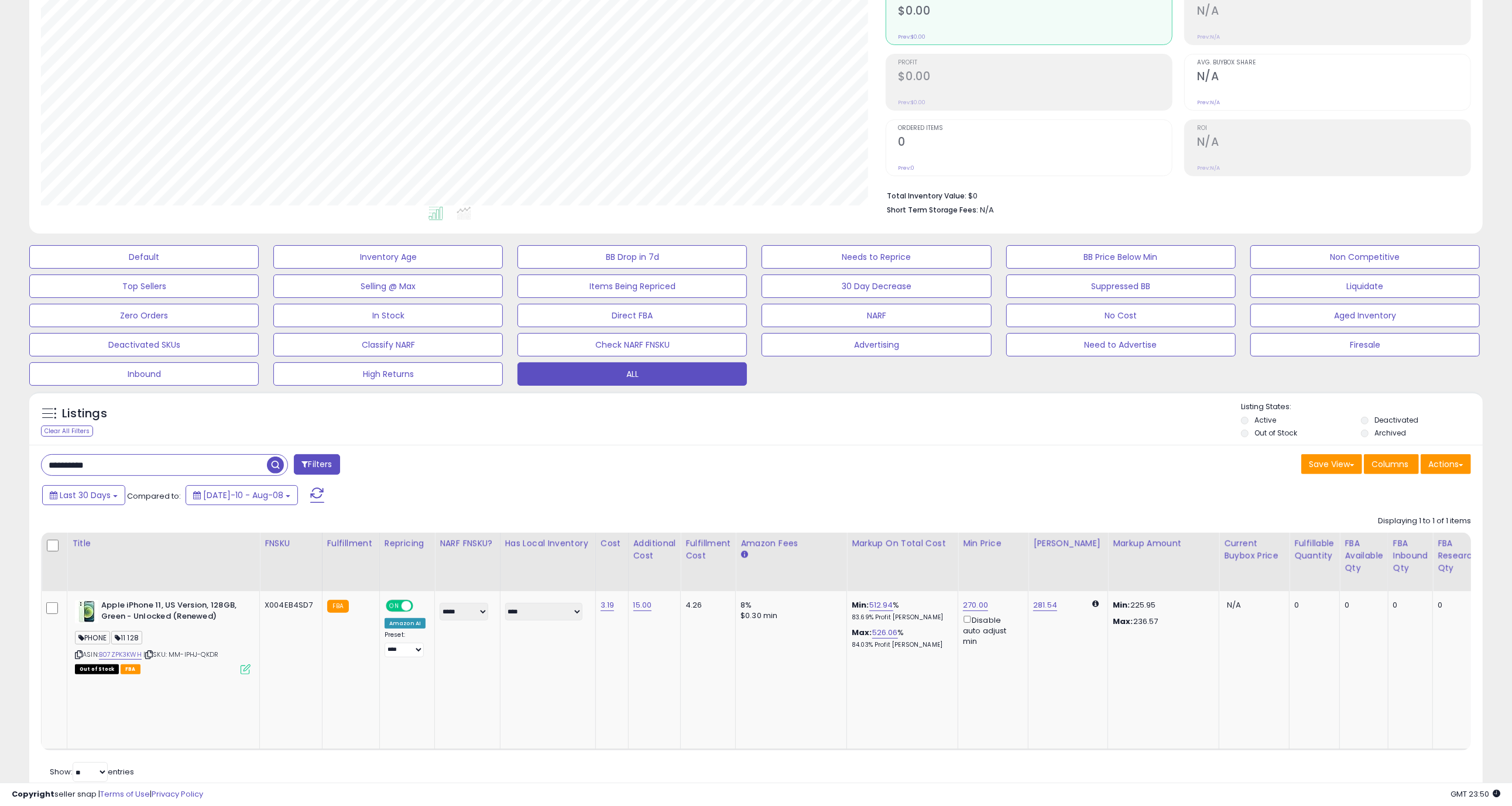
scroll to position [240, 844]
click at [614, 378] on button "ALL" at bounding box center [632, 374] width 229 height 24
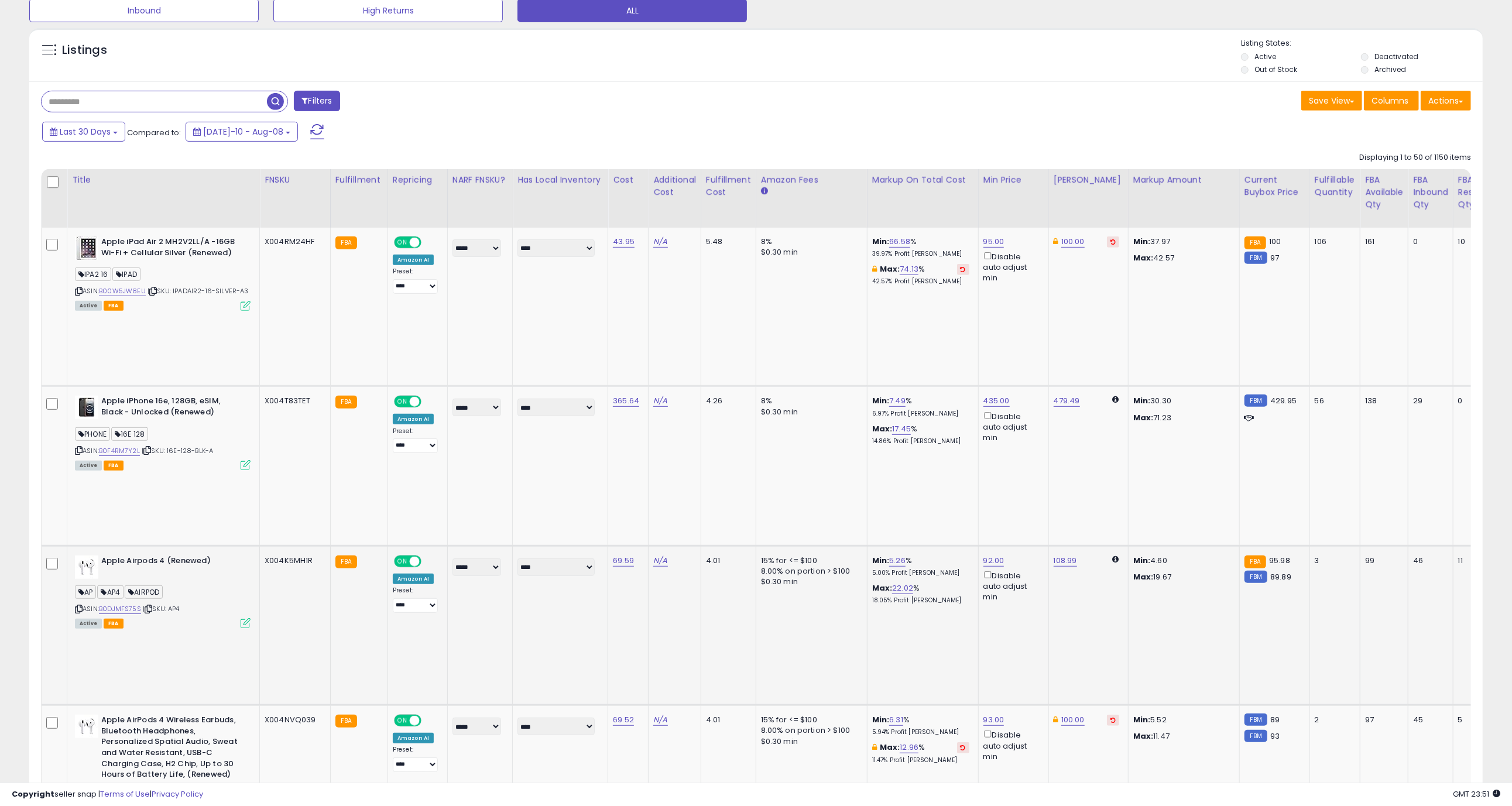
scroll to position [517, 0]
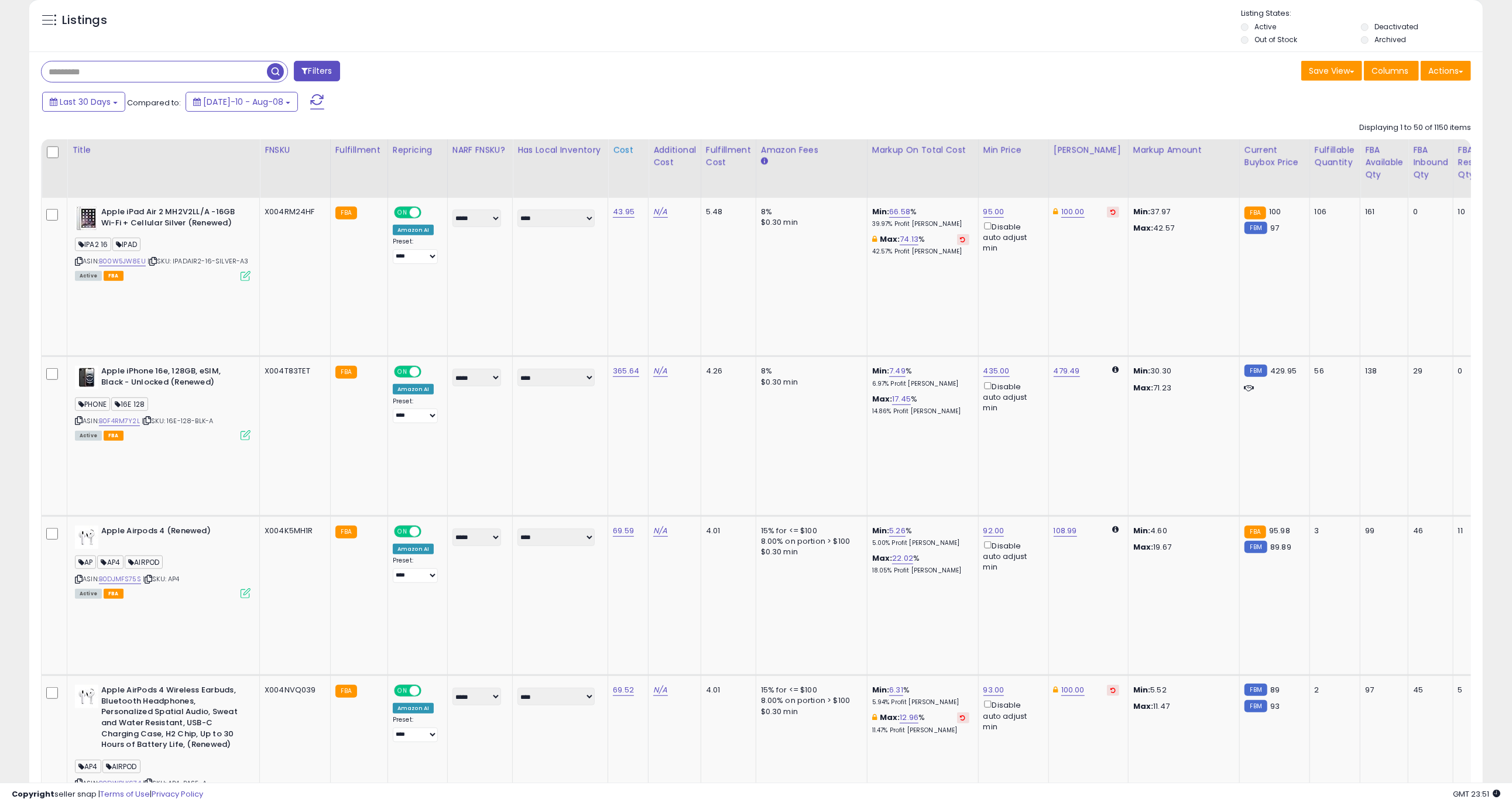
click at [620, 151] on div "Cost" at bounding box center [628, 150] width 30 height 12
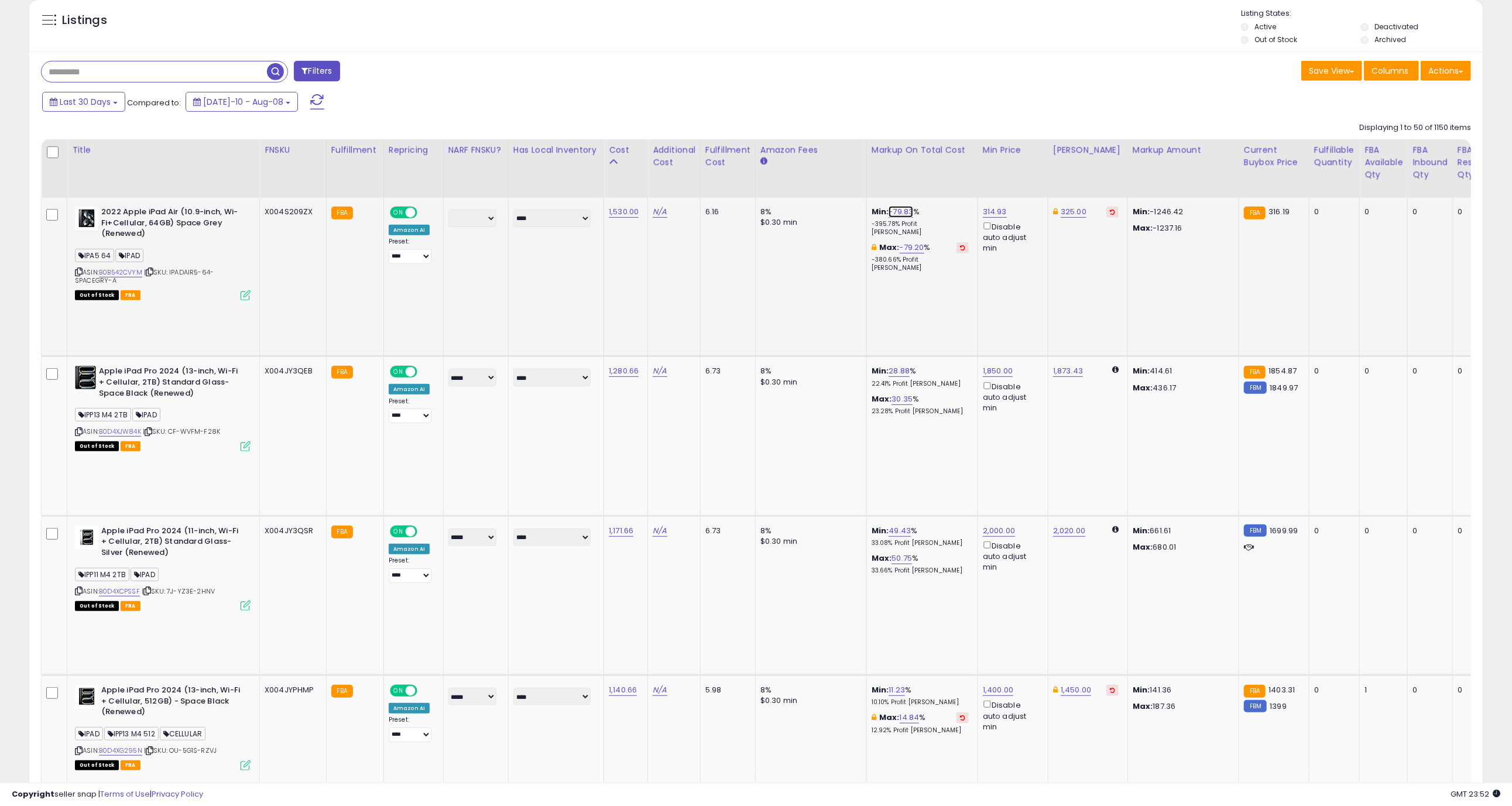
click at [904, 214] on link "-79.83" at bounding box center [900, 212] width 24 height 11
click at [901, 213] on link "-79.83" at bounding box center [900, 212] width 24 height 11
drag, startPoint x: 866, startPoint y: 171, endPoint x: 735, endPoint y: 171, distance: 131.0
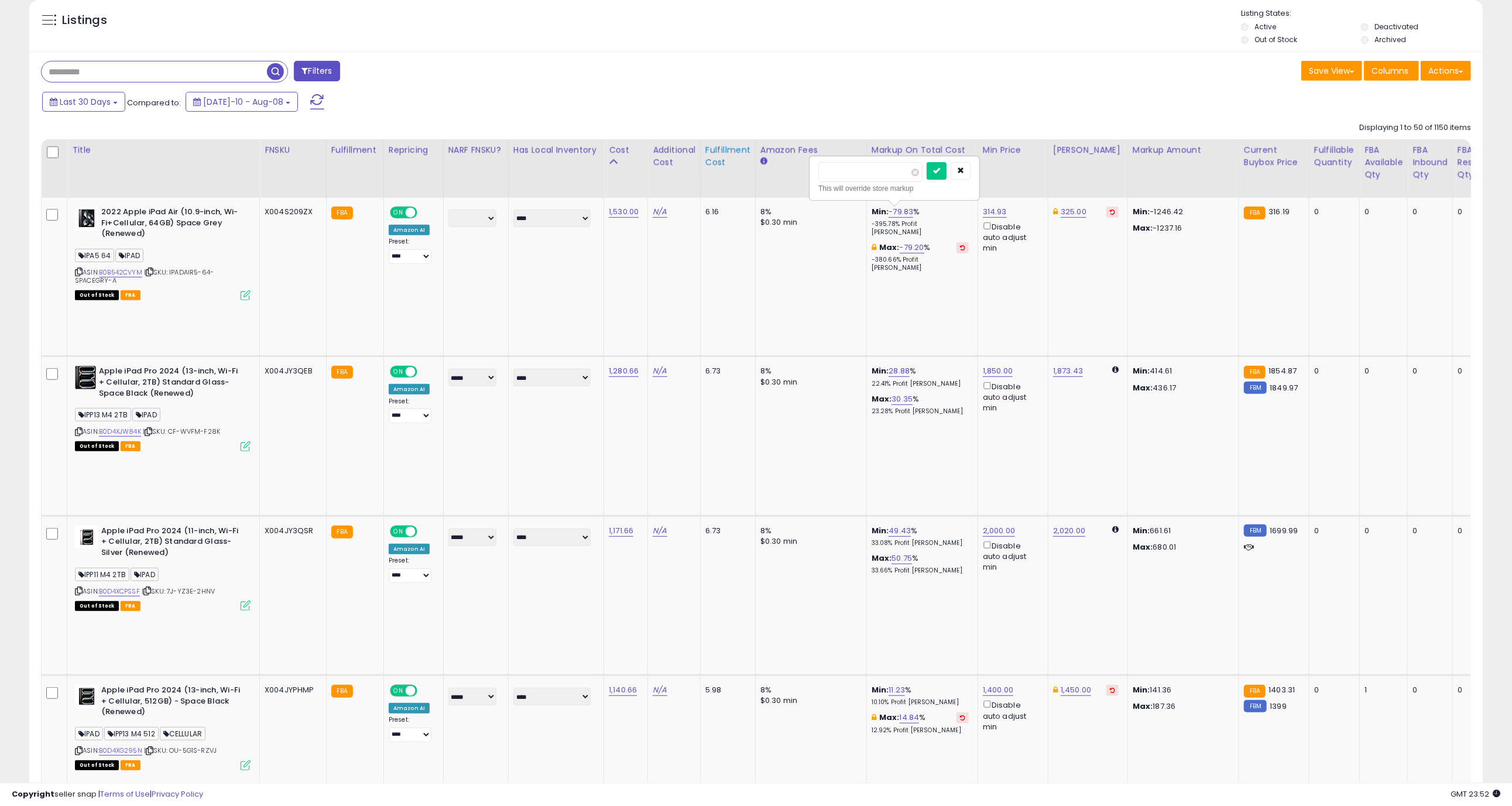
type input "**"
click at [940, 174] on icon "submit" at bounding box center [936, 171] width 7 height 7
click at [946, 176] on button "submit" at bounding box center [936, 171] width 20 height 17
click at [909, 242] on link "-79.20" at bounding box center [912, 247] width 24 height 11
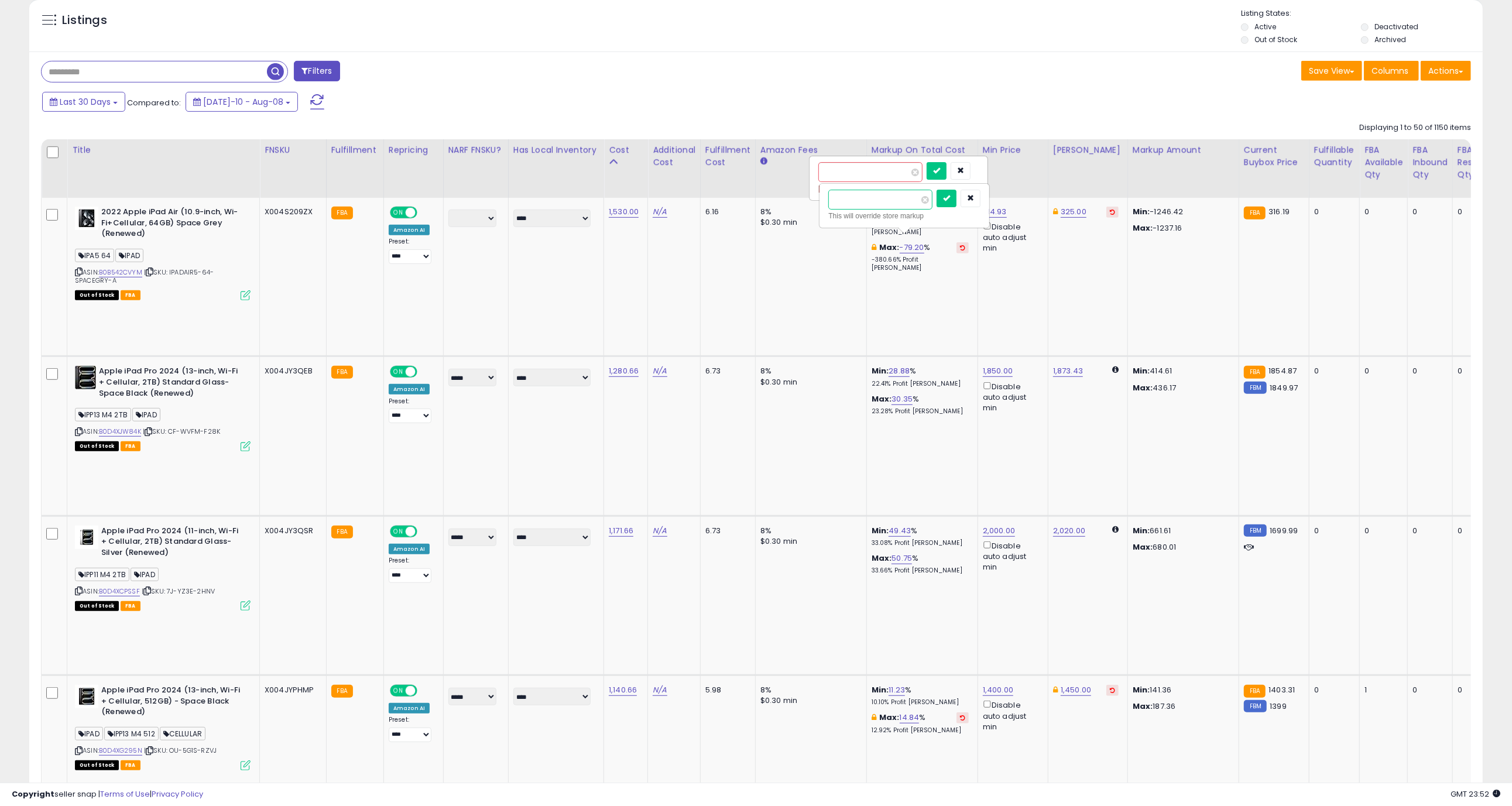
drag, startPoint x: 852, startPoint y: 199, endPoint x: 772, endPoint y: 195, distance: 80.1
type input "**"
drag, startPoint x: 961, startPoint y: 200, endPoint x: 939, endPoint y: 175, distance: 33.3
click at [950, 200] on icon "submit" at bounding box center [946, 198] width 7 height 7
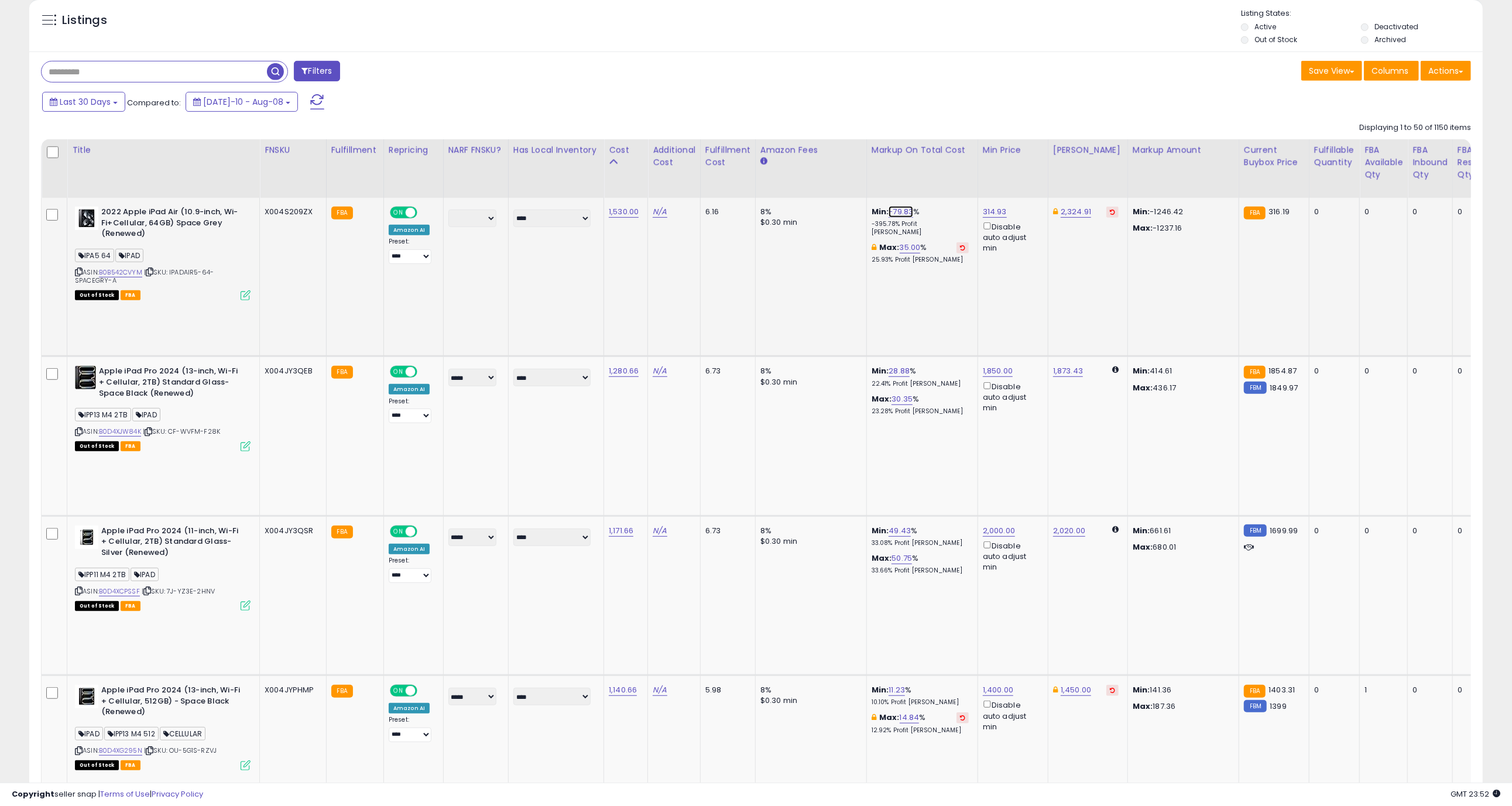
click at [907, 217] on link "-79.83" at bounding box center [900, 212] width 24 height 11
click at [835, 180] on div "****** This will override store markup" at bounding box center [894, 178] width 152 height 32
drag, startPoint x: 834, startPoint y: 173, endPoint x: 770, endPoint y: 166, distance: 64.4
type input "**"
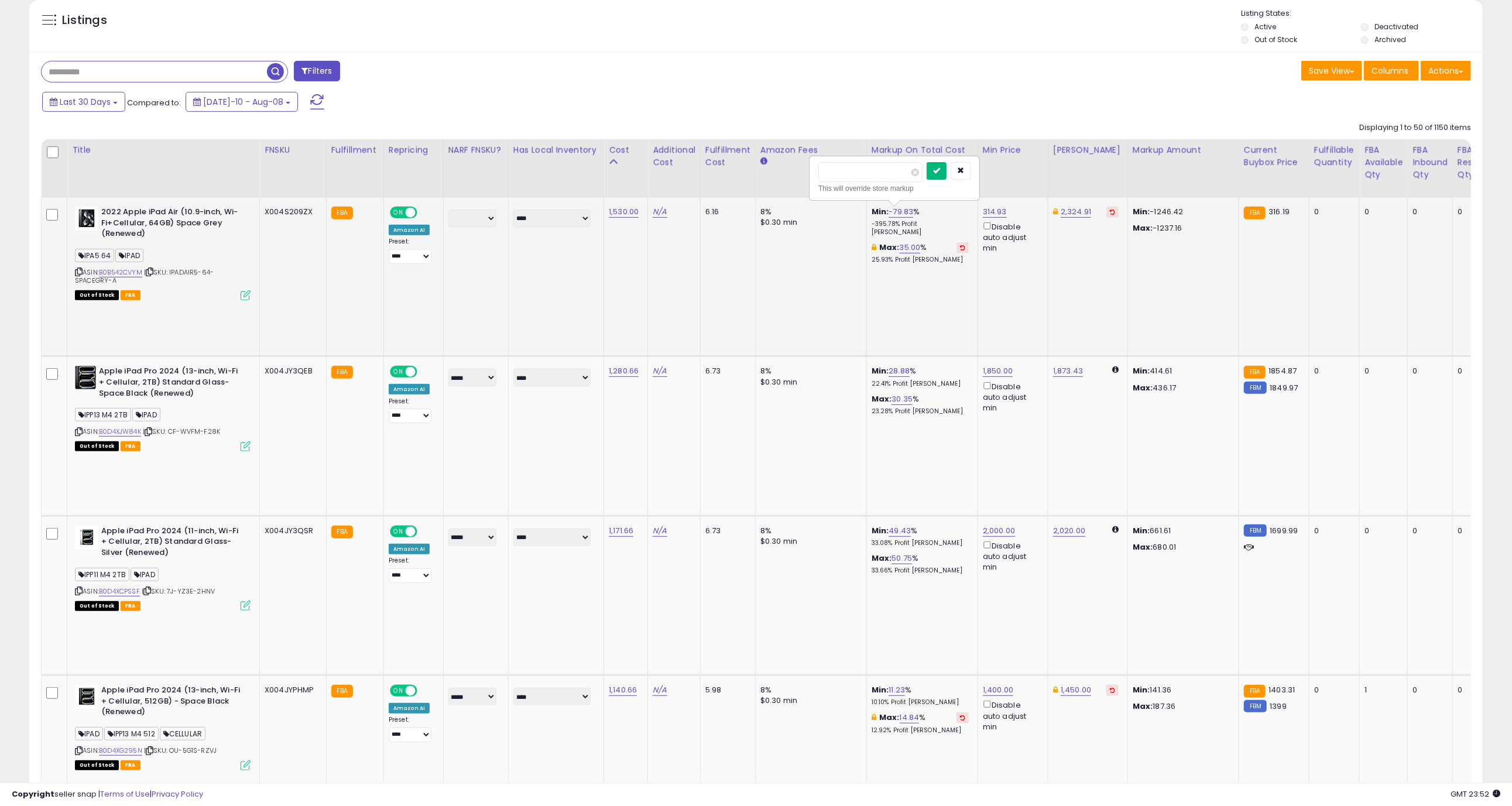
click at [940, 173] on icon "submit" at bounding box center [936, 171] width 7 height 7
click at [609, 163] on icon at bounding box center [612, 161] width 8 height 8
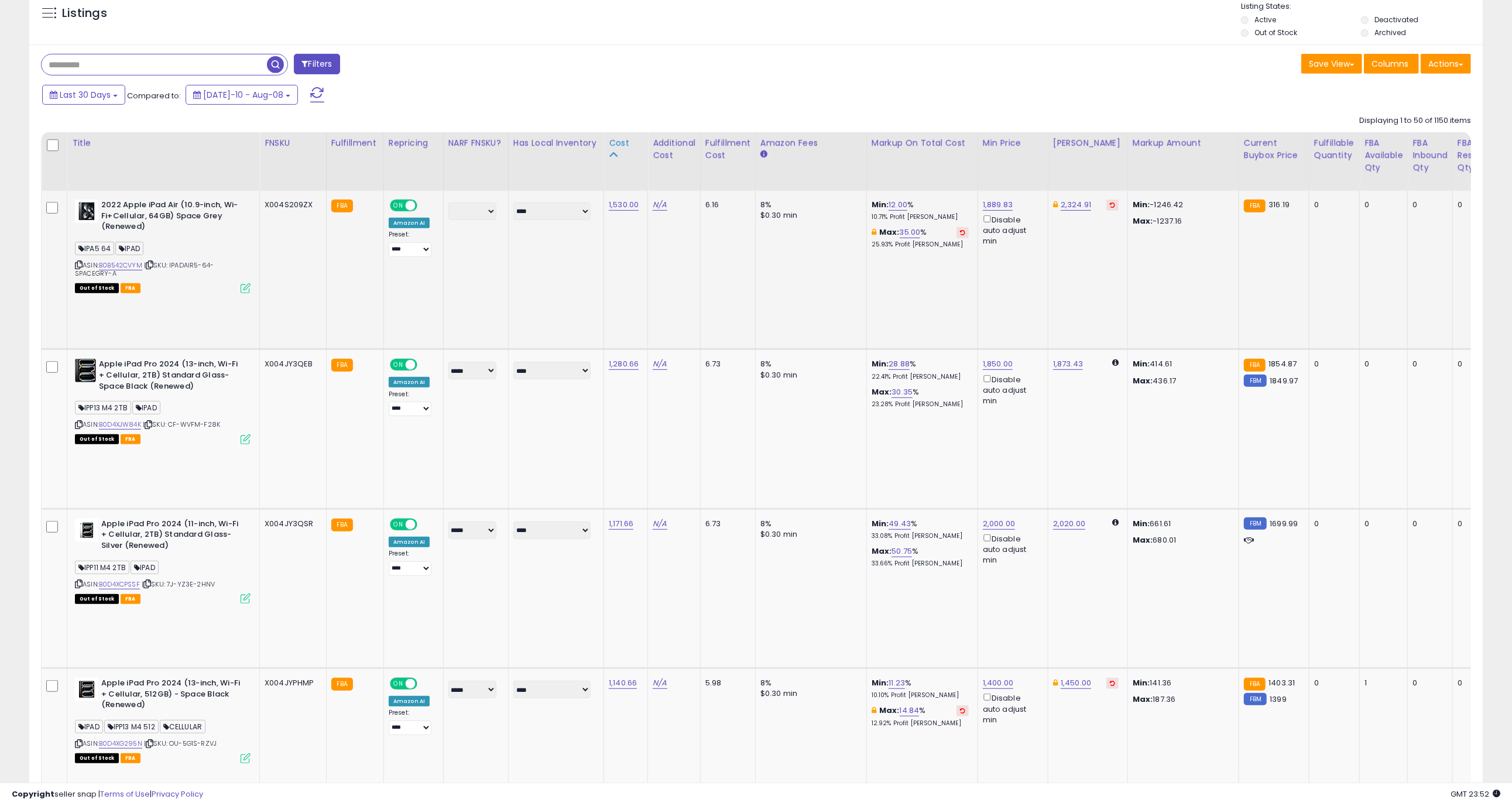
click at [611, 156] on icon at bounding box center [612, 154] width 8 height 8
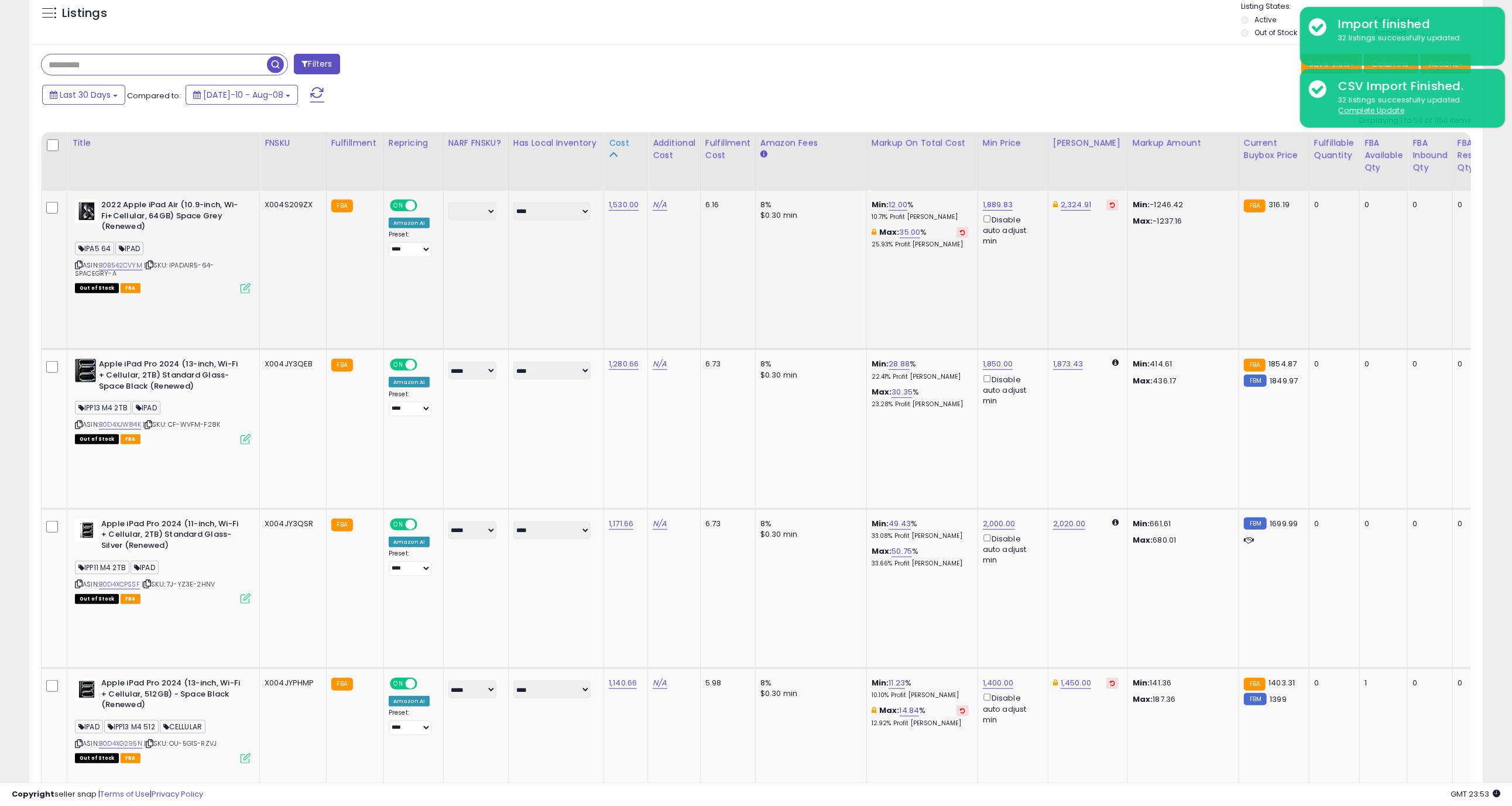
click at [612, 157] on icon at bounding box center [612, 154] width 8 height 8
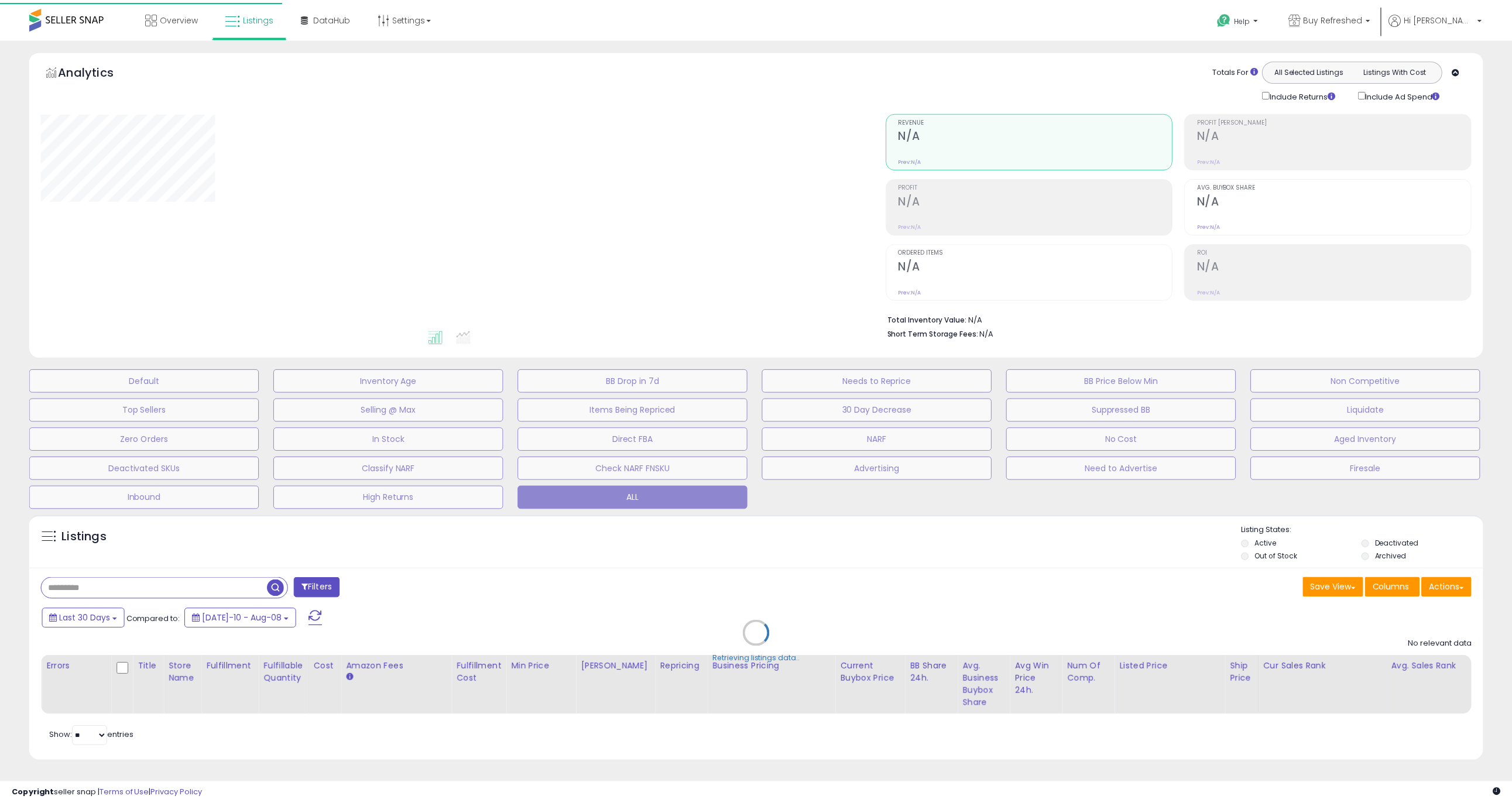
scroll to position [9, 0]
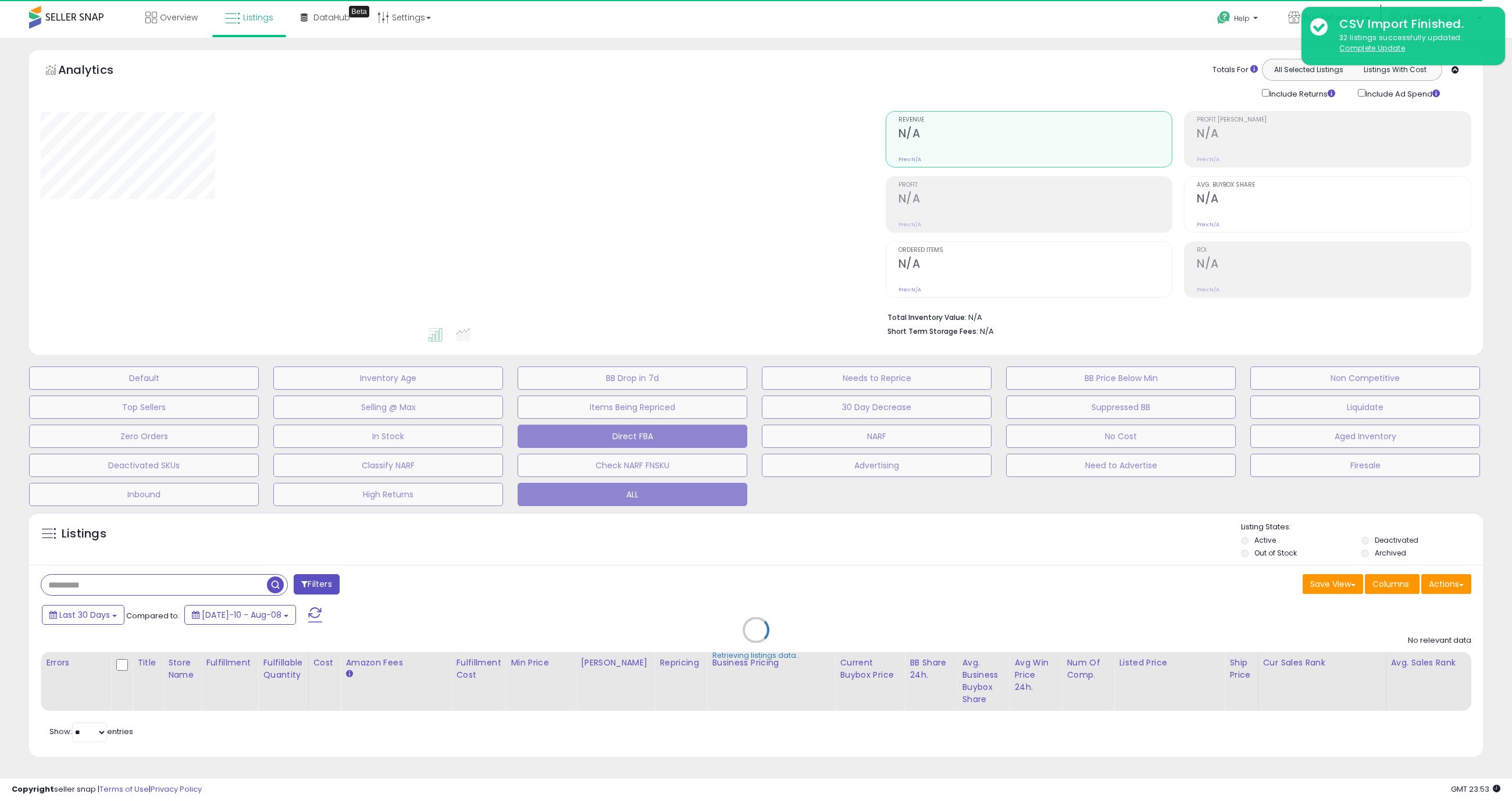
select select "**"
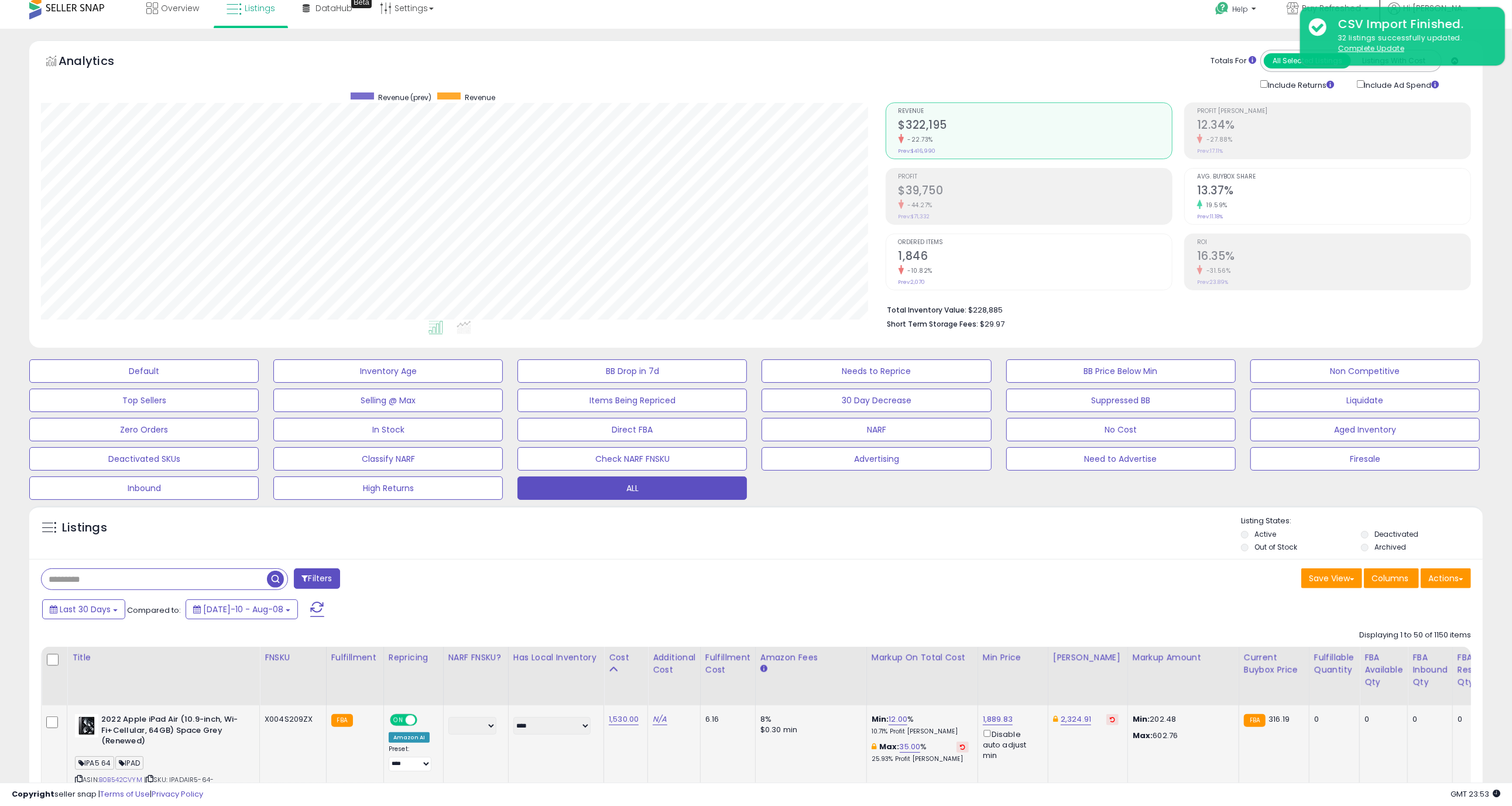
scroll to position [211, 0]
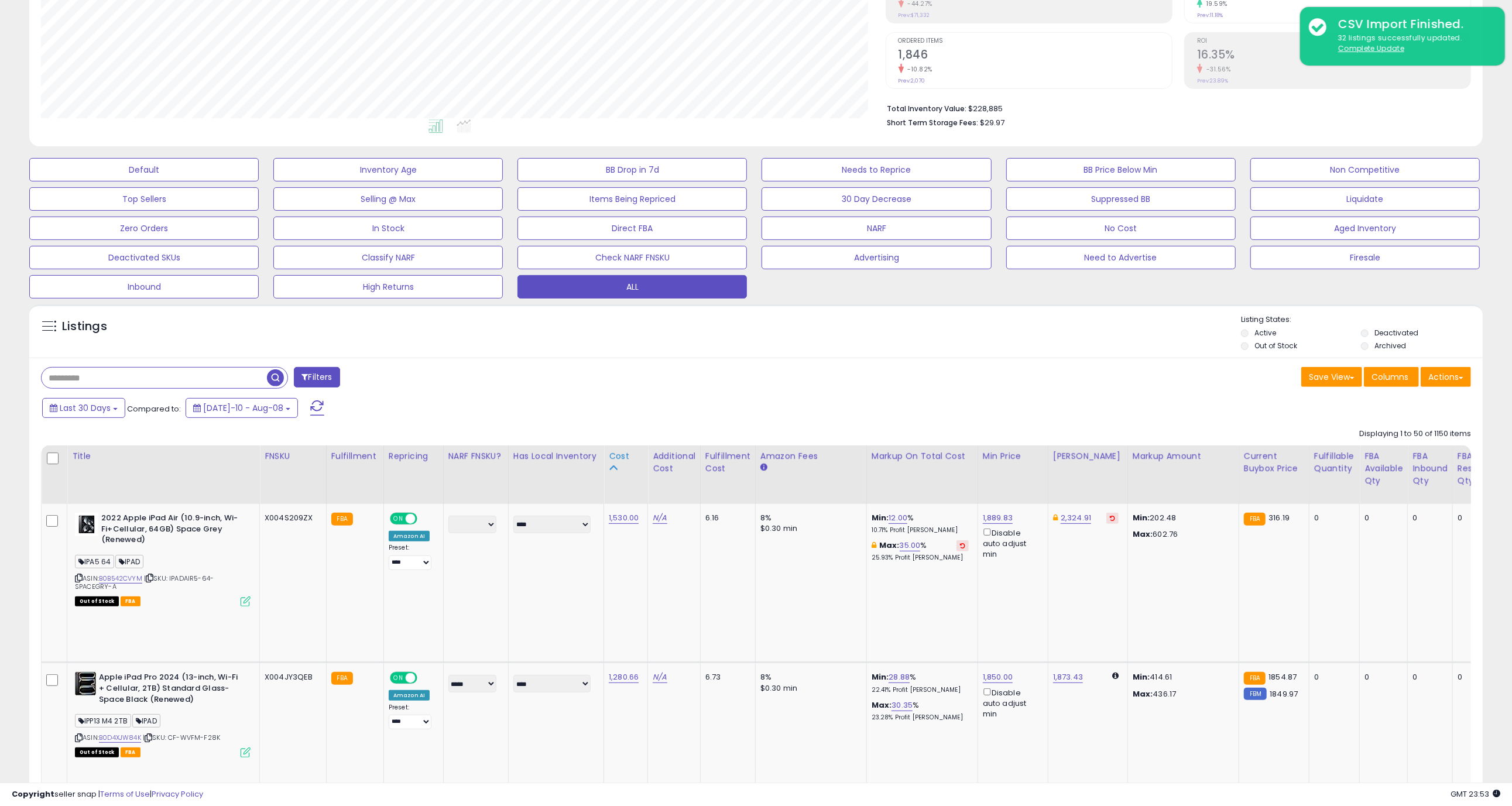
click at [610, 468] on icon at bounding box center [612, 468] width 8 height 8
click at [615, 458] on div "Cost" at bounding box center [625, 456] width 34 height 12
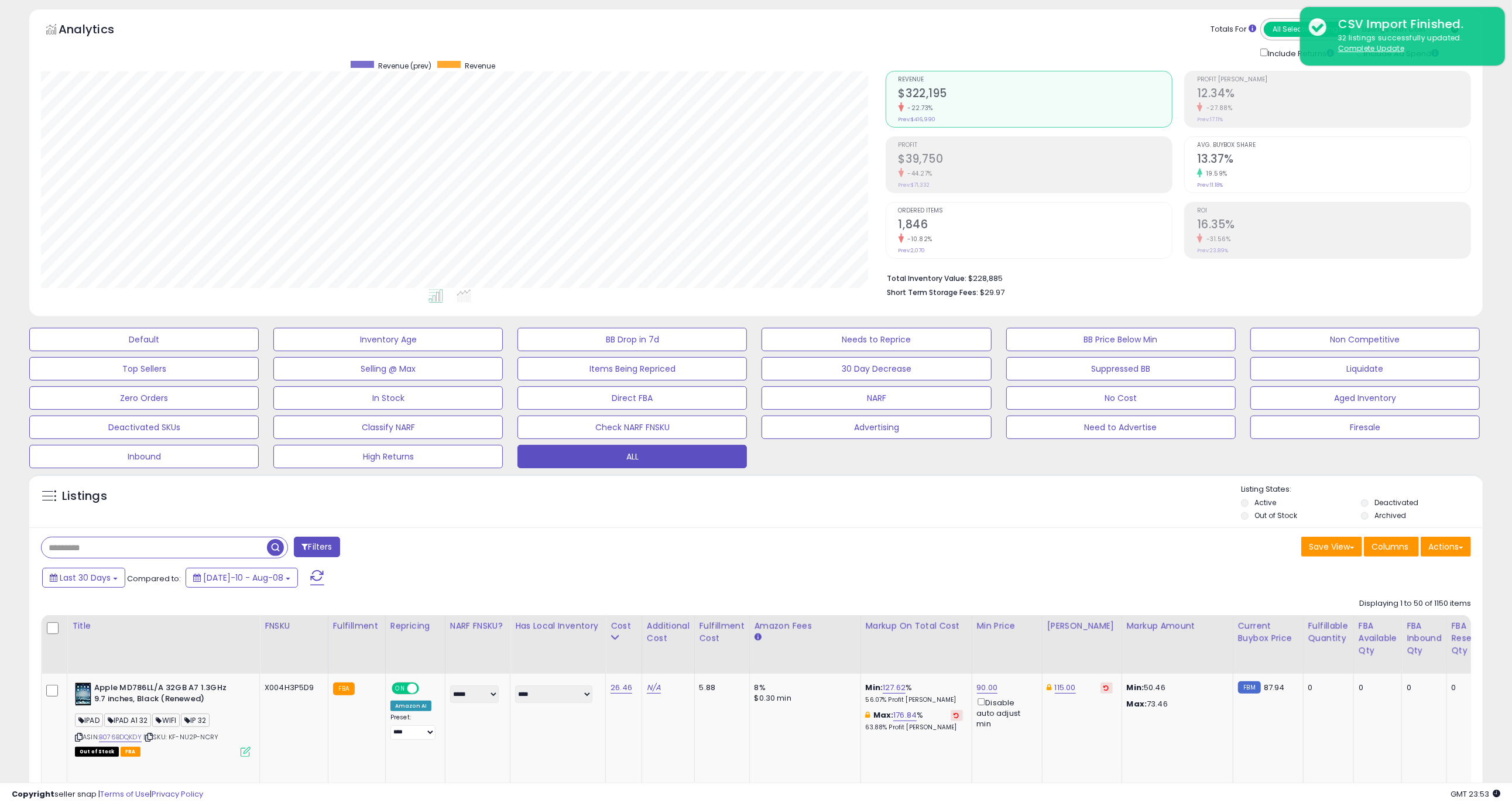
scroll to position [231, 0]
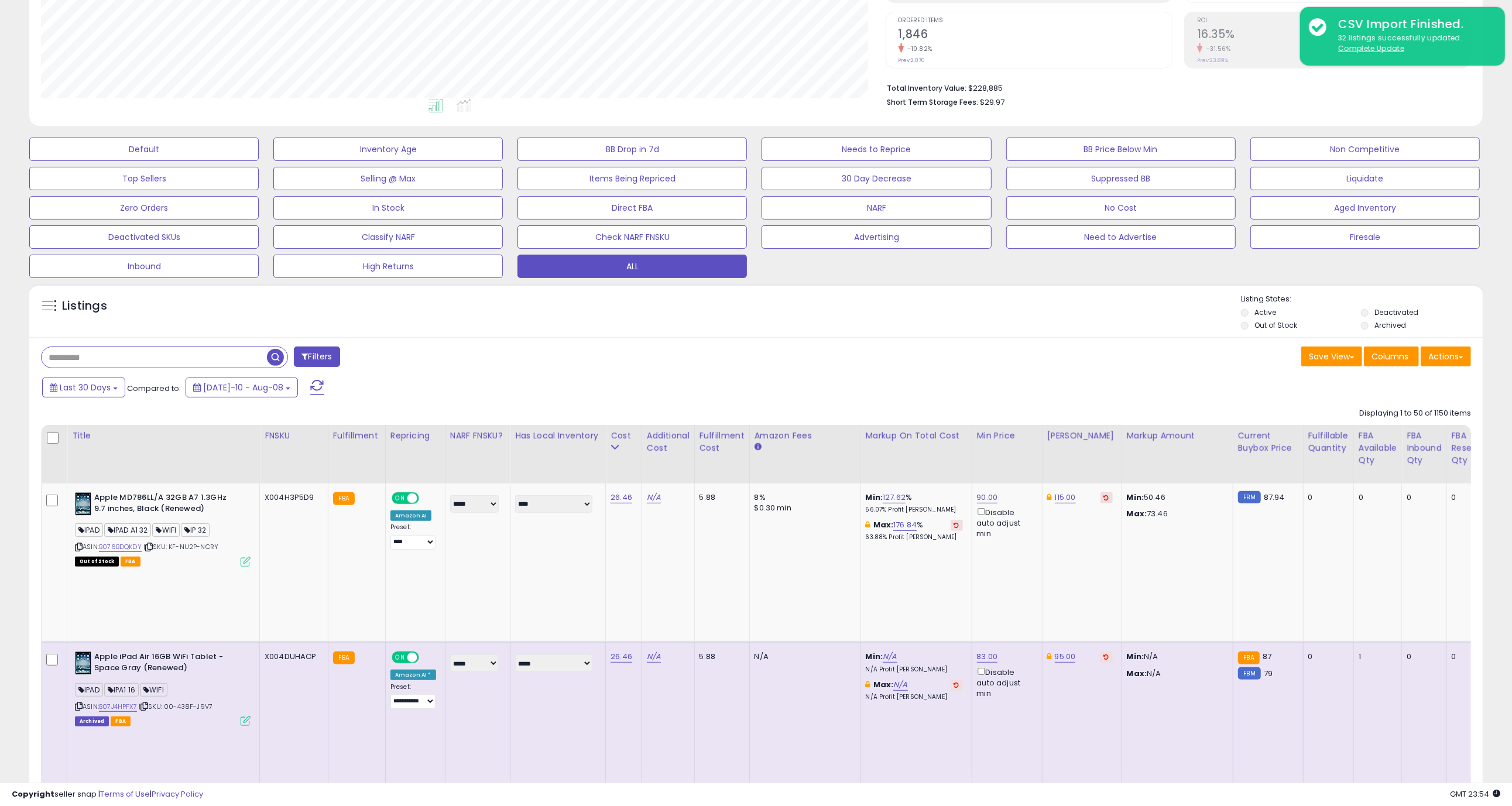
click at [166, 359] on input "text" at bounding box center [154, 357] width 225 height 21
paste input "**********"
type input "**********"
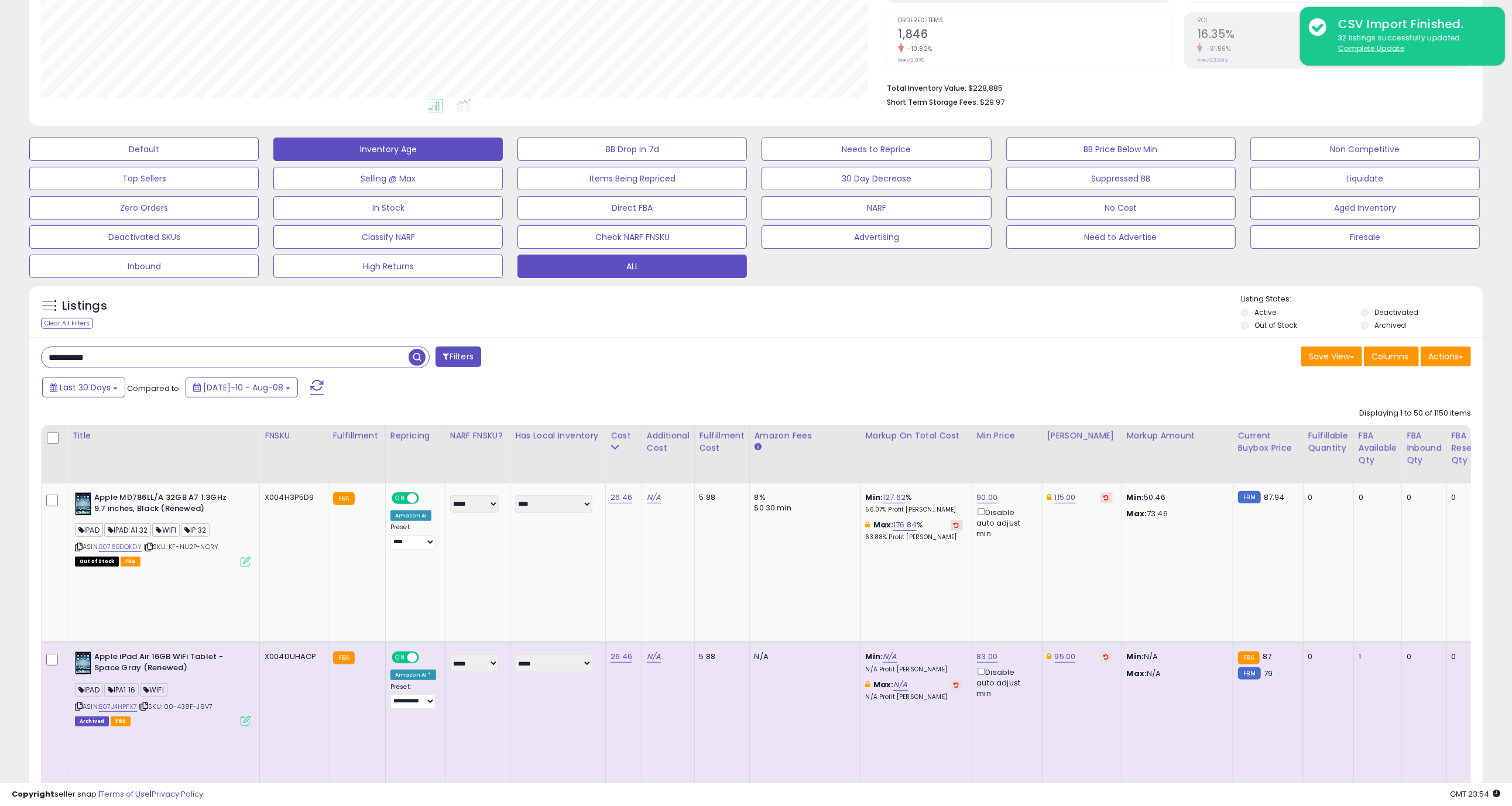
drag, startPoint x: 417, startPoint y: 357, endPoint x: 432, endPoint y: 349, distance: 17.0
click at [417, 357] on span "button" at bounding box center [417, 358] width 17 height 17
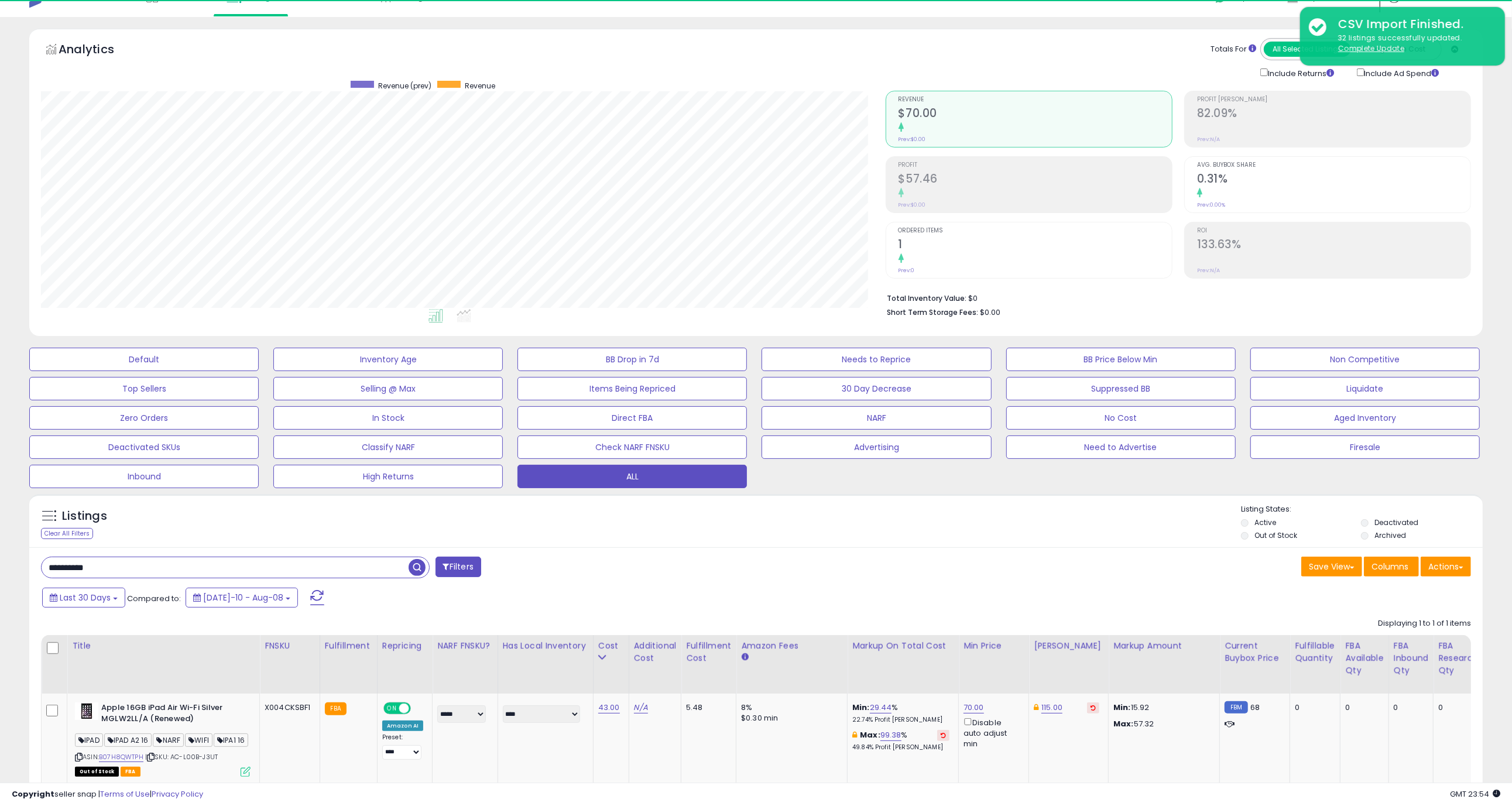
scroll to position [240, 844]
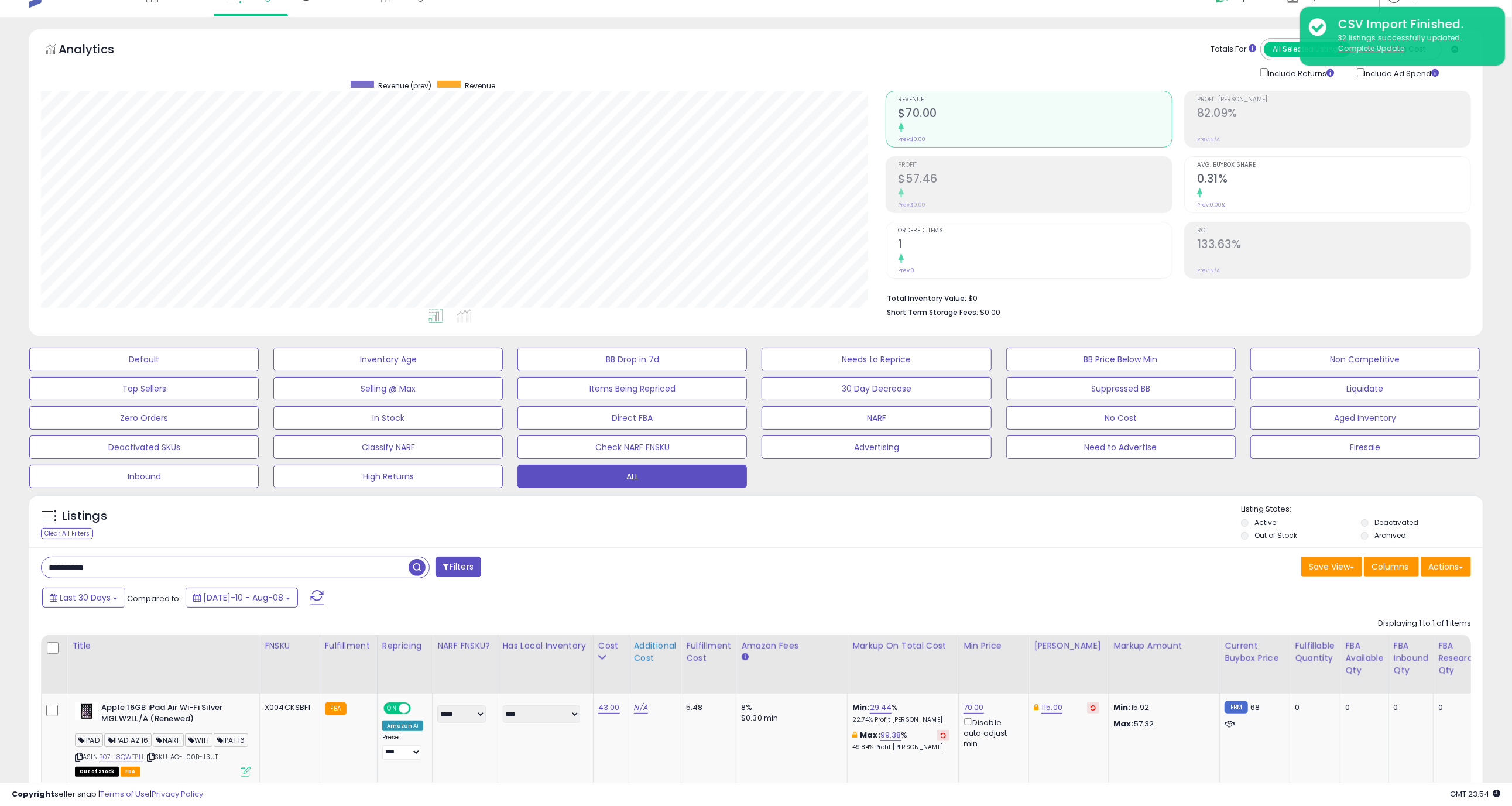
click at [642, 647] on div "Additional Cost" at bounding box center [655, 652] width 43 height 24
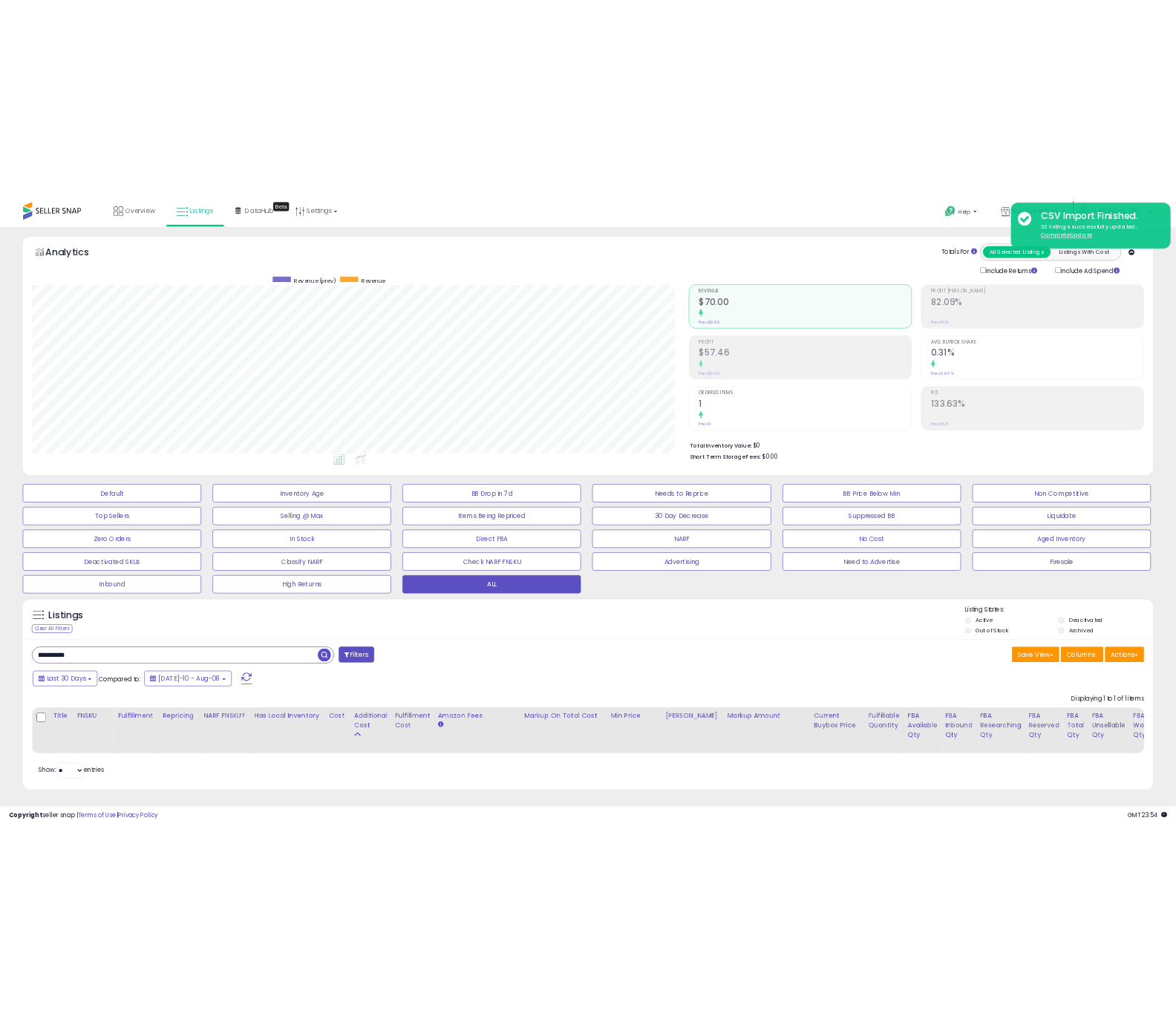
scroll to position [26, 0]
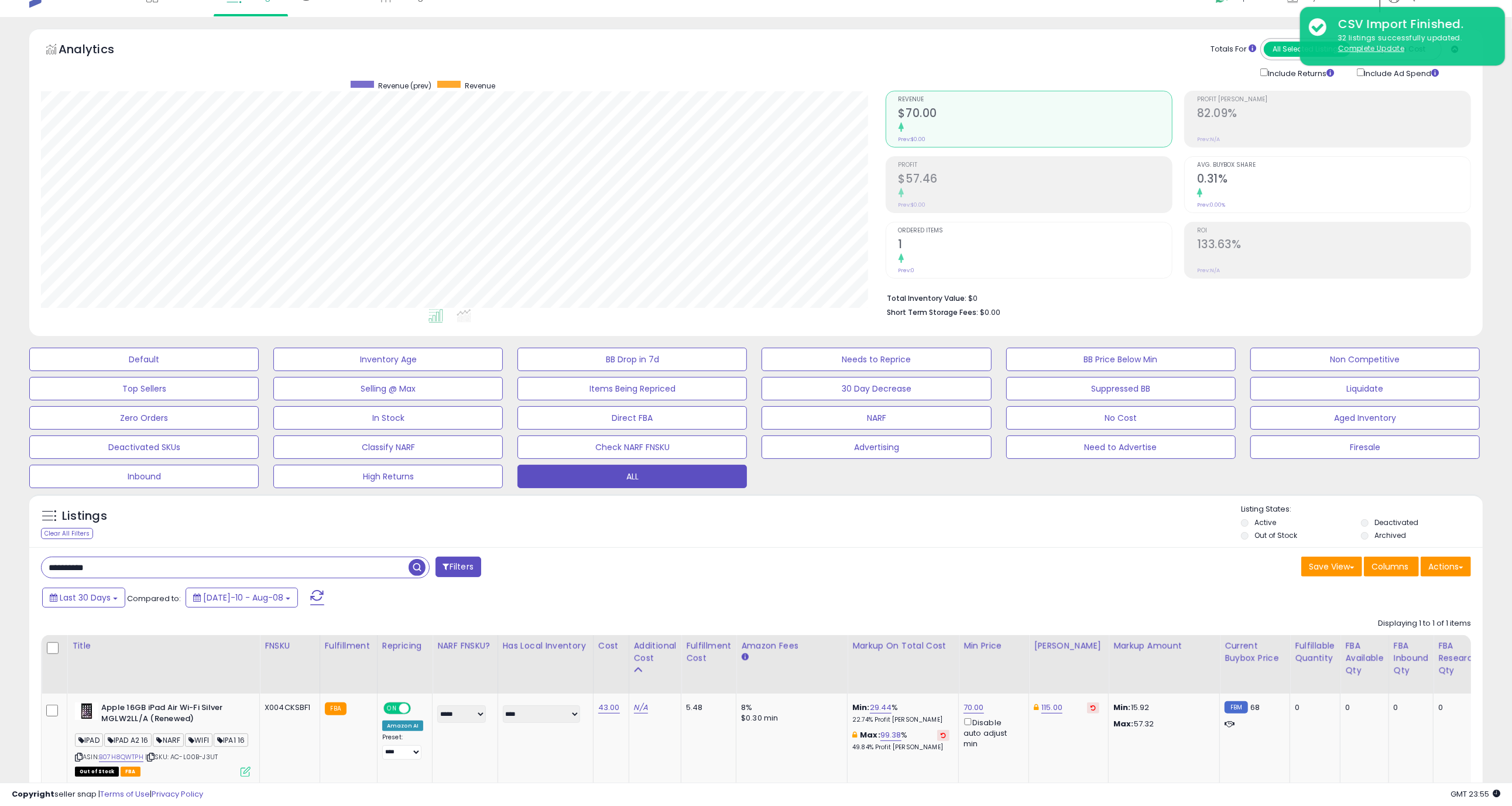
click at [706, 569] on div "**********" at bounding box center [394, 568] width 724 height 24
click at [979, 531] on div "Listings Clear All Filters Listing States:" at bounding box center [756, 524] width 1453 height 40
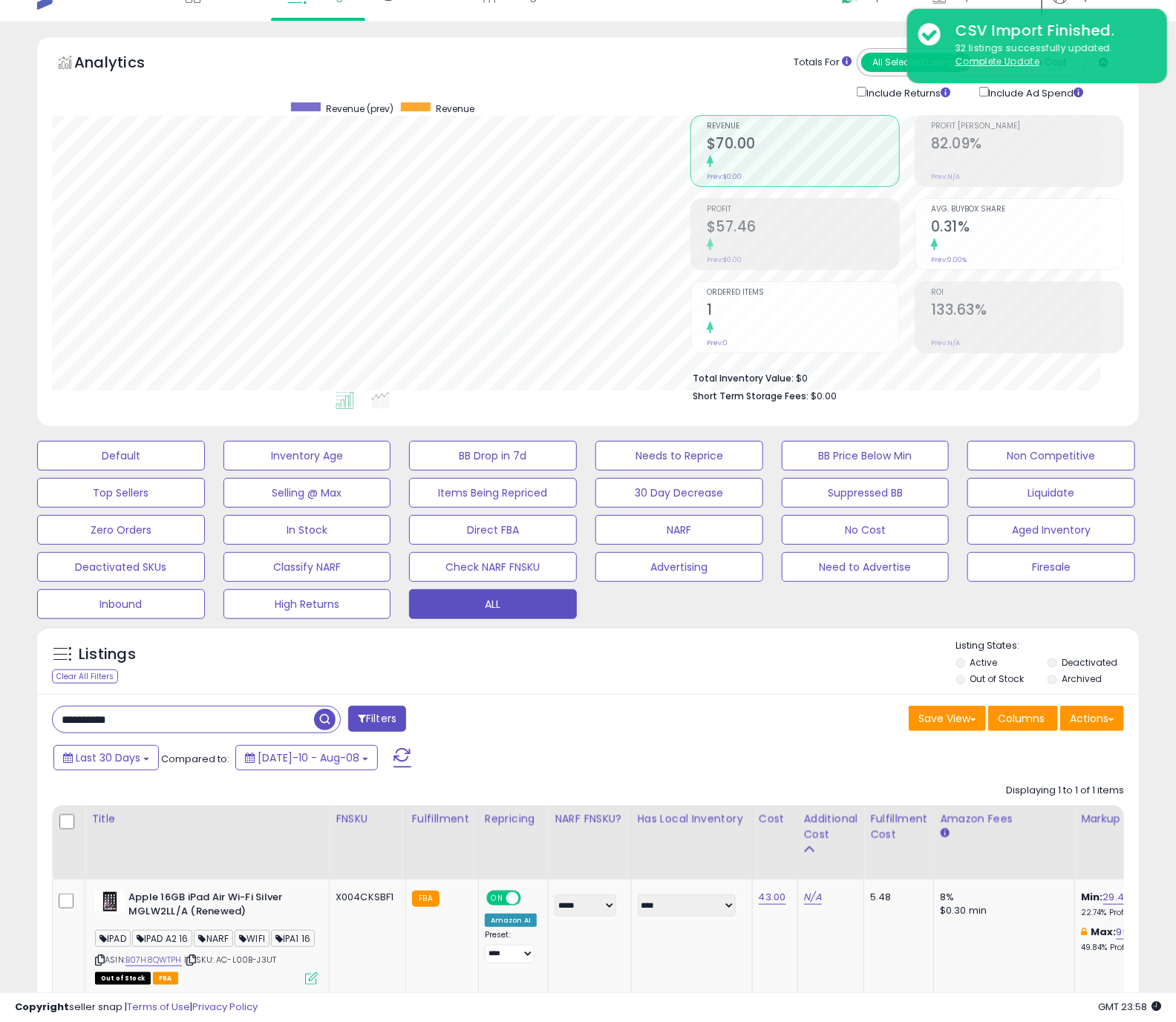
scroll to position [742058, 741936]
click at [512, 677] on div "Listings Clear All Filters Listing States:" at bounding box center [588, 665] width 1102 height 51
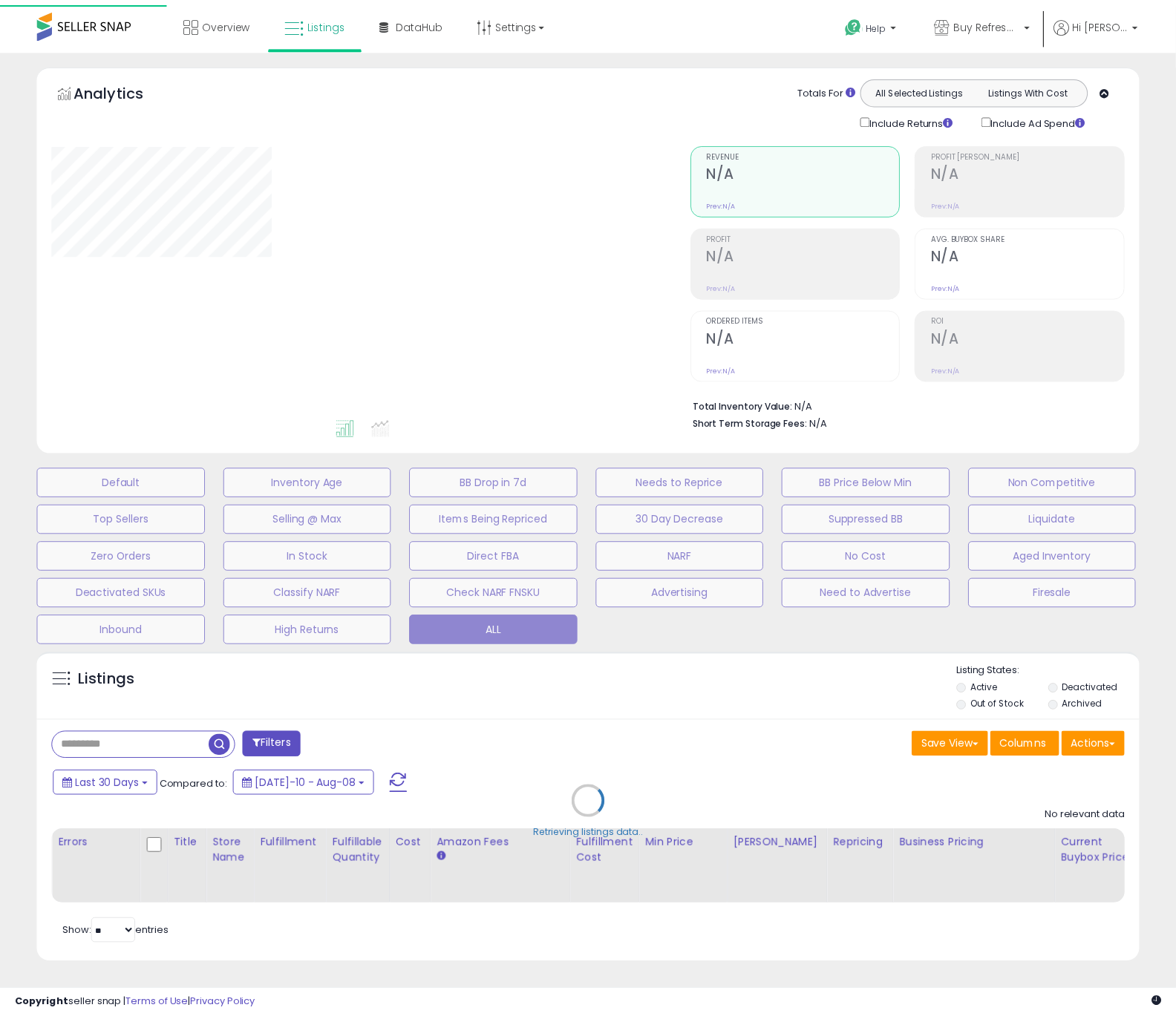
scroll to position [12, 0]
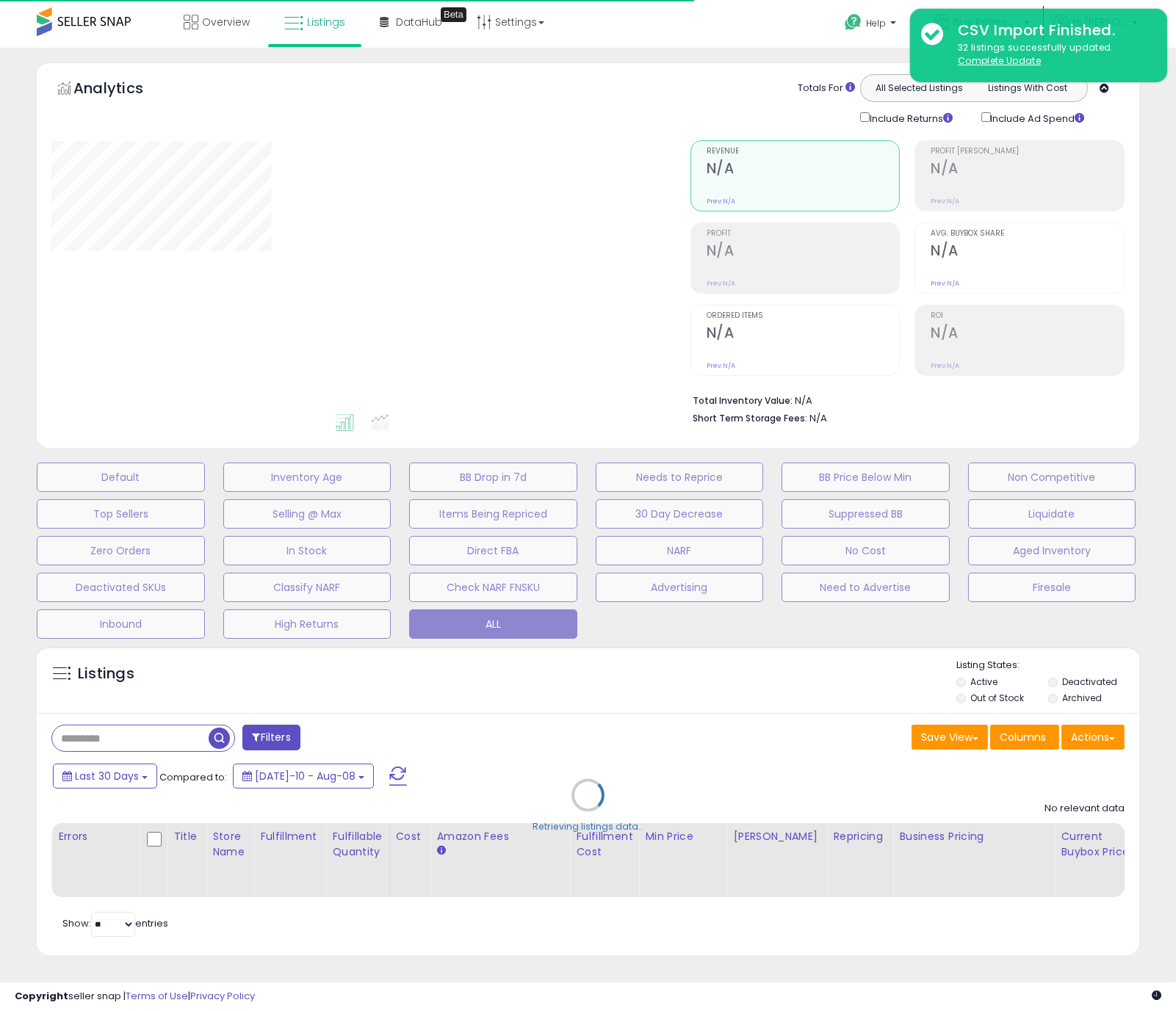
type input "**********"
select select "**"
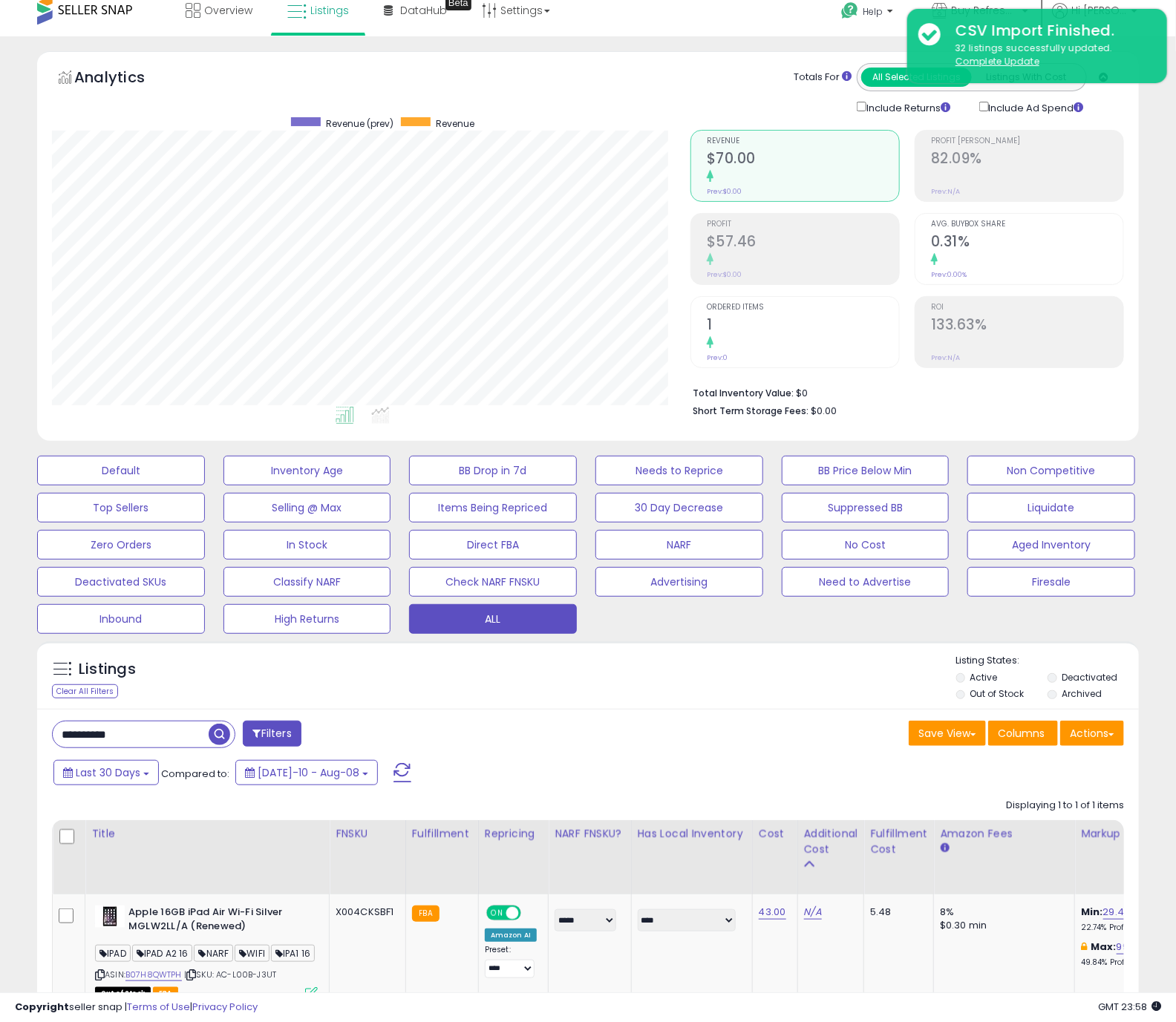
scroll to position [305, 638]
click at [691, 661] on div "Listings Clear All Filters Listing States:" at bounding box center [588, 679] width 1102 height 51
click at [667, 733] on div "Save View Save As New View Update Current View Columns Actions Import Export Vi…" at bounding box center [862, 736] width 548 height 29
click at [468, 770] on div "Last 30 Days Compared to: [DATE]-10 - Aug-08" at bounding box center [452, 775] width 804 height 34
click at [158, 733] on input "**********" at bounding box center [130, 735] width 156 height 26
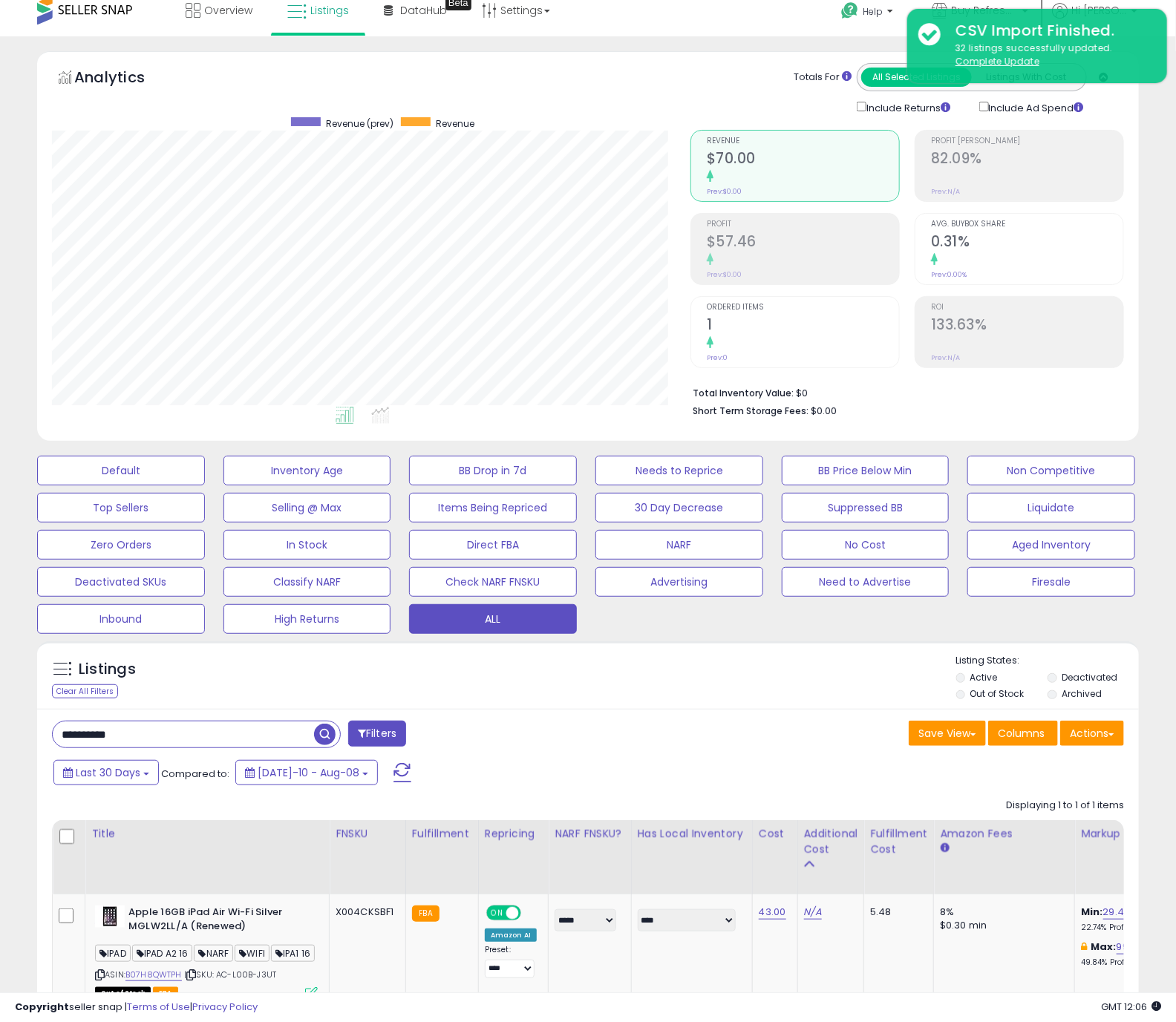
click at [158, 733] on input "**********" at bounding box center [183, 735] width 261 height 26
drag, startPoint x: 644, startPoint y: 756, endPoint x: 532, endPoint y: 699, distance: 125.7
click at [643, 756] on div "Filters Save View Save As New View Update Current View Columns" at bounding box center [588, 932] width 1102 height 446
click at [515, 693] on div "Listings" at bounding box center [588, 679] width 1102 height 51
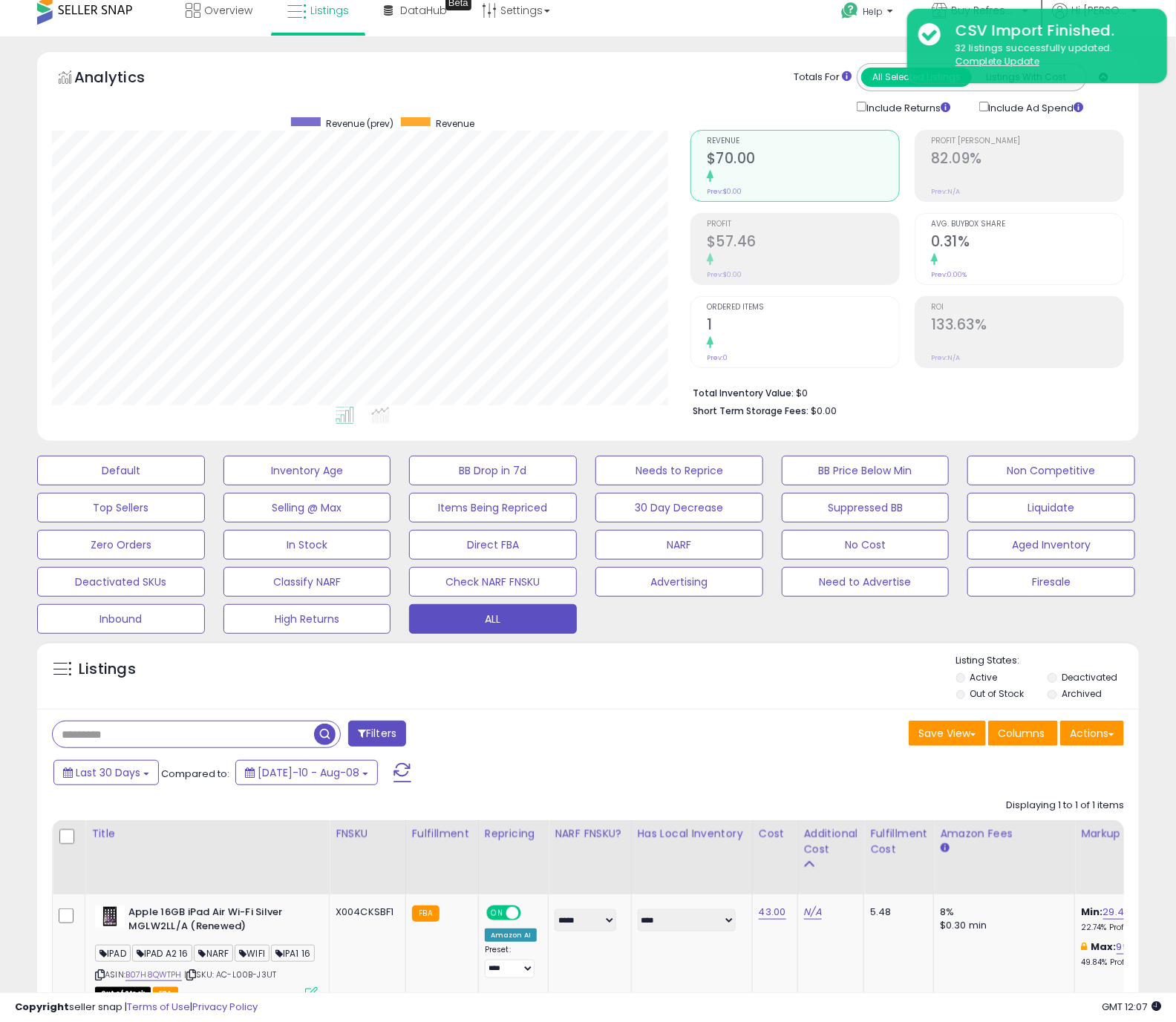
scroll to position [156, 0]
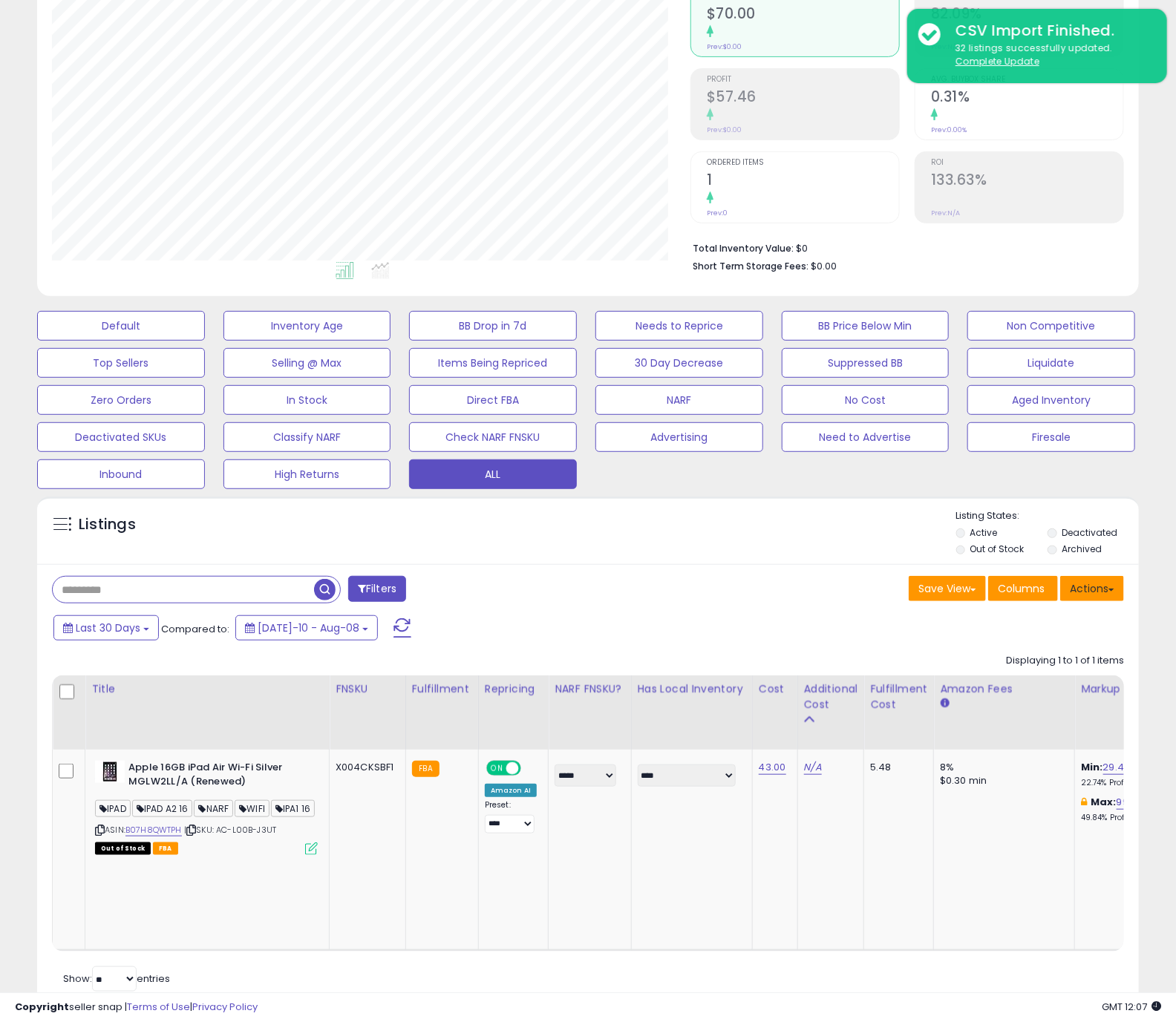
click at [1098, 590] on button "Actions" at bounding box center [1092, 589] width 64 height 25
click at [633, 633] on div "Last 30 Days Compared to: [DATE]-10 - Aug-08" at bounding box center [452, 629] width 804 height 34
click at [483, 481] on button "ALL" at bounding box center [493, 474] width 168 height 30
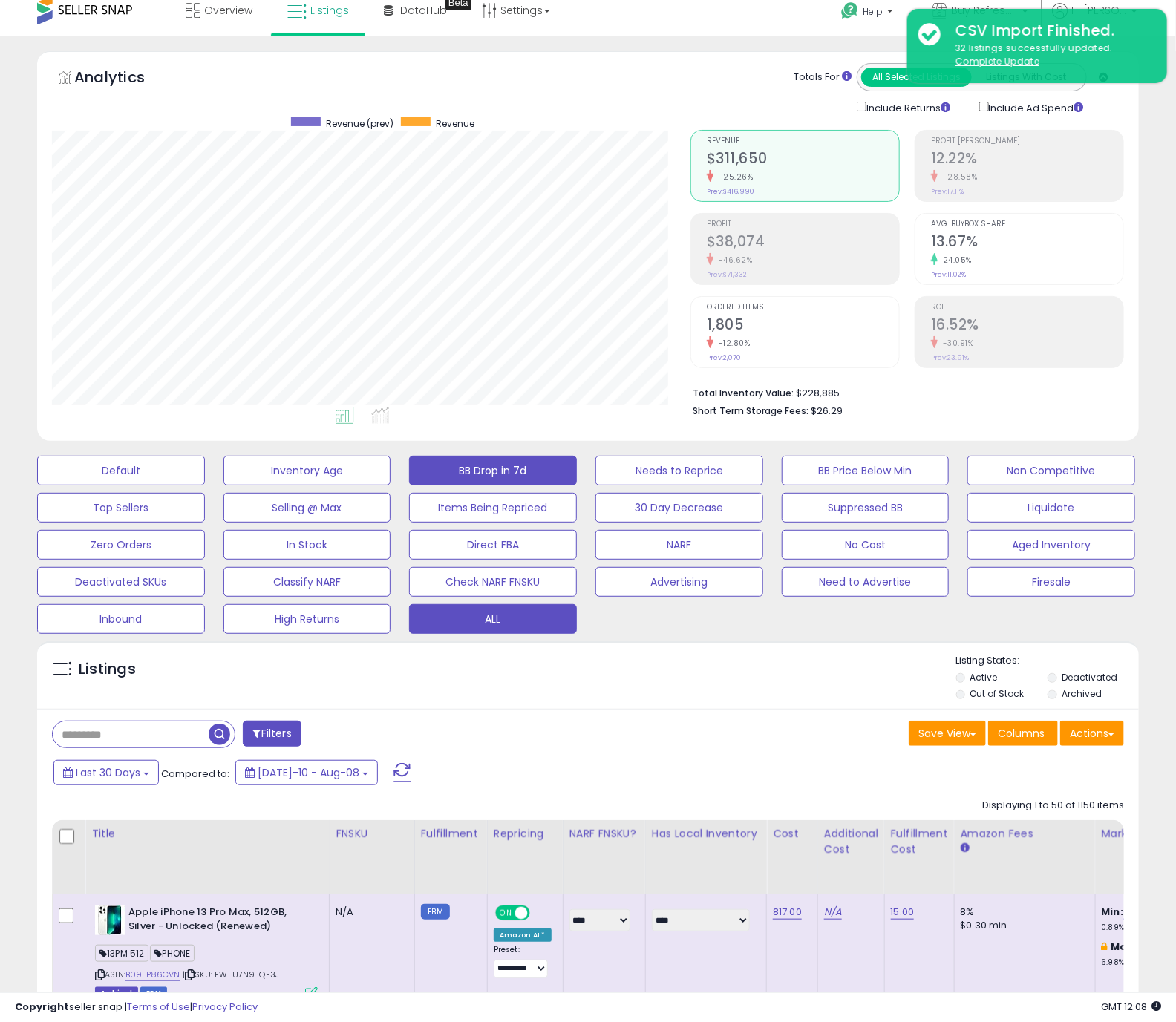
scroll to position [305, 638]
click at [586, 726] on div "Filters" at bounding box center [315, 736] width 548 height 30
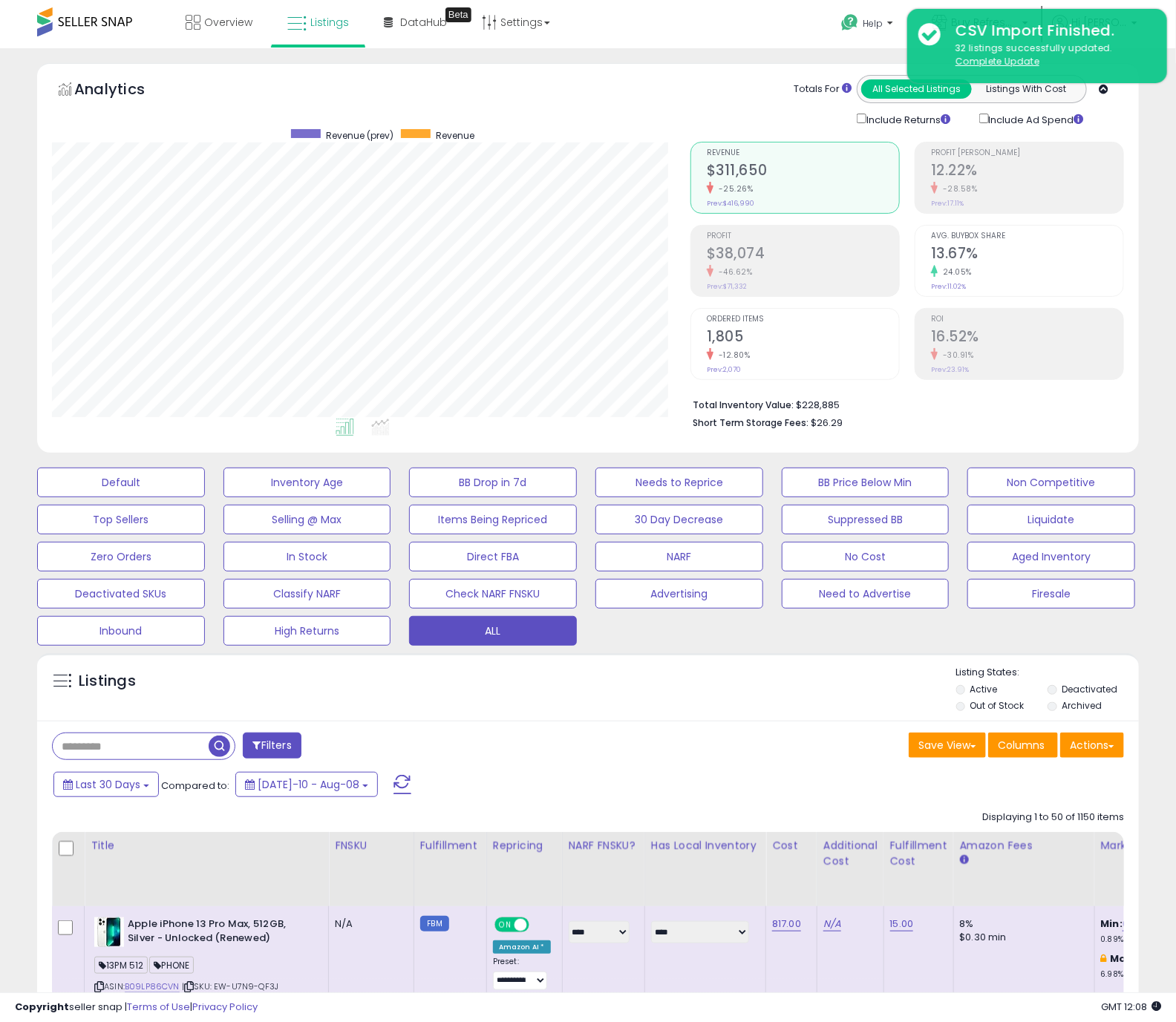
scroll to position [364, 0]
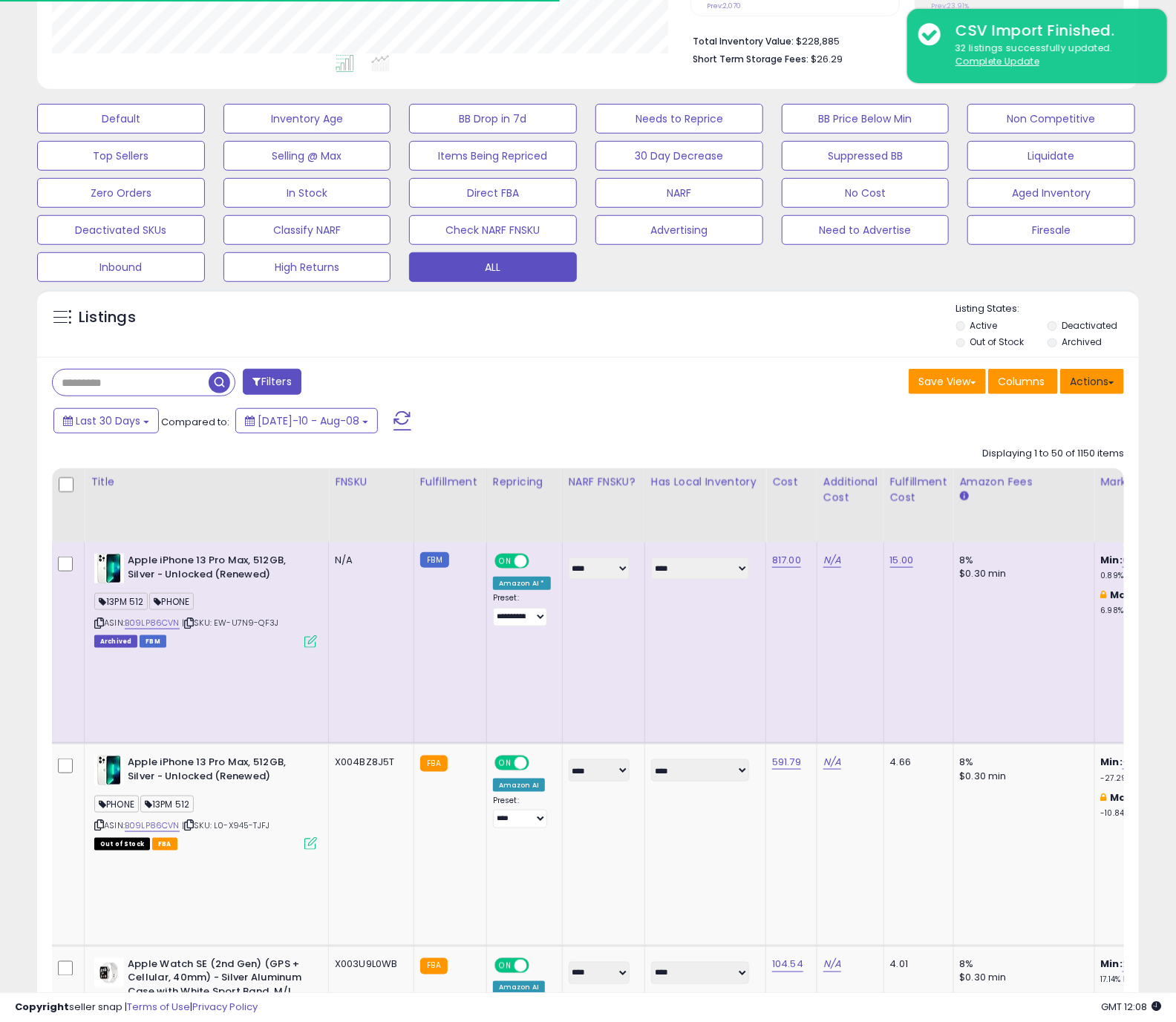
click at [1076, 386] on button "Actions" at bounding box center [1092, 382] width 64 height 25
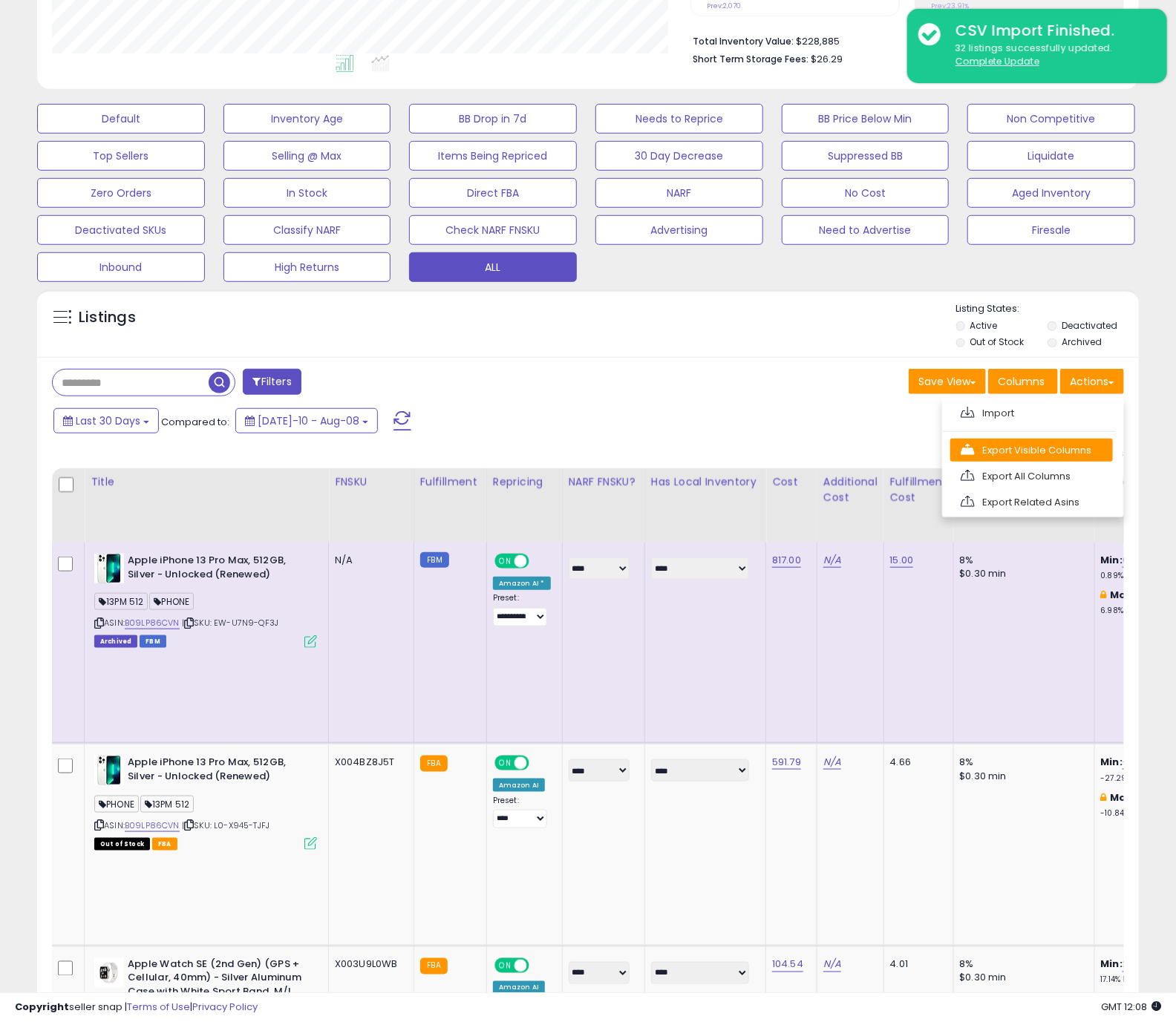
click at [993, 449] on link "Export Visible Columns" at bounding box center [1031, 450] width 163 height 23
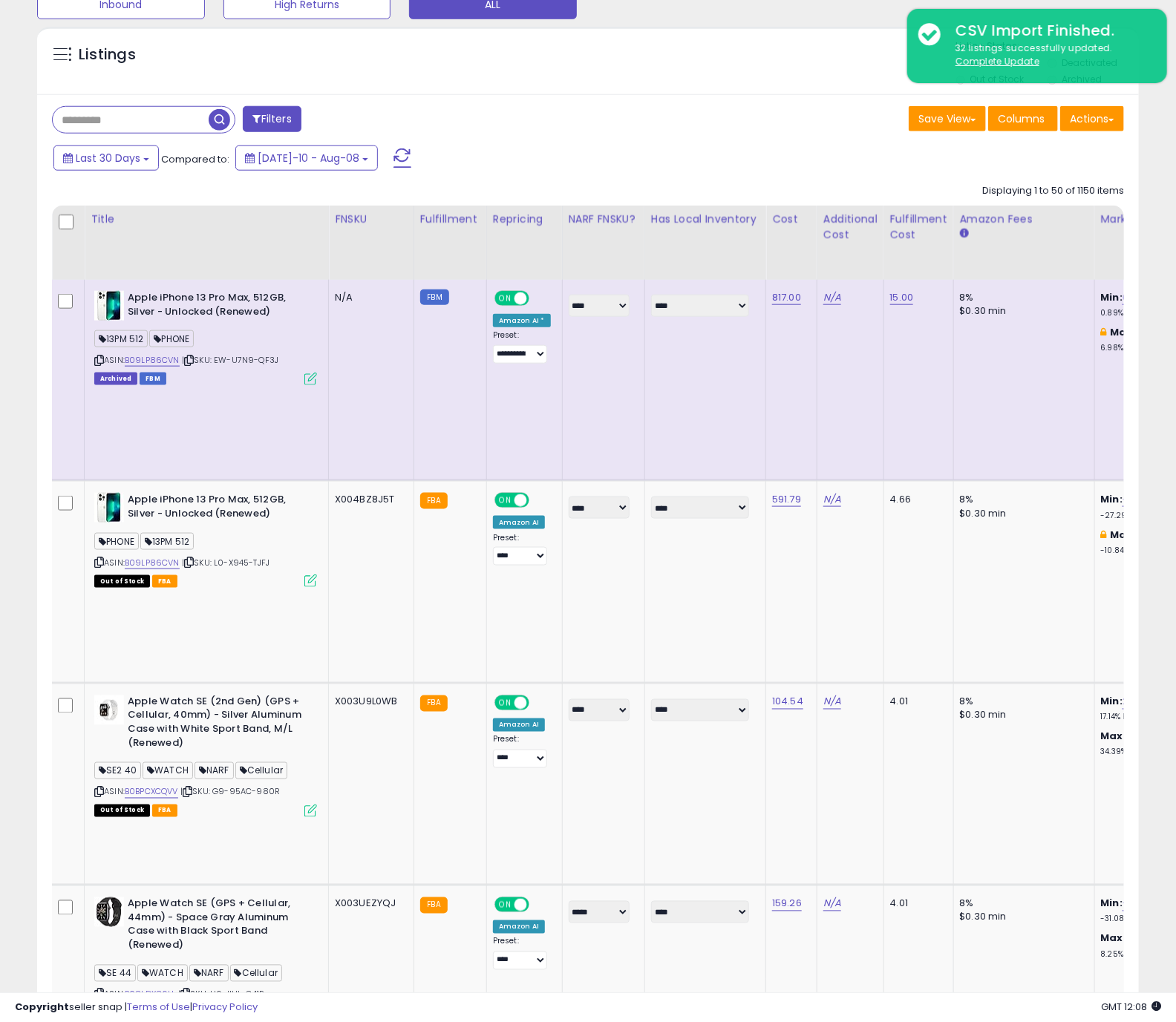
scroll to position [628, 0]
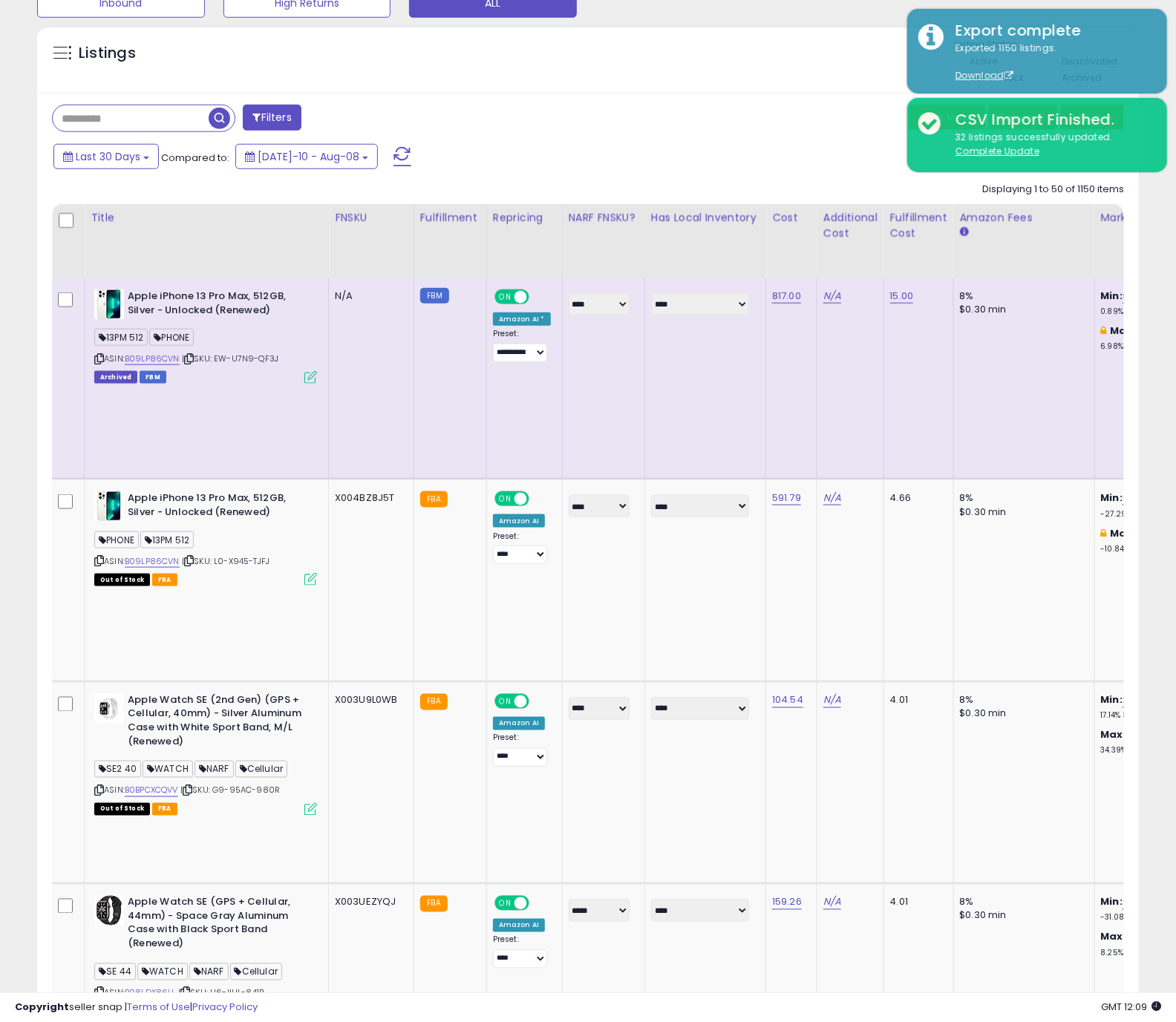
click at [582, 172] on div "Last 30 Days Compared to: [DATE]-10 - Aug-08" at bounding box center [452, 158] width 804 height 34
